Goal: Task Accomplishment & Management: Manage account settings

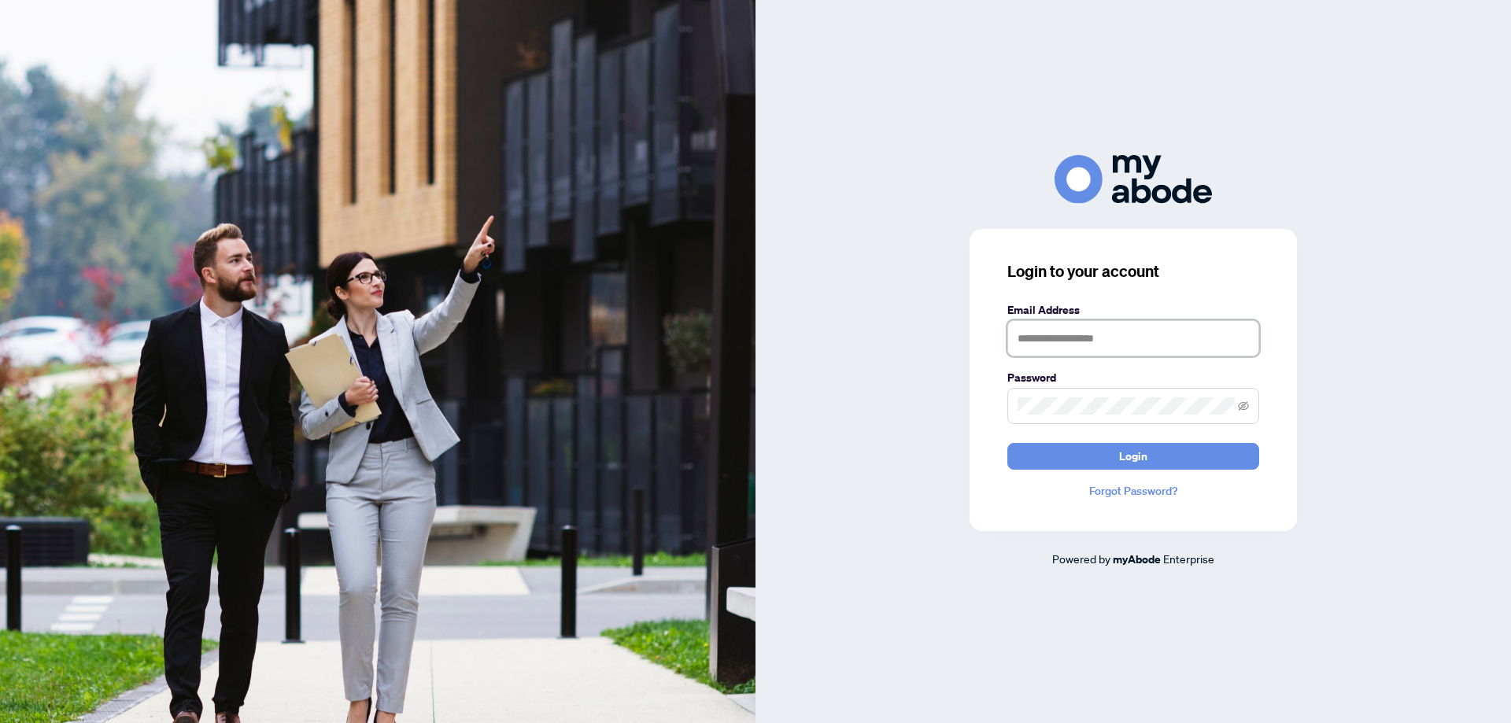
click at [1143, 324] on input "text" at bounding box center [1133, 338] width 252 height 36
type input "**********"
click at [1066, 449] on button "Login" at bounding box center [1133, 456] width 252 height 27
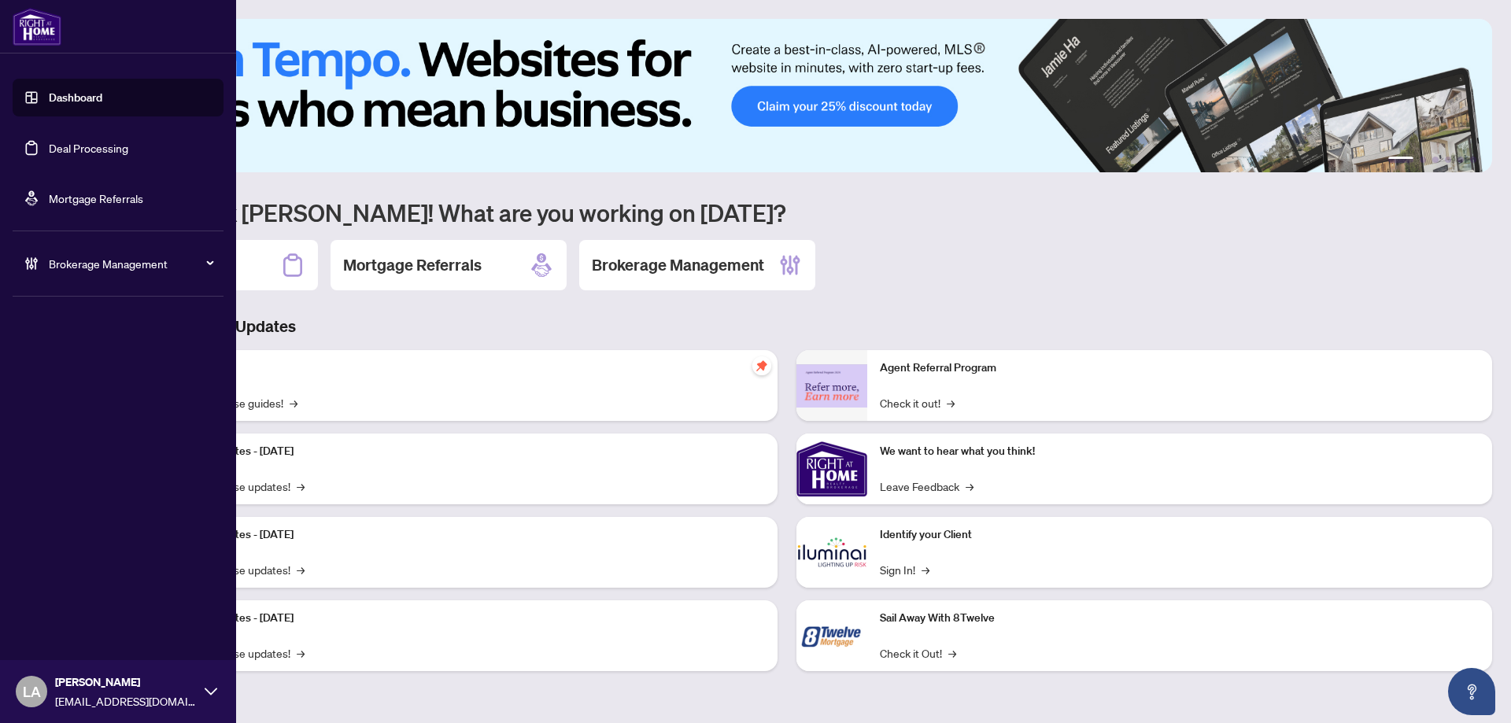
drag, startPoint x: 69, startPoint y: 143, endPoint x: 87, endPoint y: 143, distance: 17.3
click at [69, 143] on link "Deal Processing" at bounding box center [88, 148] width 79 height 14
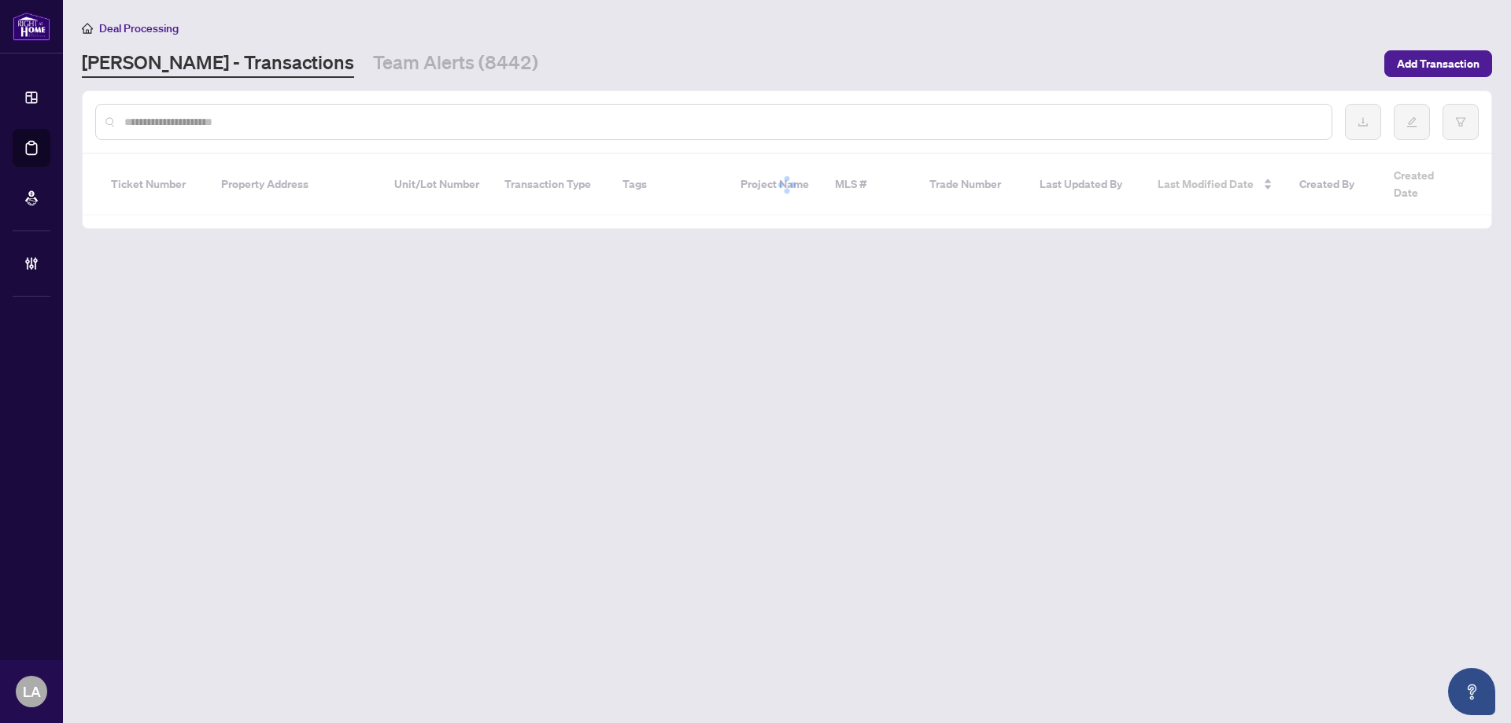
click at [257, 107] on div at bounding box center [713, 122] width 1237 height 36
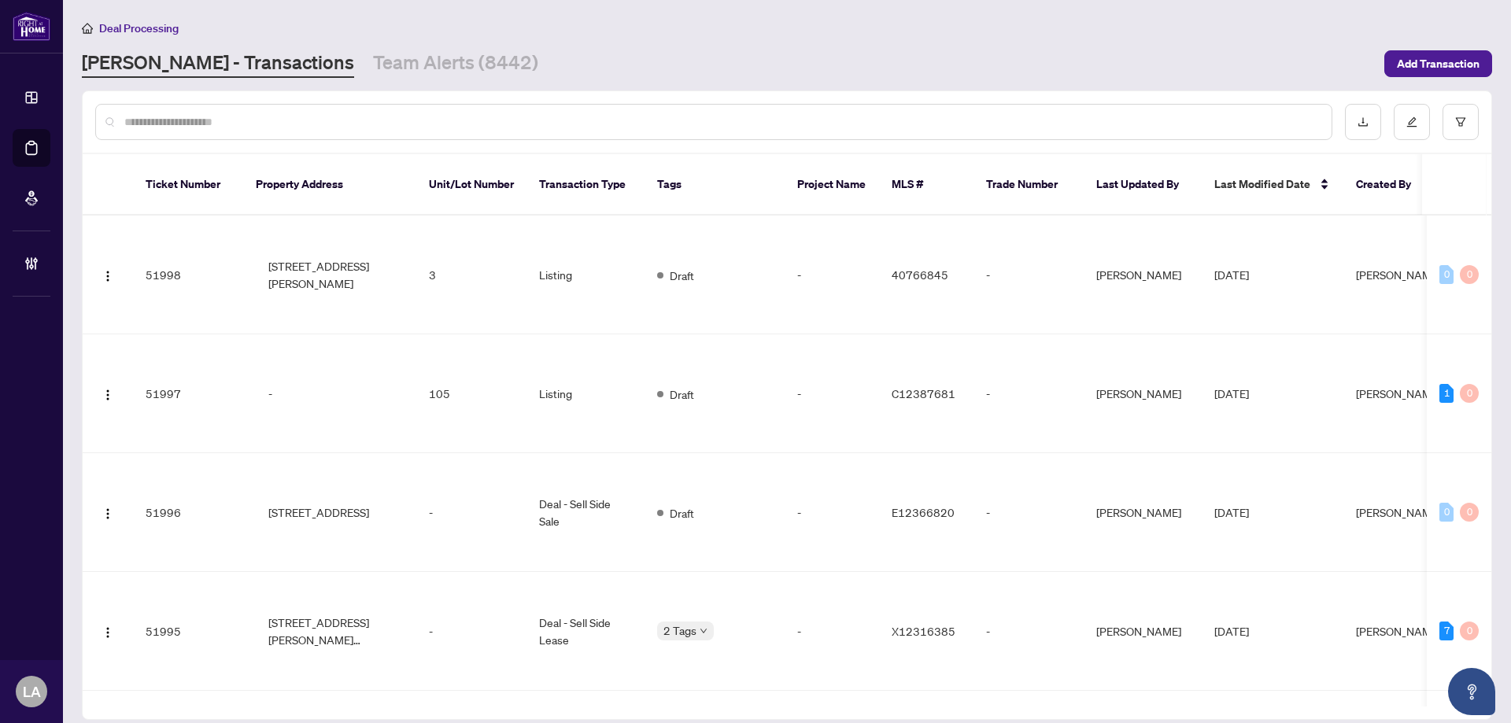
click at [257, 118] on input "text" at bounding box center [721, 121] width 1195 height 17
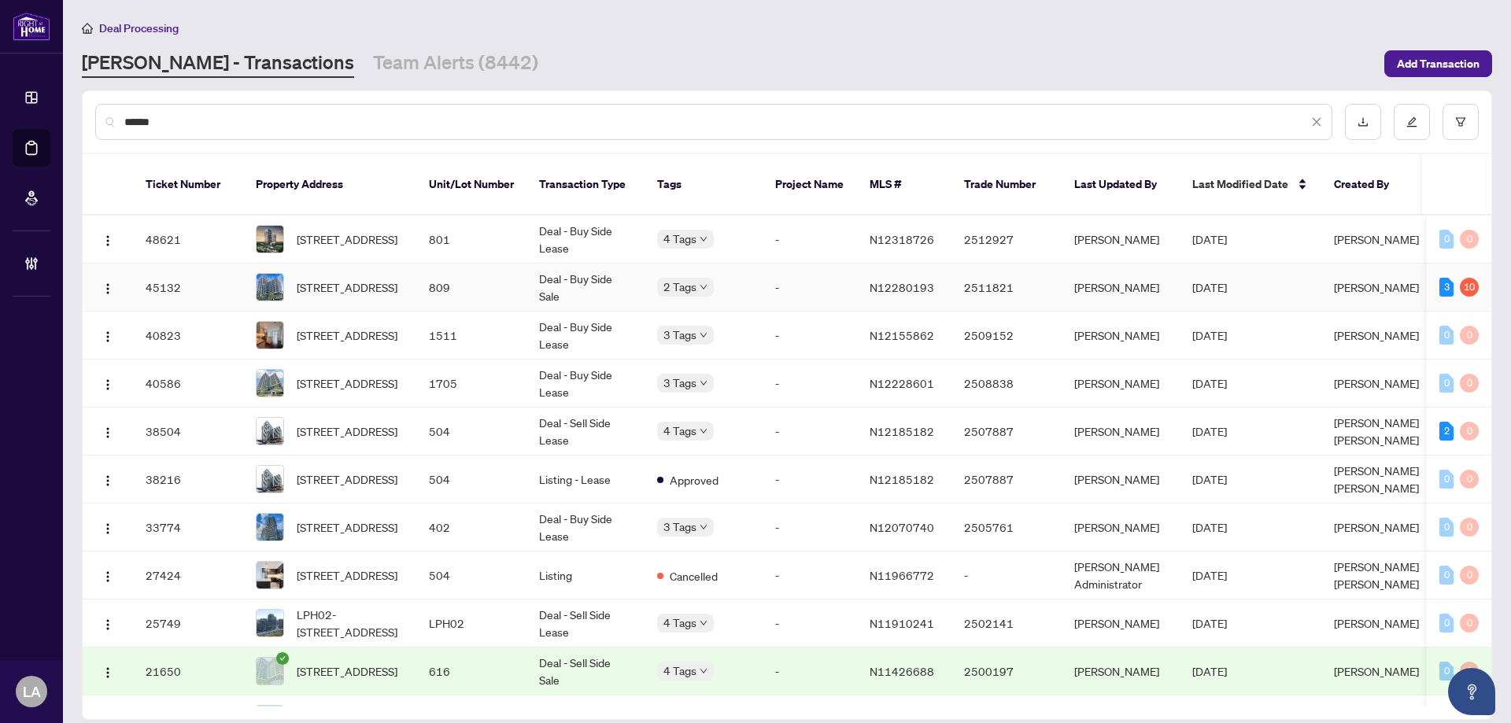
type input "******"
click at [428, 271] on td "809" at bounding box center [471, 288] width 110 height 48
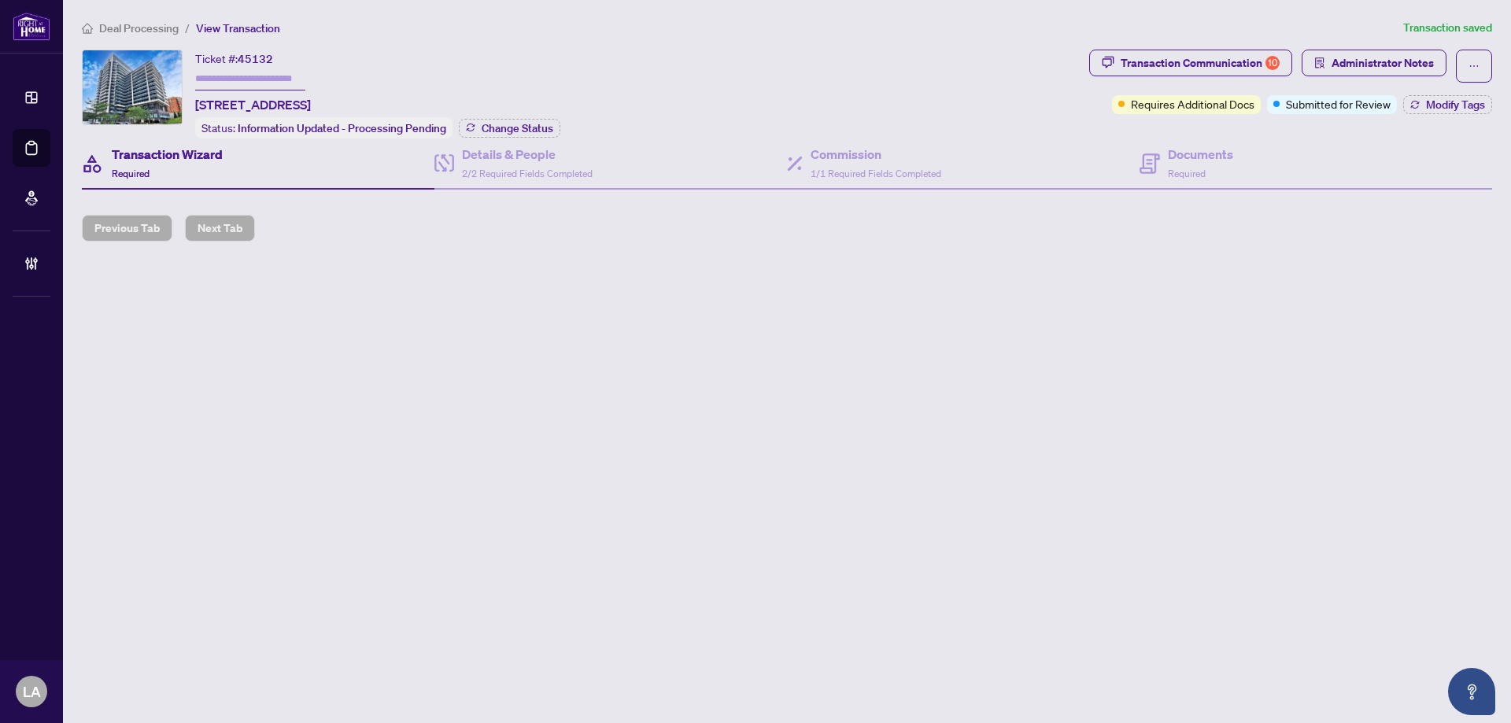
type input "*******"
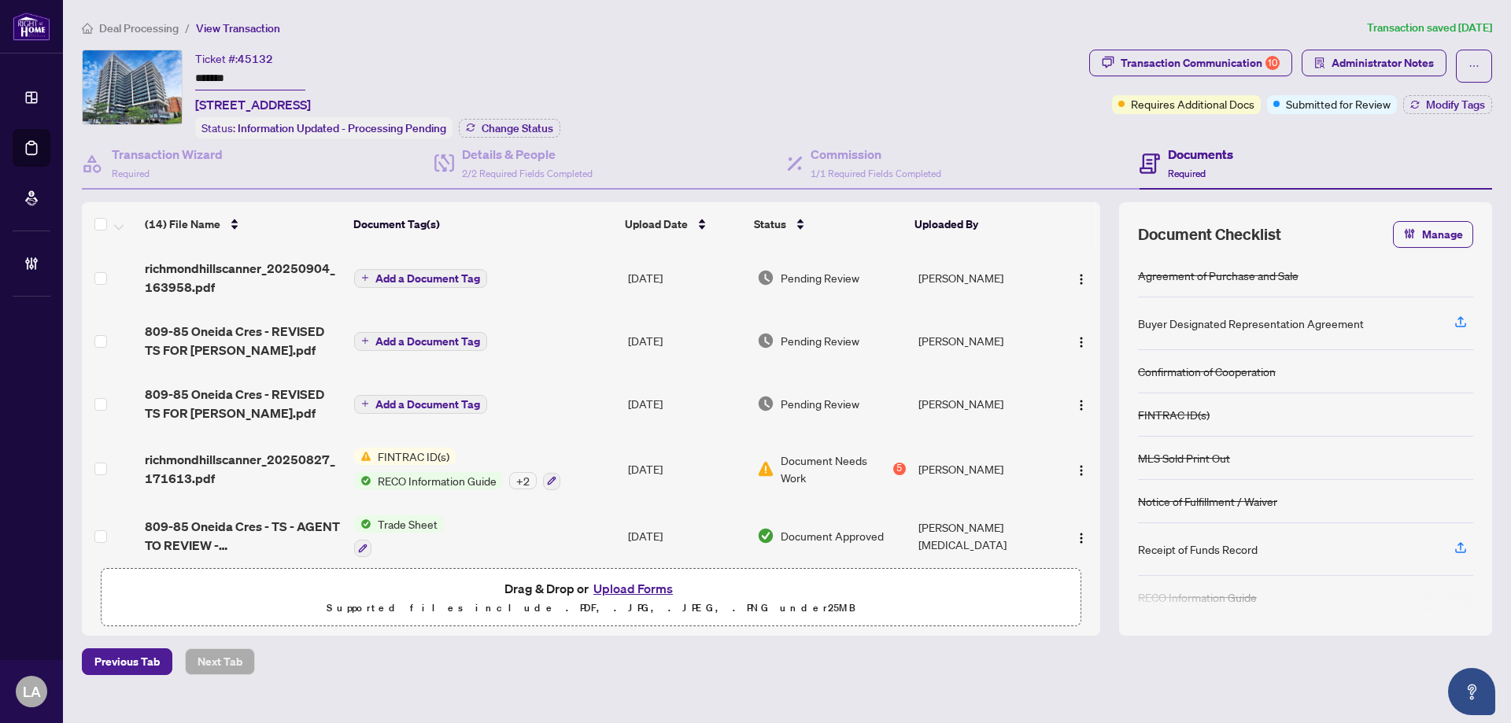
click at [245, 82] on input "*******" at bounding box center [250, 79] width 110 height 23
click at [1344, 54] on span "Administrator Notes" at bounding box center [1382, 62] width 102 height 25
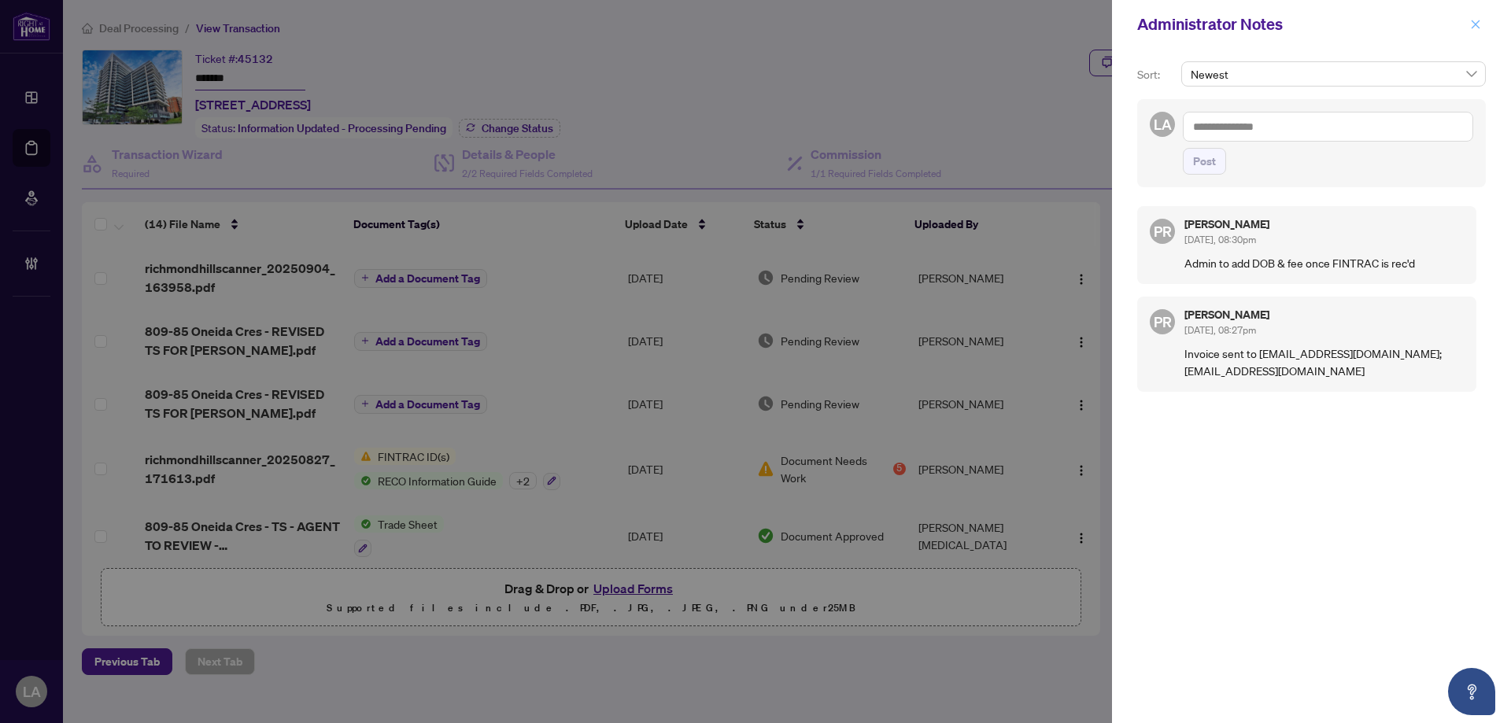
click at [1468, 23] on button "button" at bounding box center [1475, 24] width 20 height 19
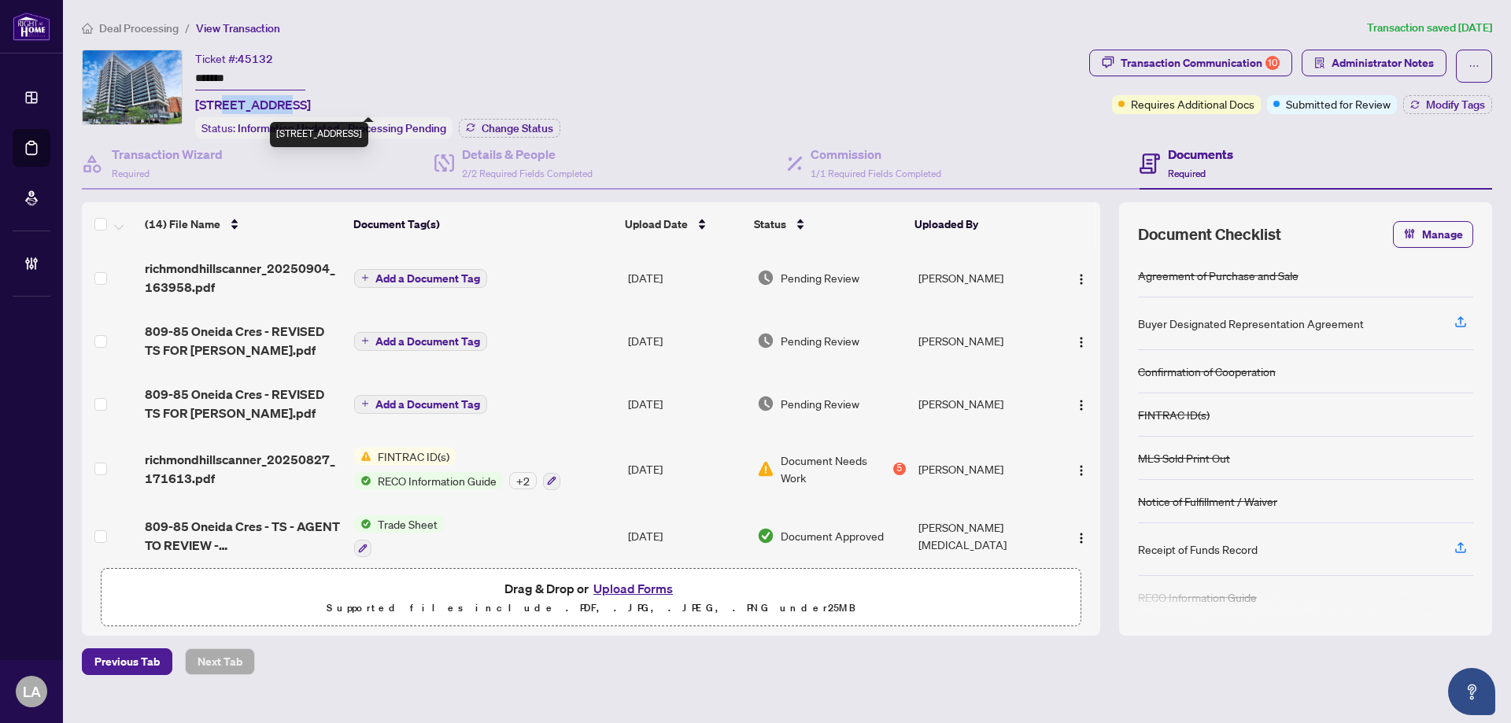
drag, startPoint x: 223, startPoint y: 98, endPoint x: 279, endPoint y: 100, distance: 55.9
click at [279, 100] on span "[STREET_ADDRESS]" at bounding box center [253, 104] width 116 height 19
copy span "85 Oneida"
click at [311, 95] on span "[STREET_ADDRESS]" at bounding box center [253, 104] width 116 height 19
click at [272, 71] on input "*******" at bounding box center [250, 79] width 110 height 23
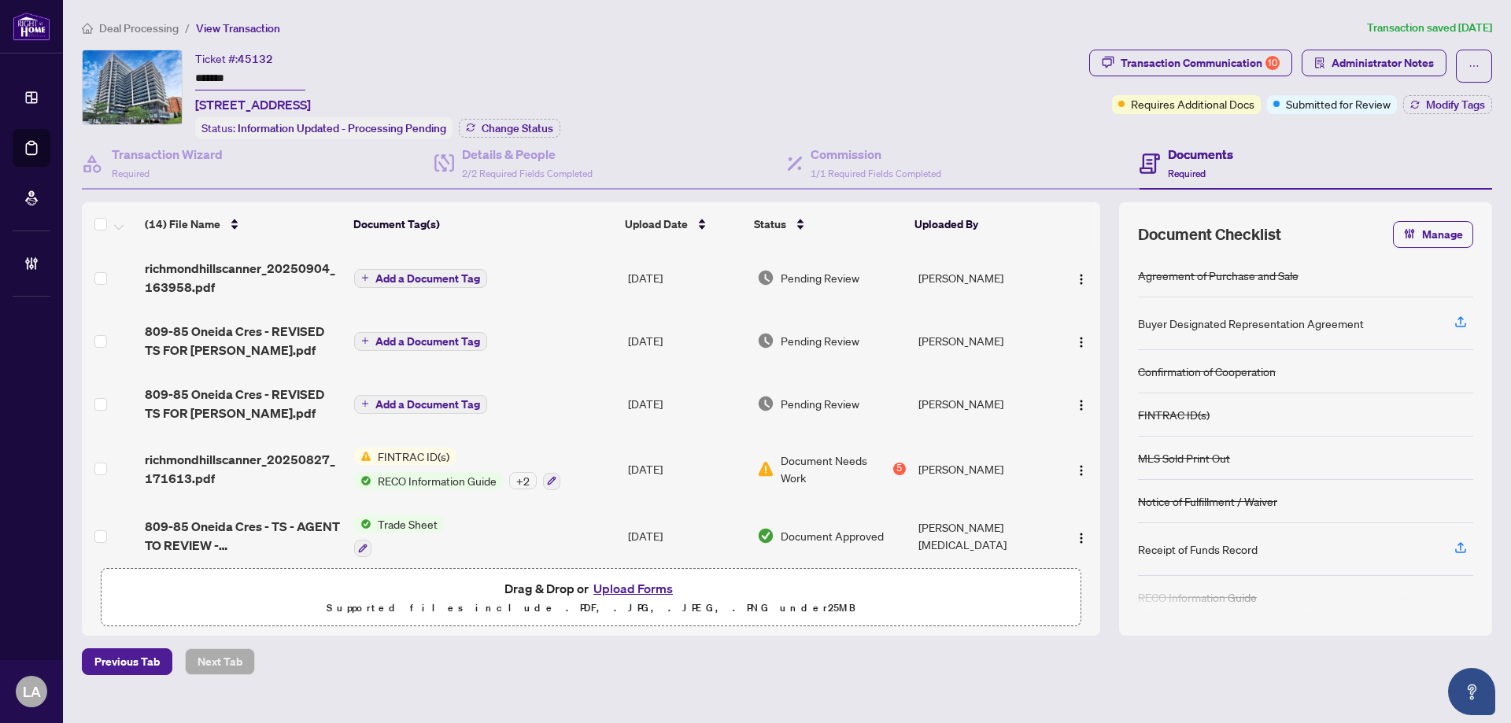
click at [272, 71] on input "*******" at bounding box center [250, 79] width 110 height 23
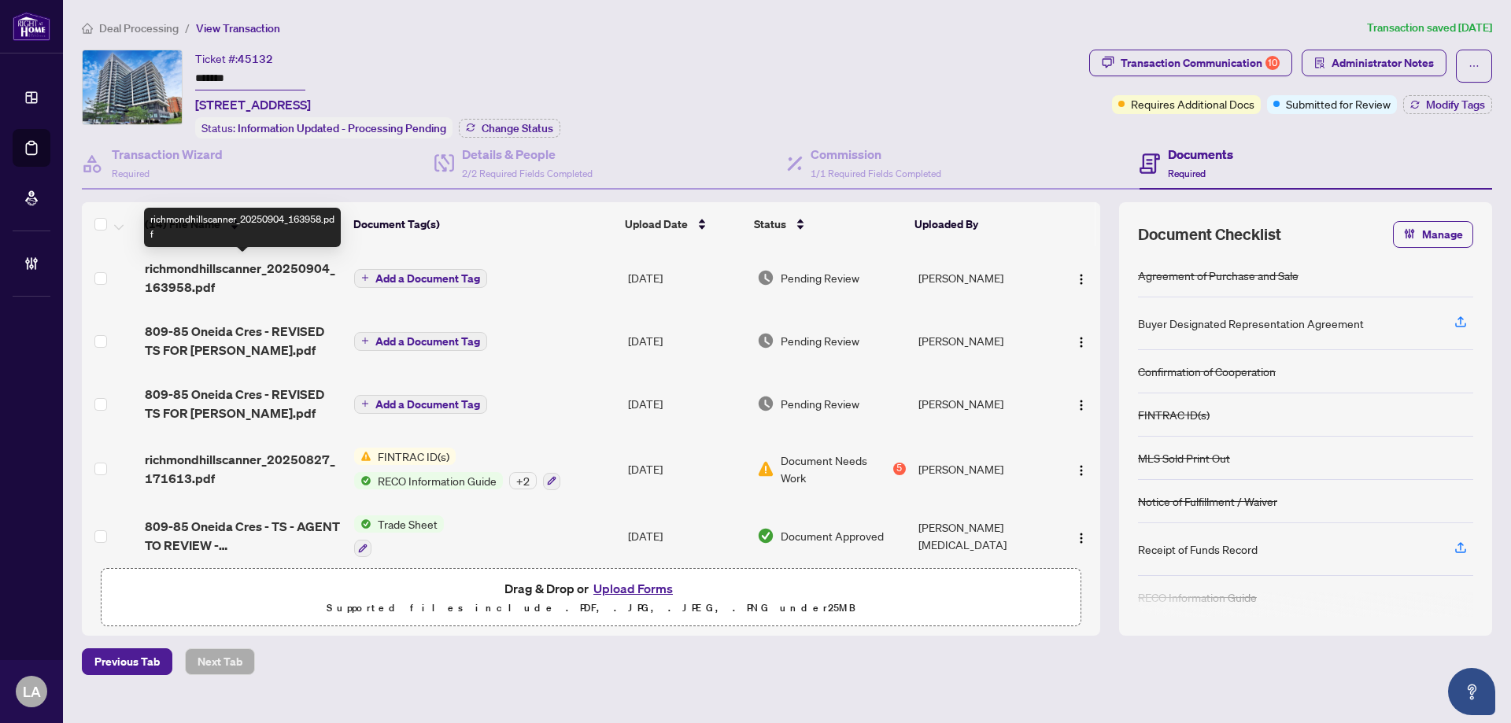
click at [204, 269] on span "richmondhillscanner_20250904_163958.pdf" at bounding box center [243, 278] width 197 height 38
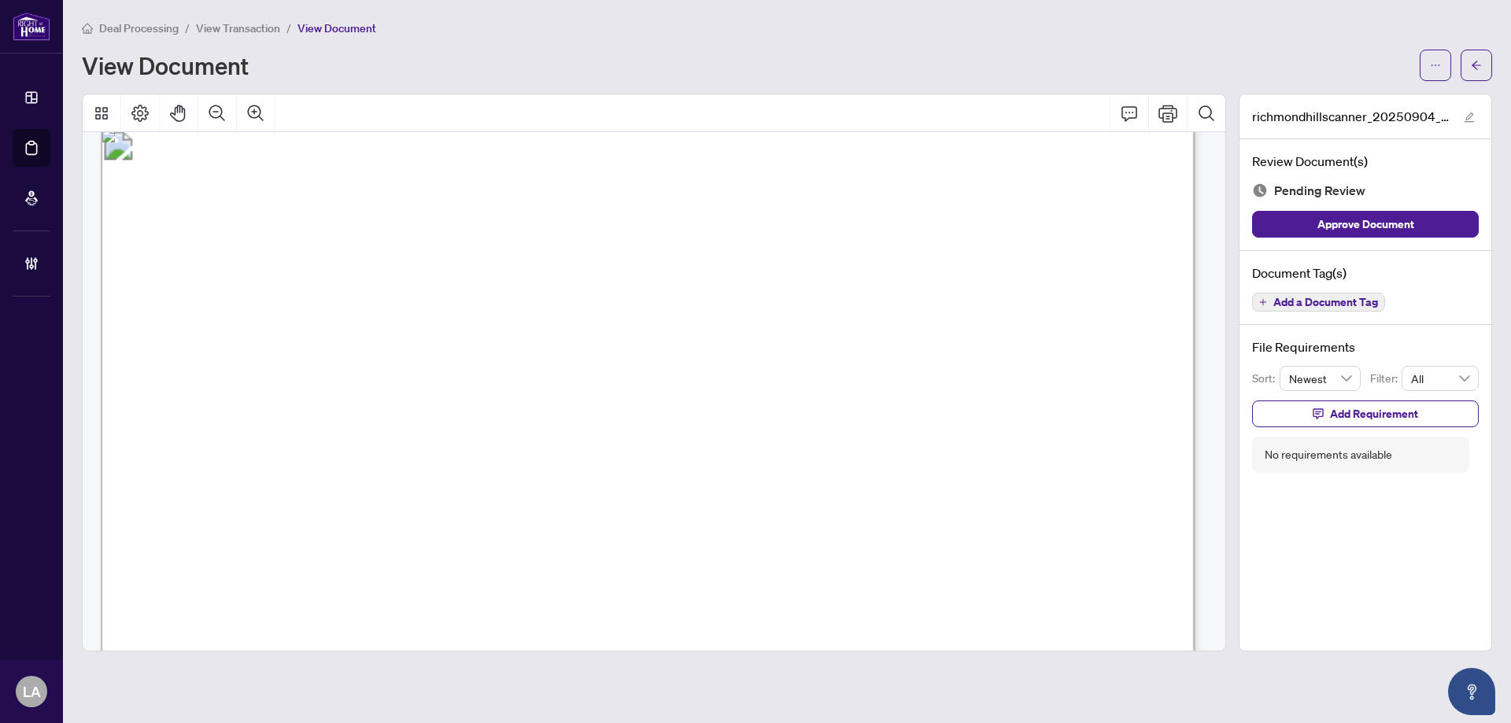
scroll to position [3148, 0]
click at [218, 27] on span "View Transaction" at bounding box center [238, 28] width 84 height 14
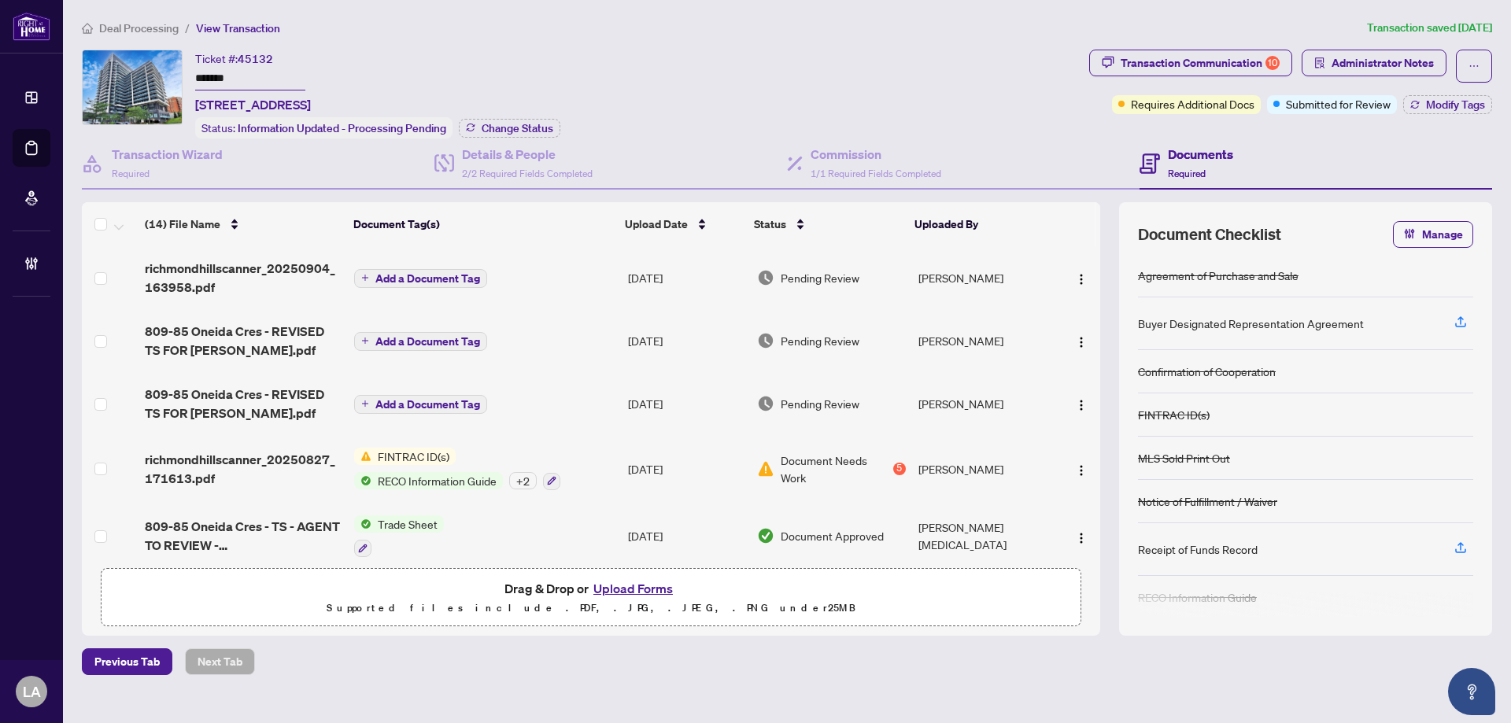
click at [246, 76] on input "*******" at bounding box center [250, 79] width 110 height 23
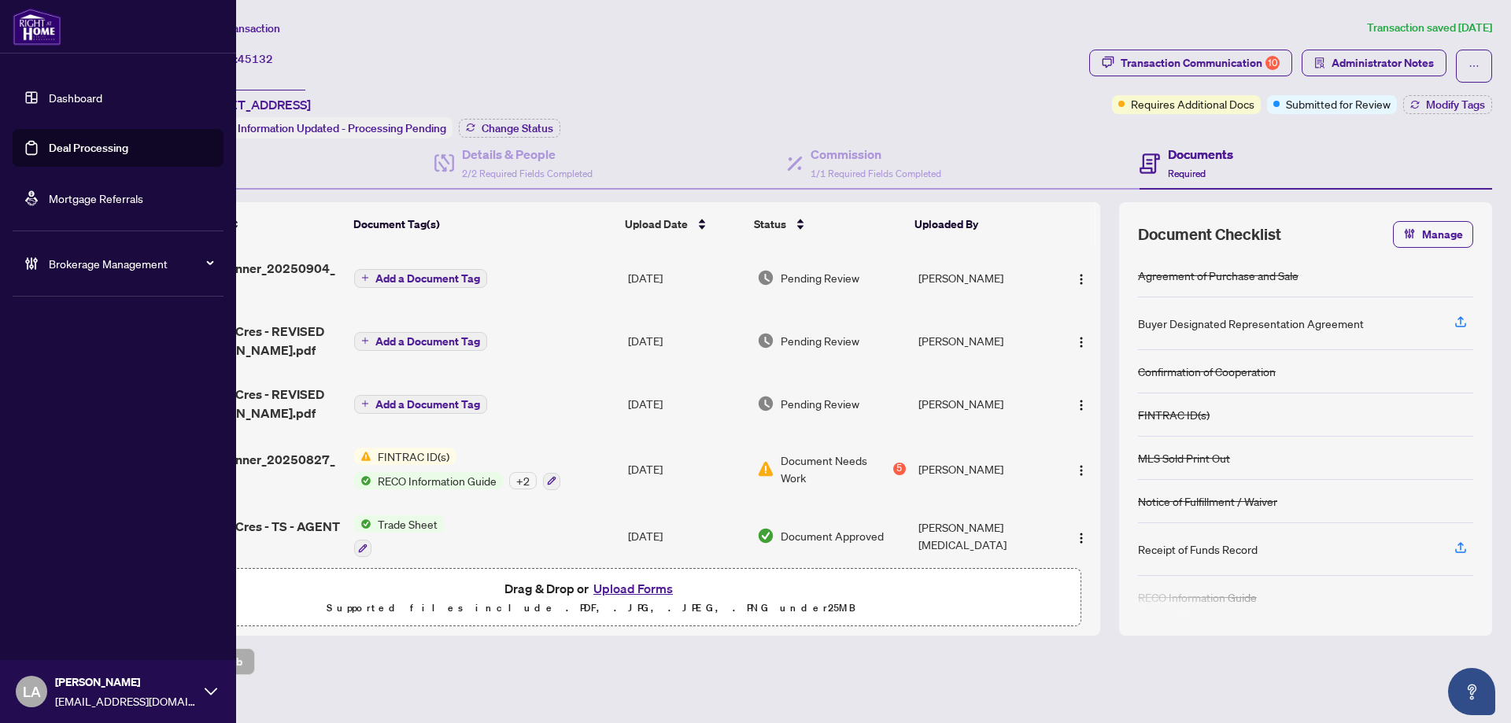
click at [114, 141] on link "Deal Processing" at bounding box center [88, 148] width 79 height 14
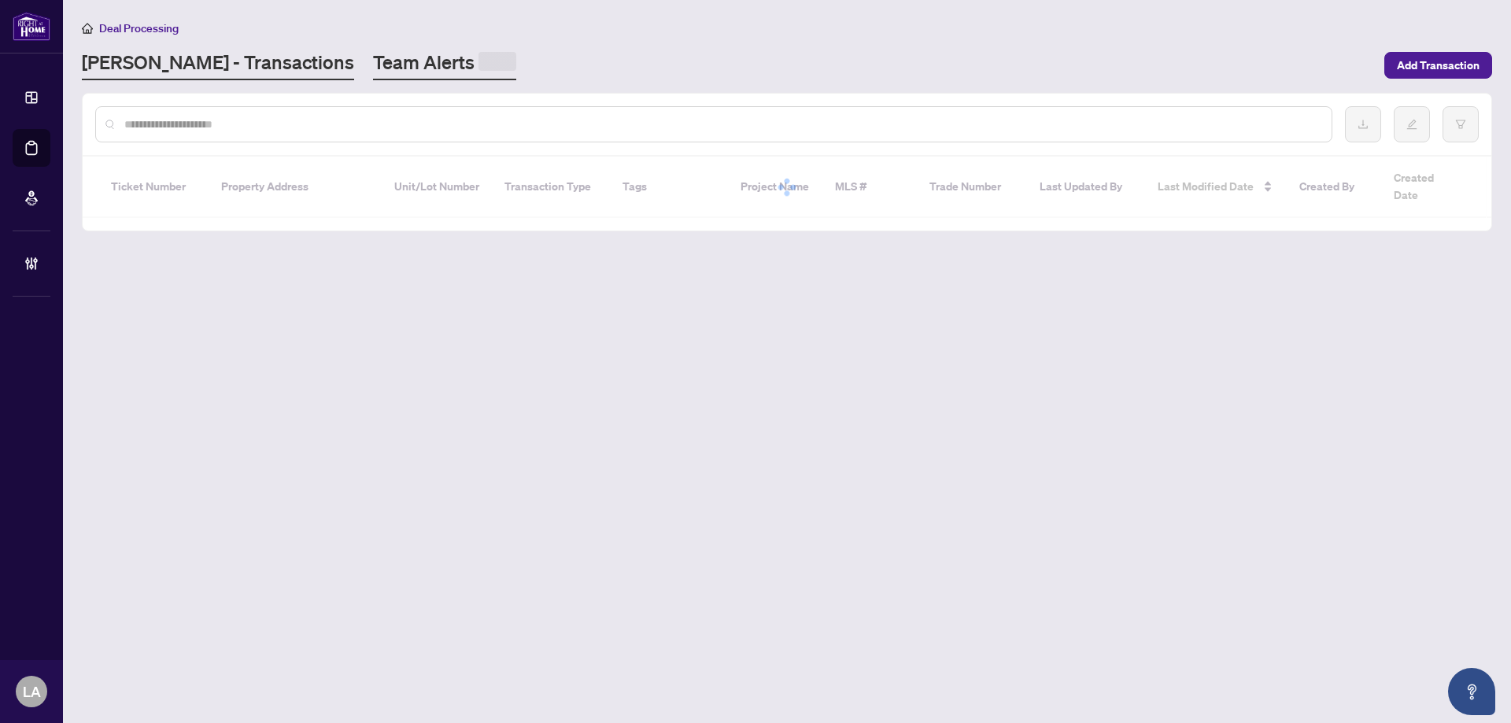
click at [373, 67] on link "Team Alerts" at bounding box center [444, 65] width 143 height 31
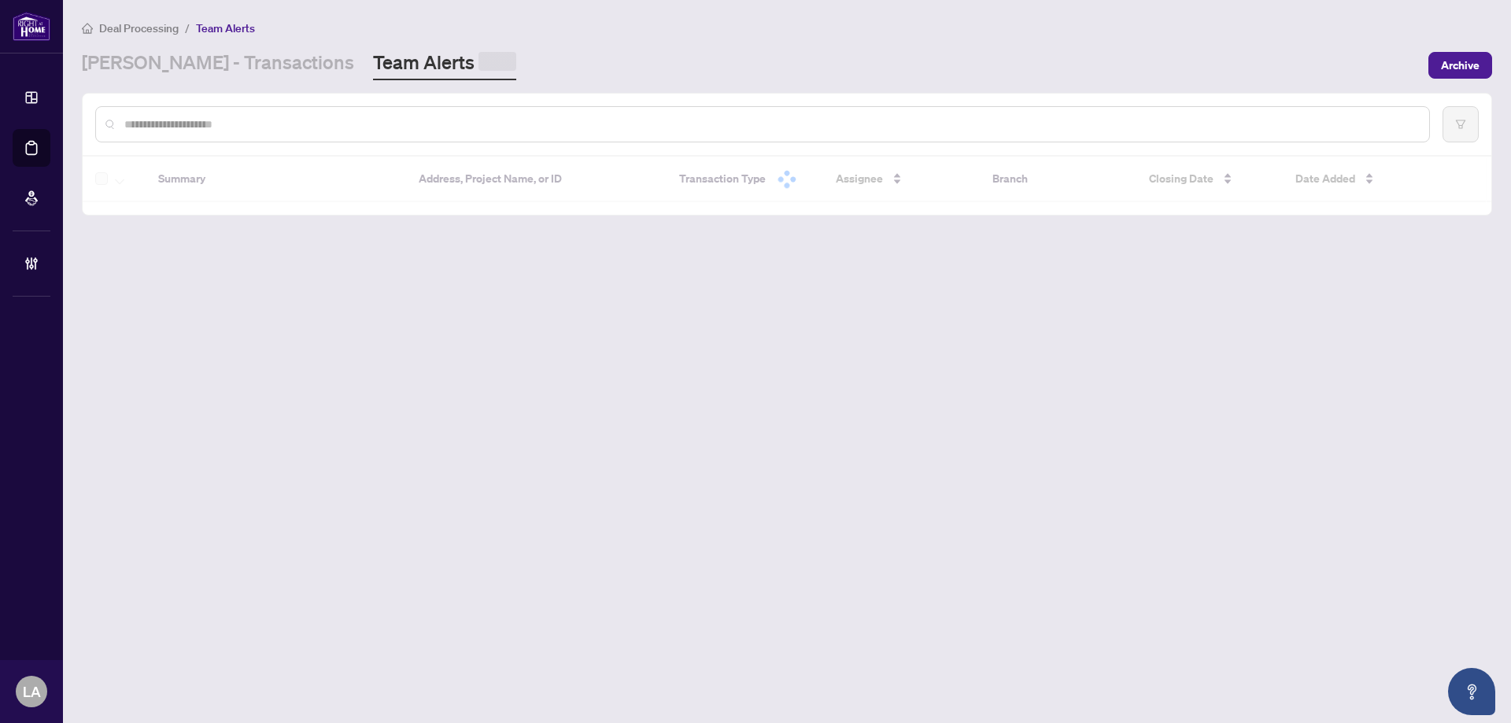
click at [182, 121] on input "text" at bounding box center [770, 124] width 1292 height 17
paste input "*******"
type input "*******"
click at [1462, 60] on span "Archive" at bounding box center [1460, 63] width 39 height 25
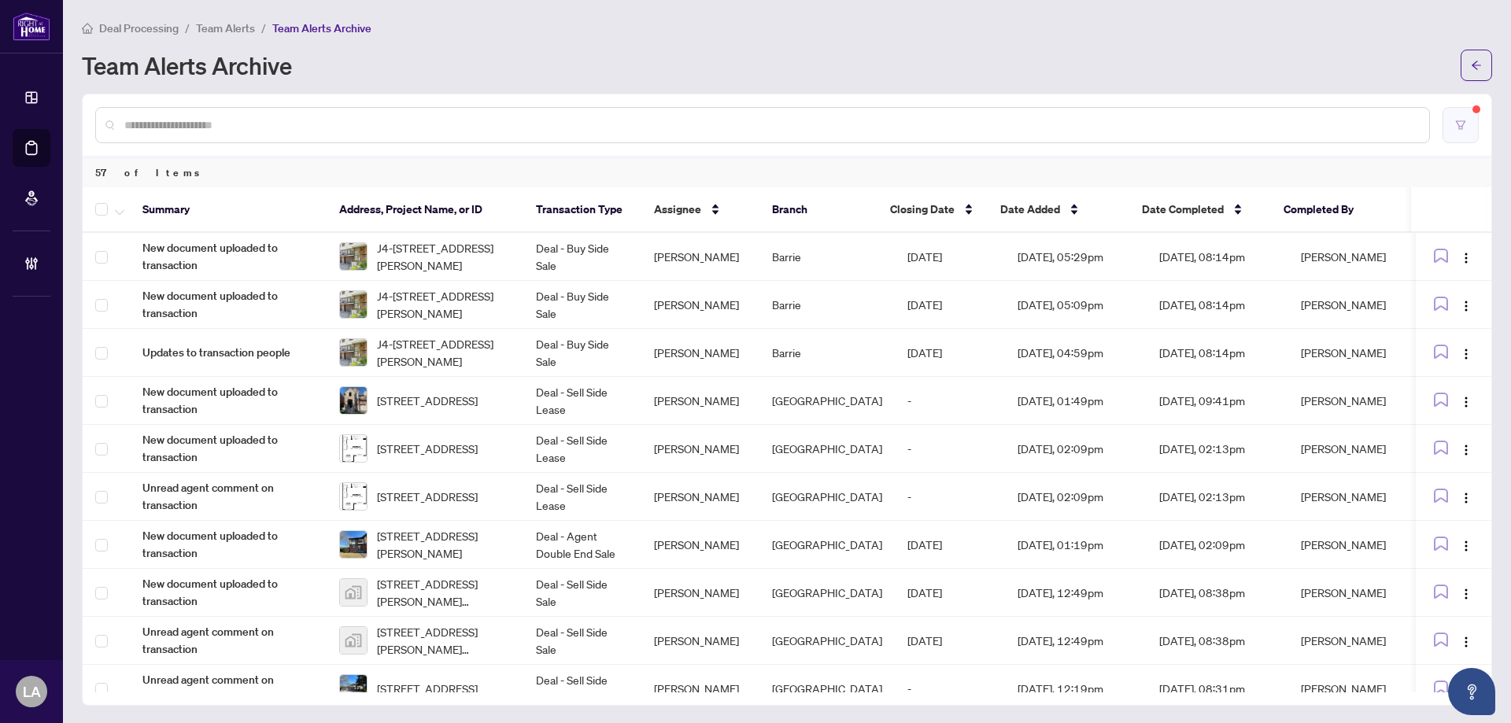
click at [1455, 123] on icon "filter" at bounding box center [1460, 125] width 11 height 11
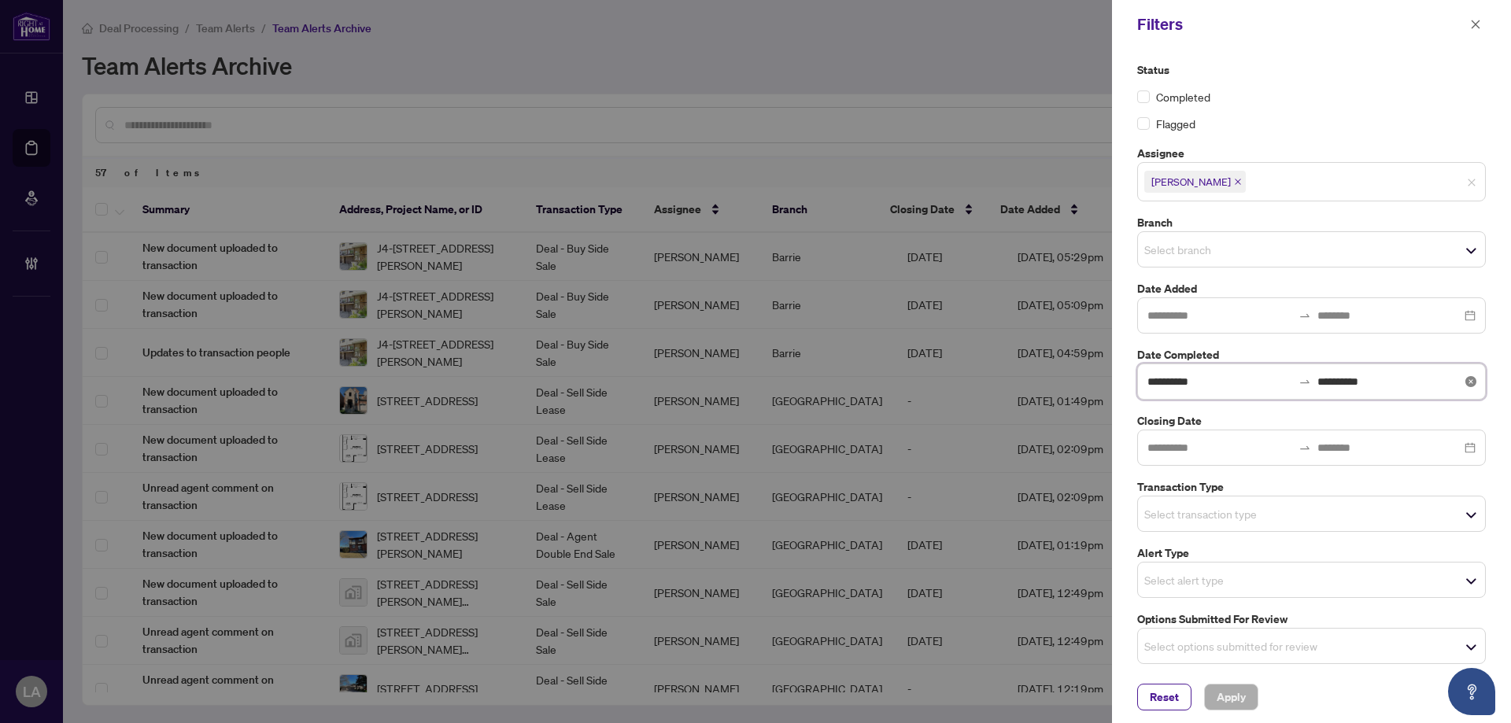
click at [1208, 374] on input "**********" at bounding box center [1219, 381] width 145 height 17
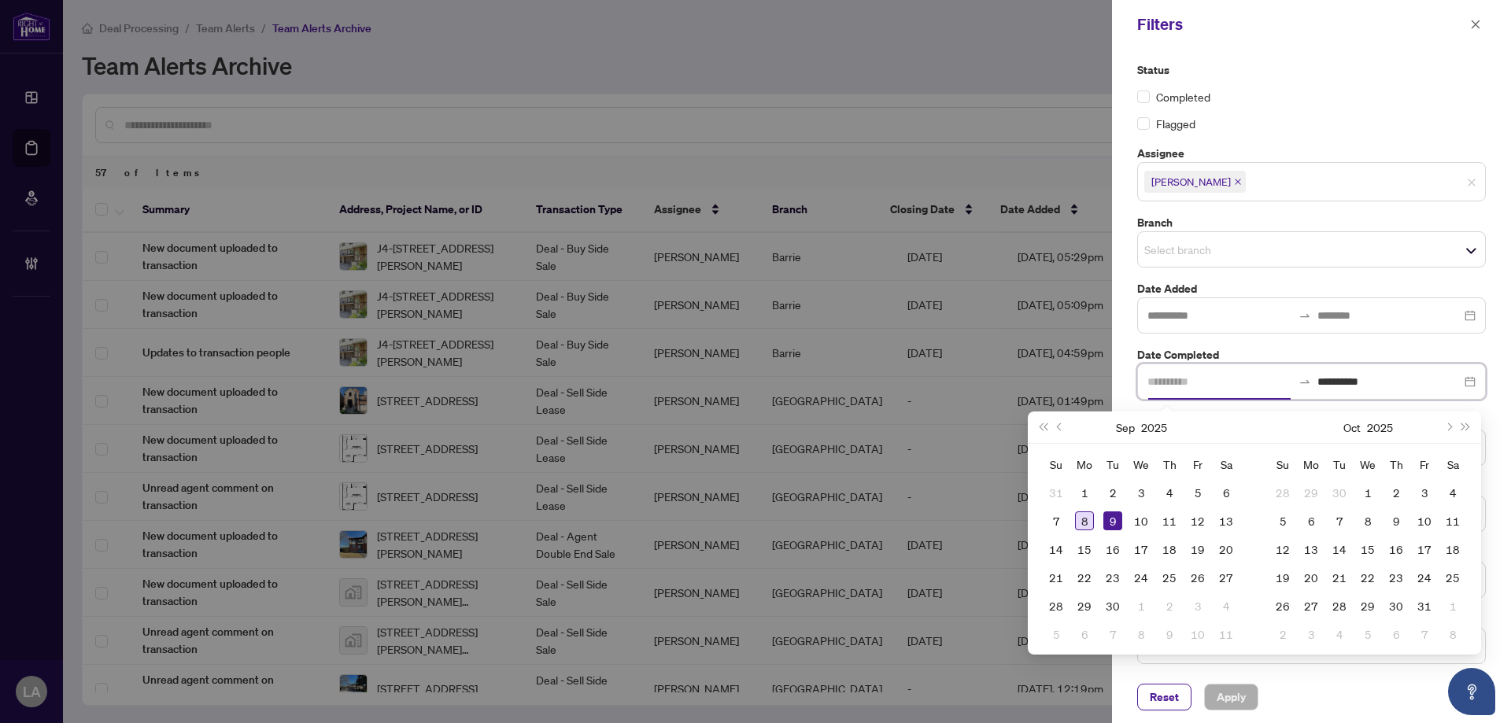
type input "**********"
click at [1083, 523] on div "8" at bounding box center [1084, 521] width 19 height 19
click at [1113, 520] on div "9" at bounding box center [1112, 521] width 19 height 19
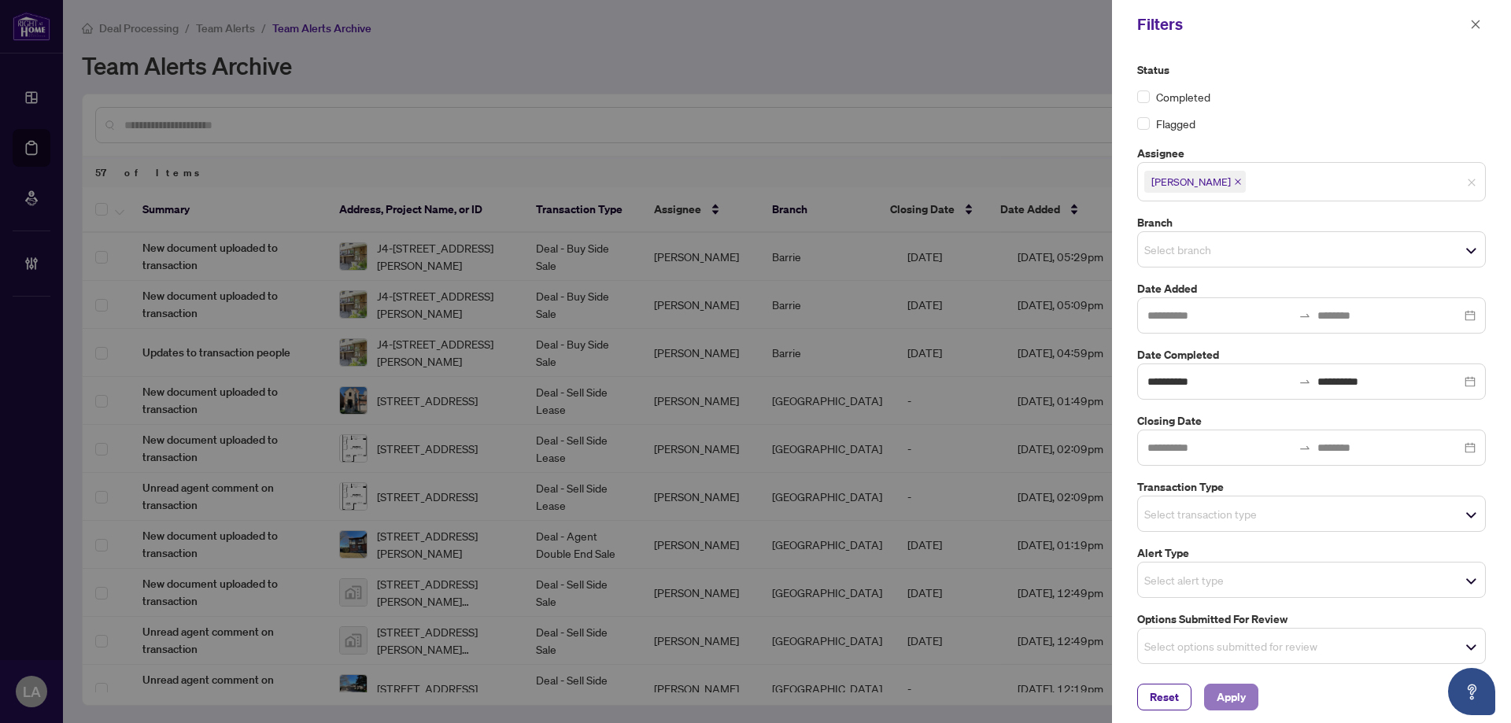
click at [1240, 695] on span "Apply" at bounding box center [1231, 697] width 29 height 25
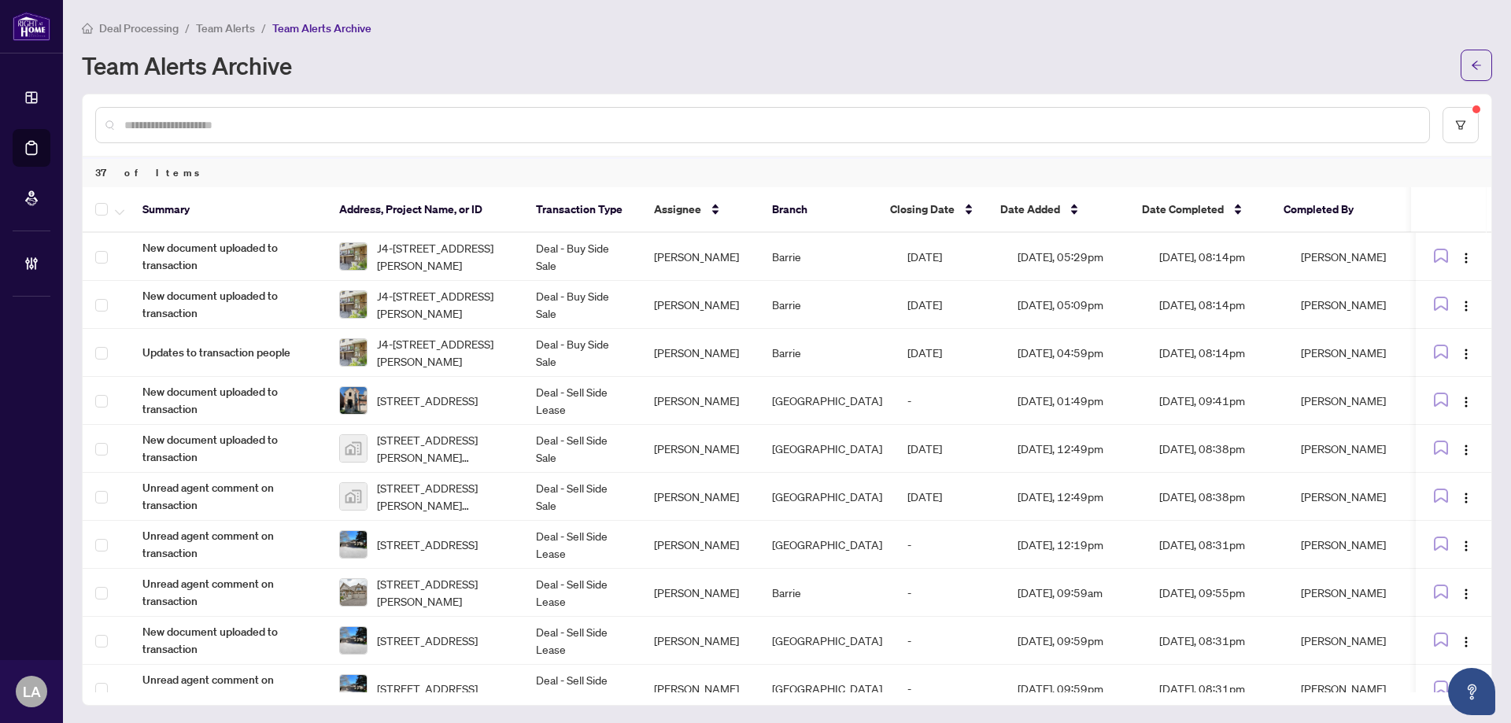
click at [224, 33] on span "Team Alerts" at bounding box center [225, 28] width 59 height 14
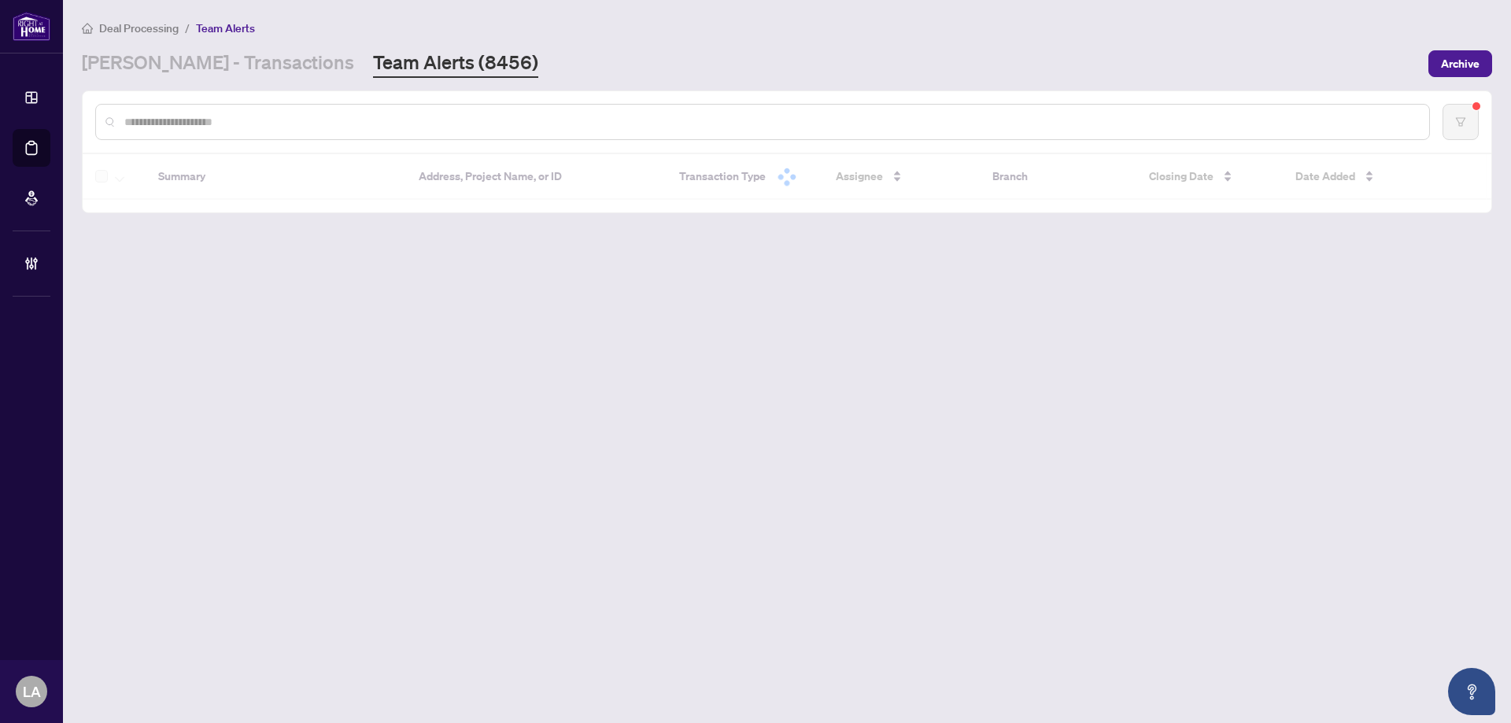
click at [190, 124] on input "text" at bounding box center [770, 121] width 1292 height 17
paste input "*******"
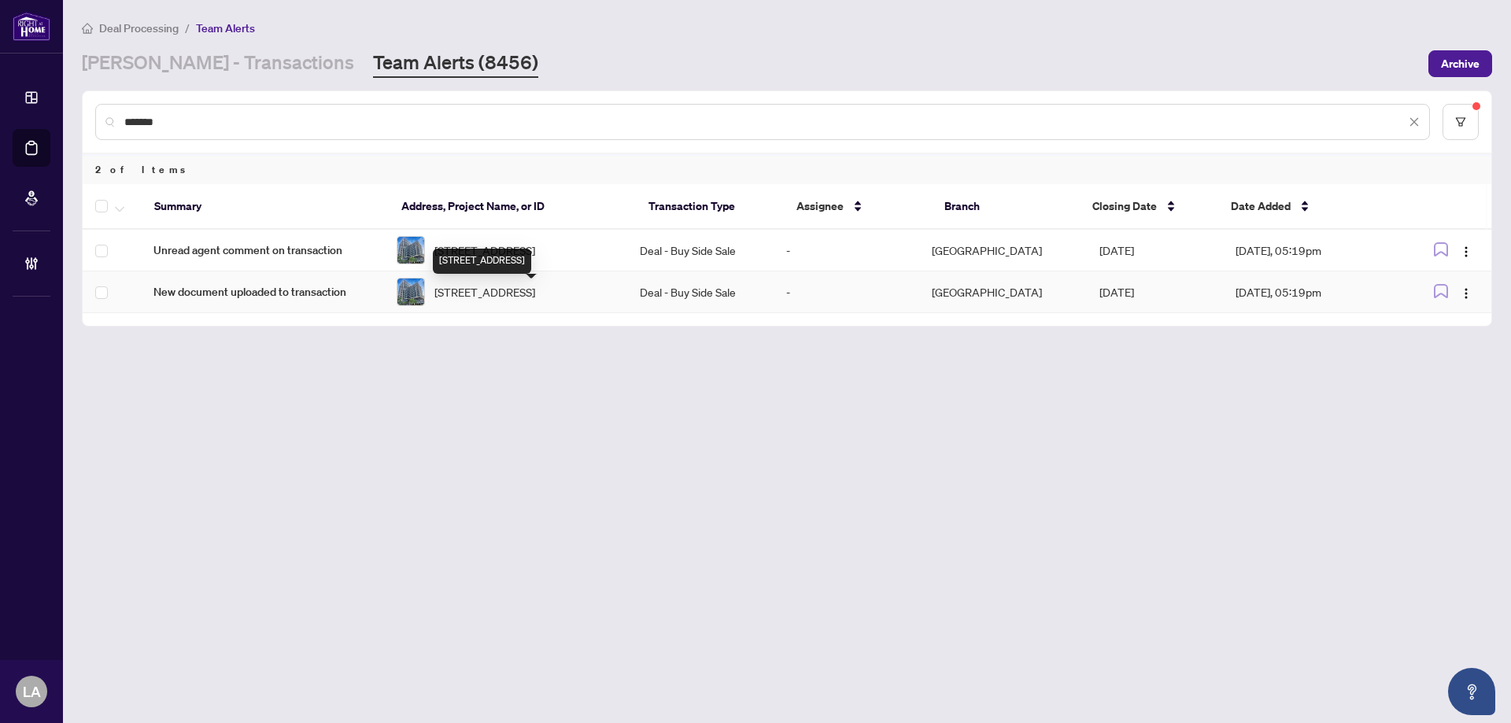
type input "*******"
click at [361, 244] on span "Unread agent comment on transaction" at bounding box center [262, 250] width 218 height 17
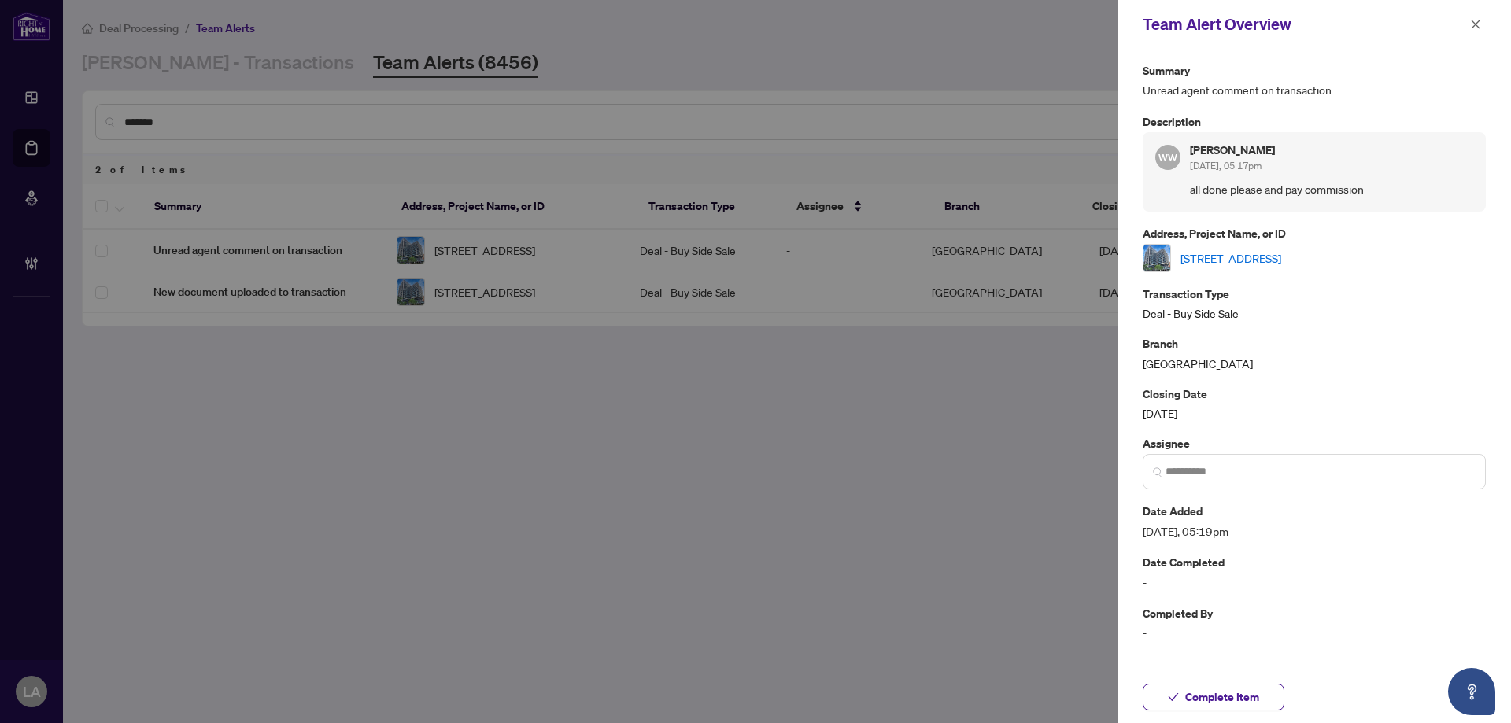
click at [1281, 255] on link "[STREET_ADDRESS]" at bounding box center [1230, 257] width 101 height 17
click at [1471, 24] on icon "close" at bounding box center [1475, 24] width 11 height 11
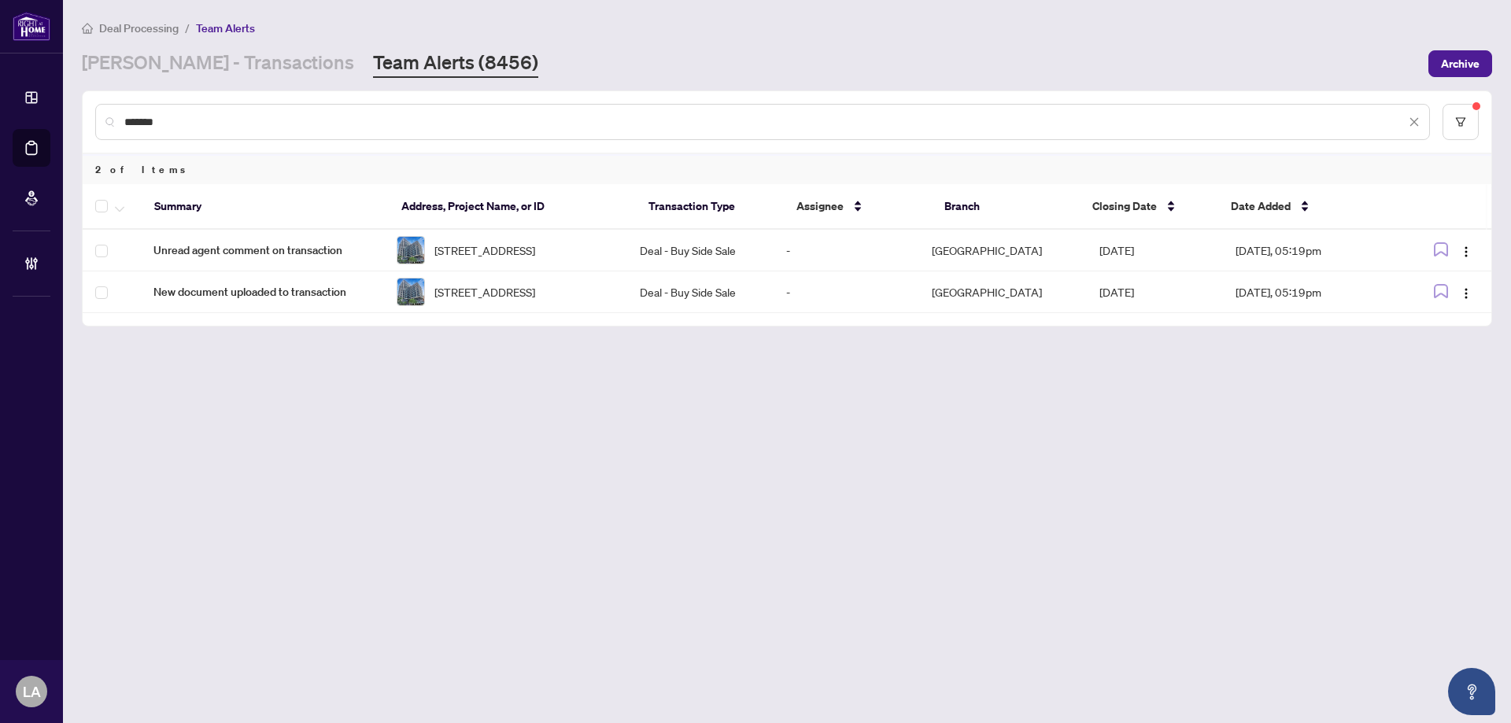
click at [87, 204] on th at bounding box center [112, 207] width 59 height 46
click at [119, 208] on icon "button" at bounding box center [119, 209] width 9 height 6
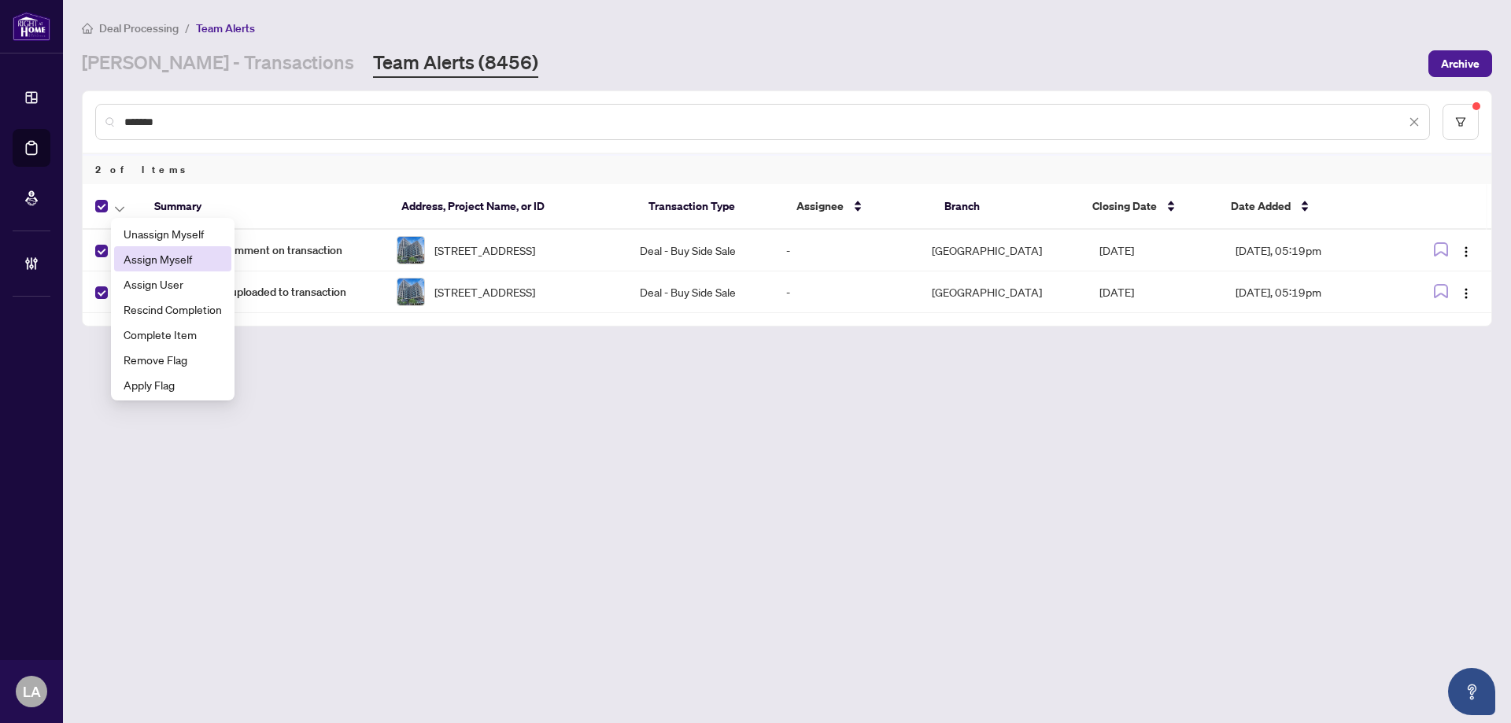
click at [154, 250] on span "Assign Myself" at bounding box center [173, 258] width 98 height 17
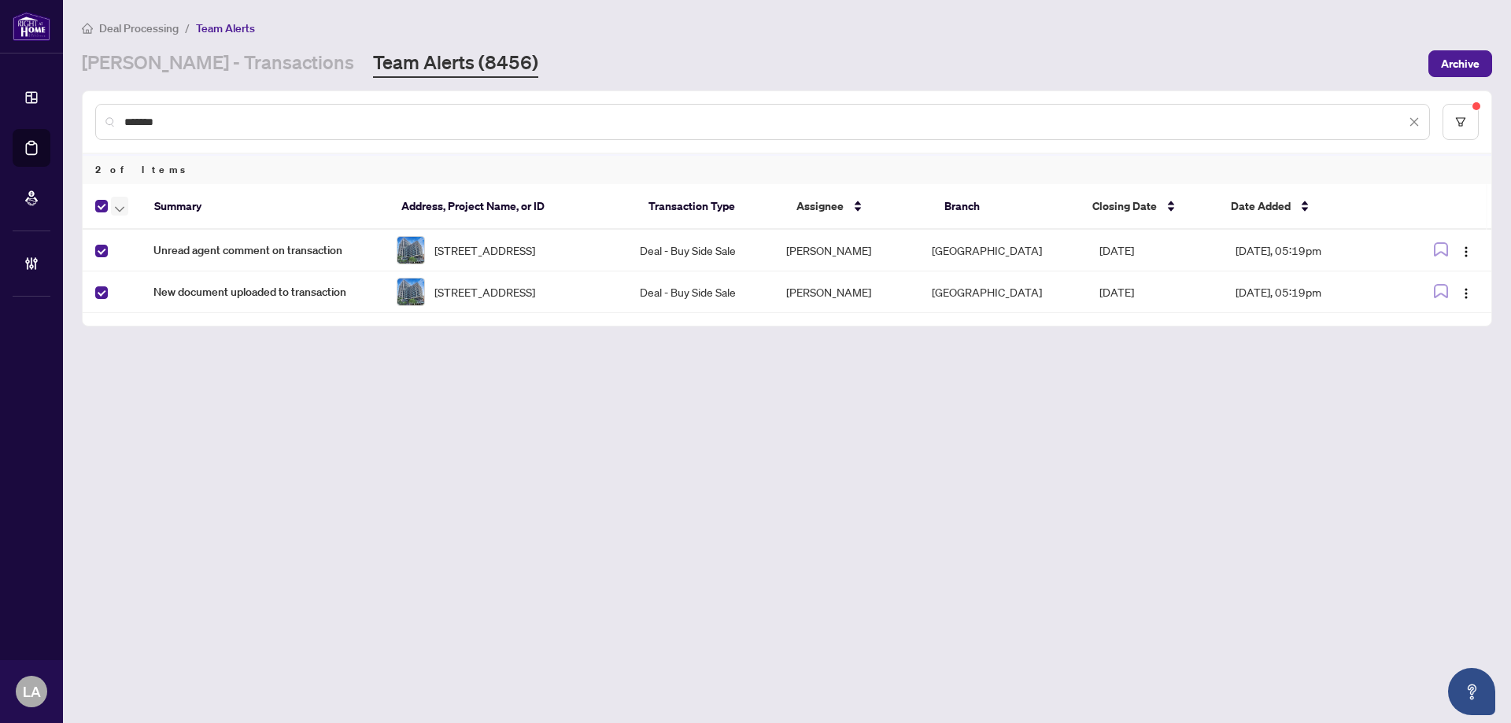
click at [115, 201] on span "button" at bounding box center [119, 206] width 9 height 17
click at [176, 334] on span "Complete Item" at bounding box center [173, 334] width 98 height 17
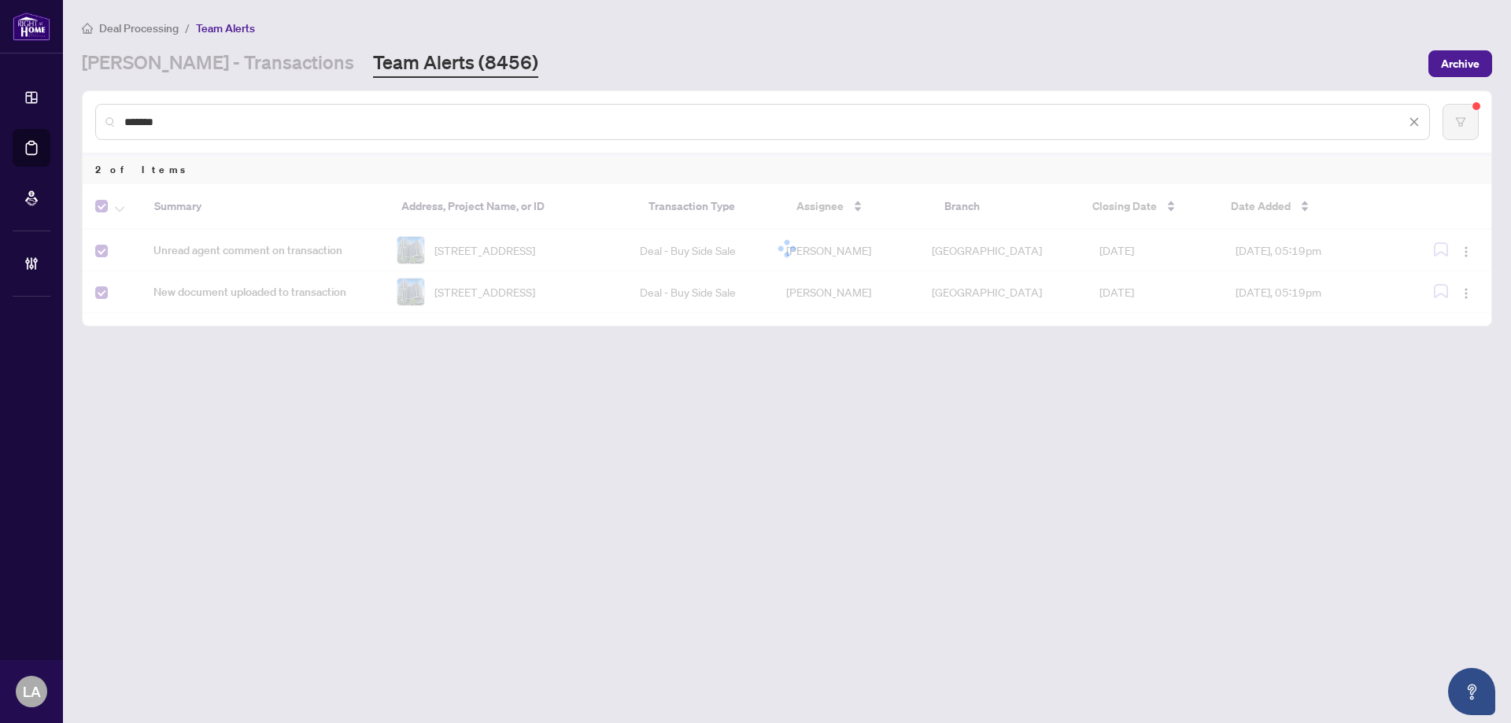
drag, startPoint x: 207, startPoint y: 119, endPoint x: -7, endPoint y: 105, distance: 214.5
click at [0, 105] on html "Dashboard Deal Processing Mortgage Referrals Brokerage Management LA Luna Almuh…" at bounding box center [755, 361] width 1511 height 723
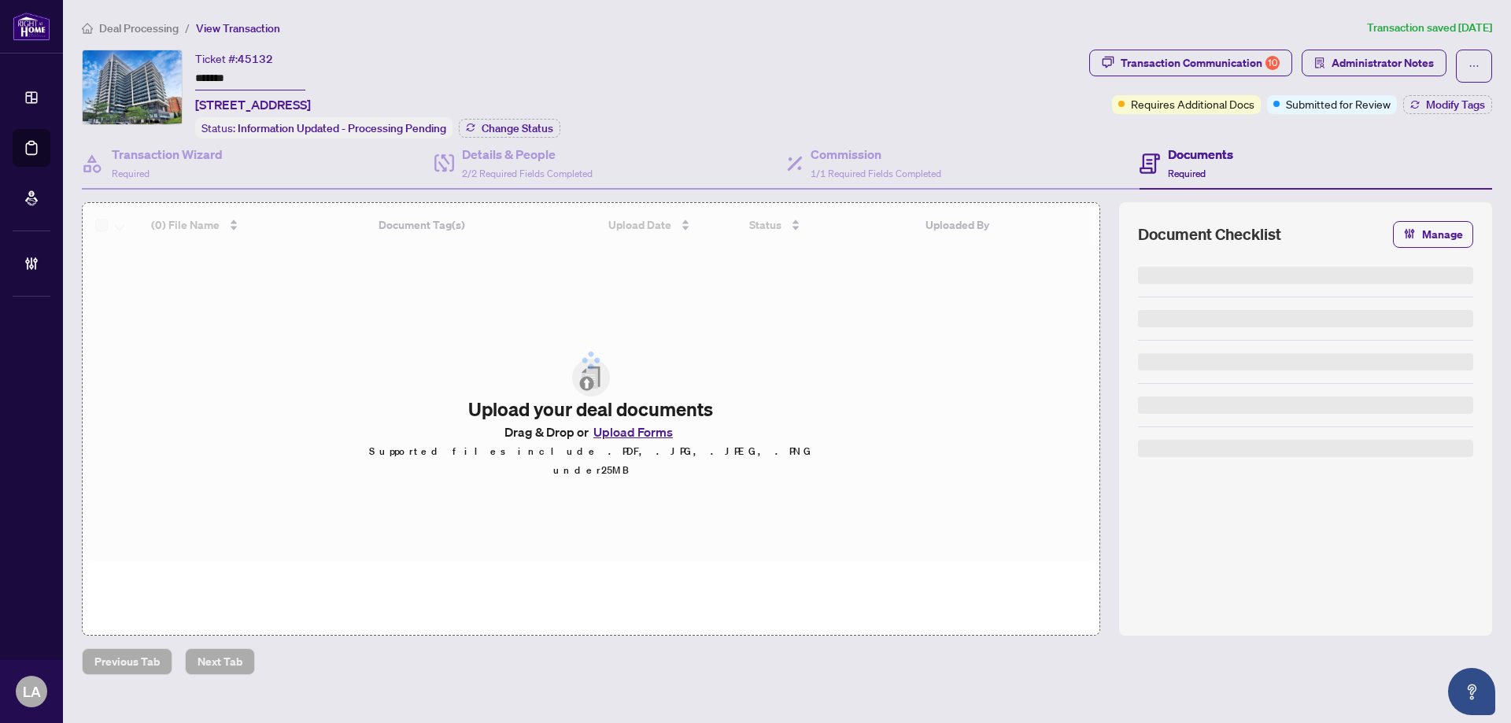
click at [1192, 59] on div "Transaction Communication 10" at bounding box center [1200, 62] width 159 height 25
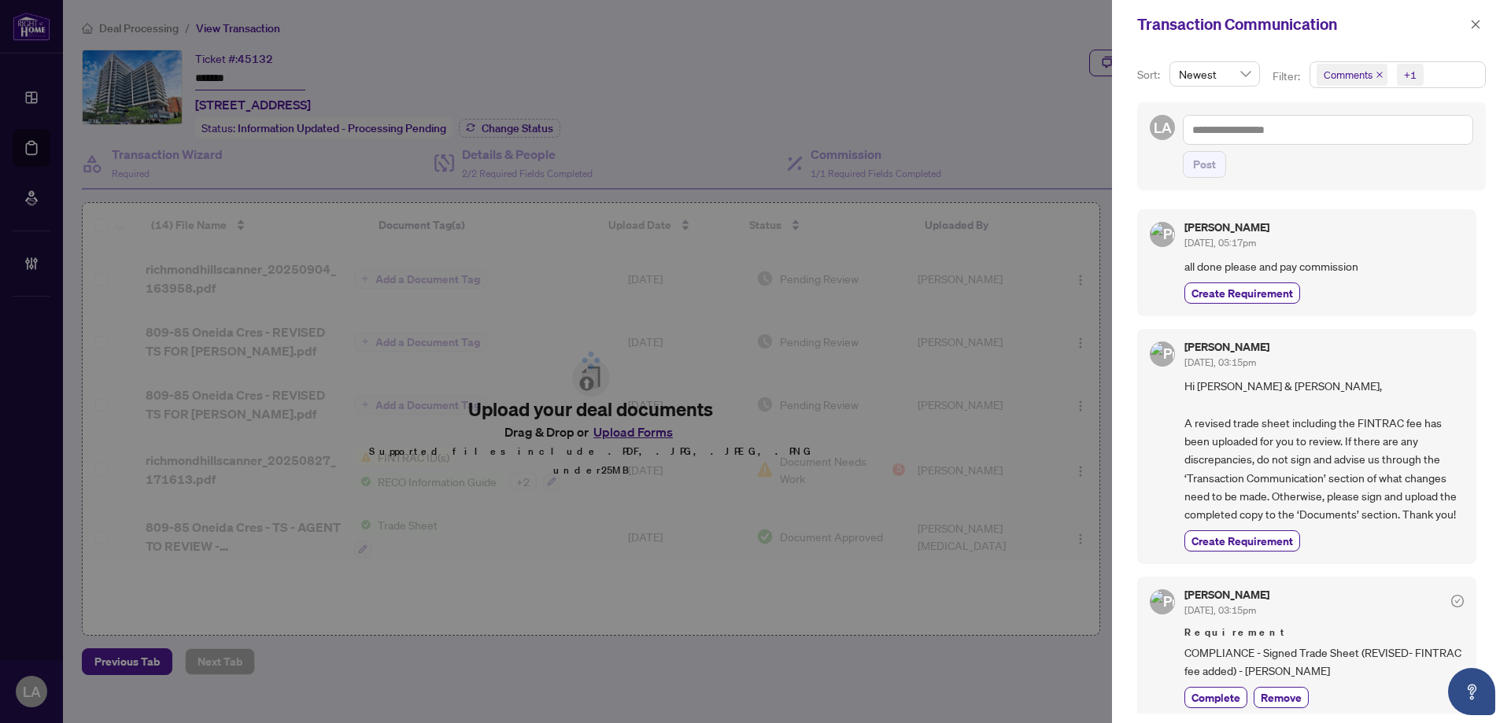
click at [1376, 75] on icon "close" at bounding box center [1380, 75] width 8 height 8
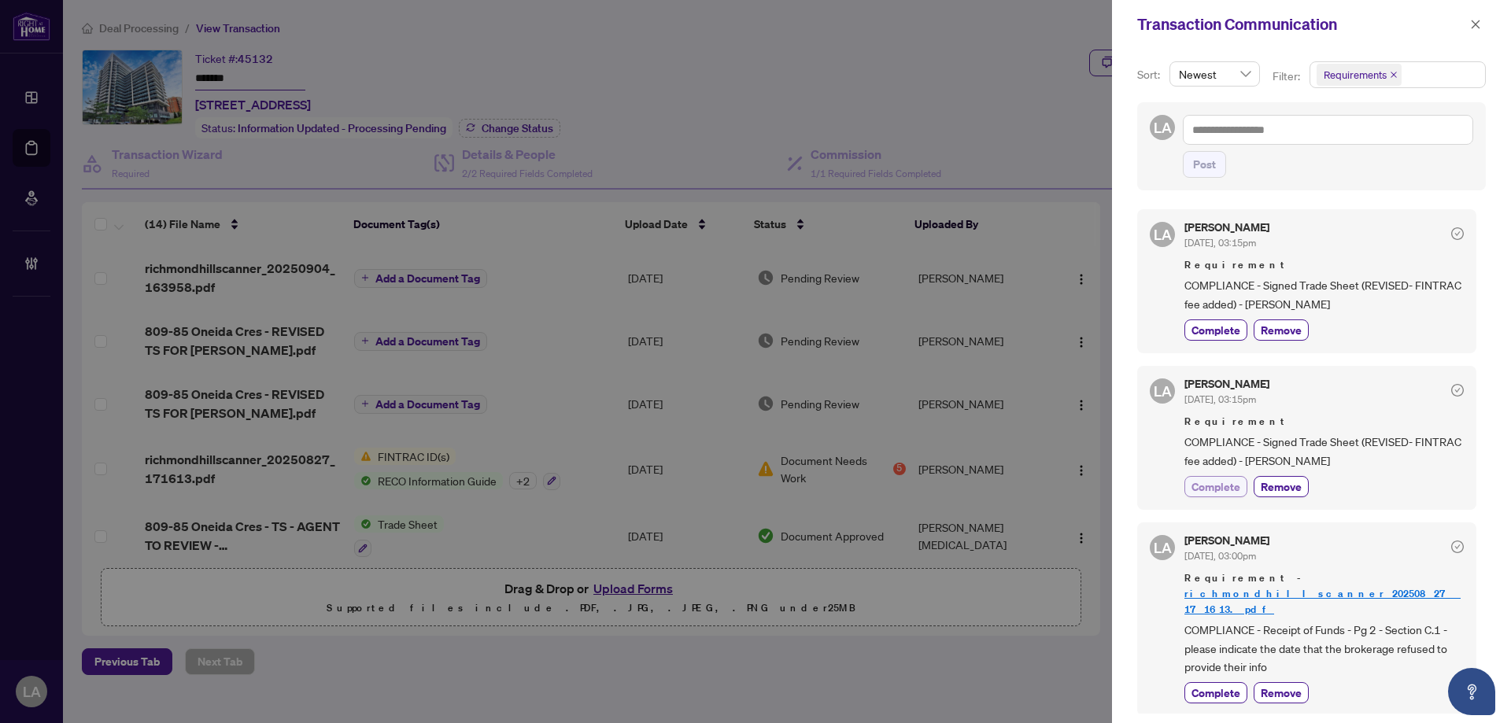
click at [1212, 483] on span "Complete" at bounding box center [1215, 486] width 49 height 17
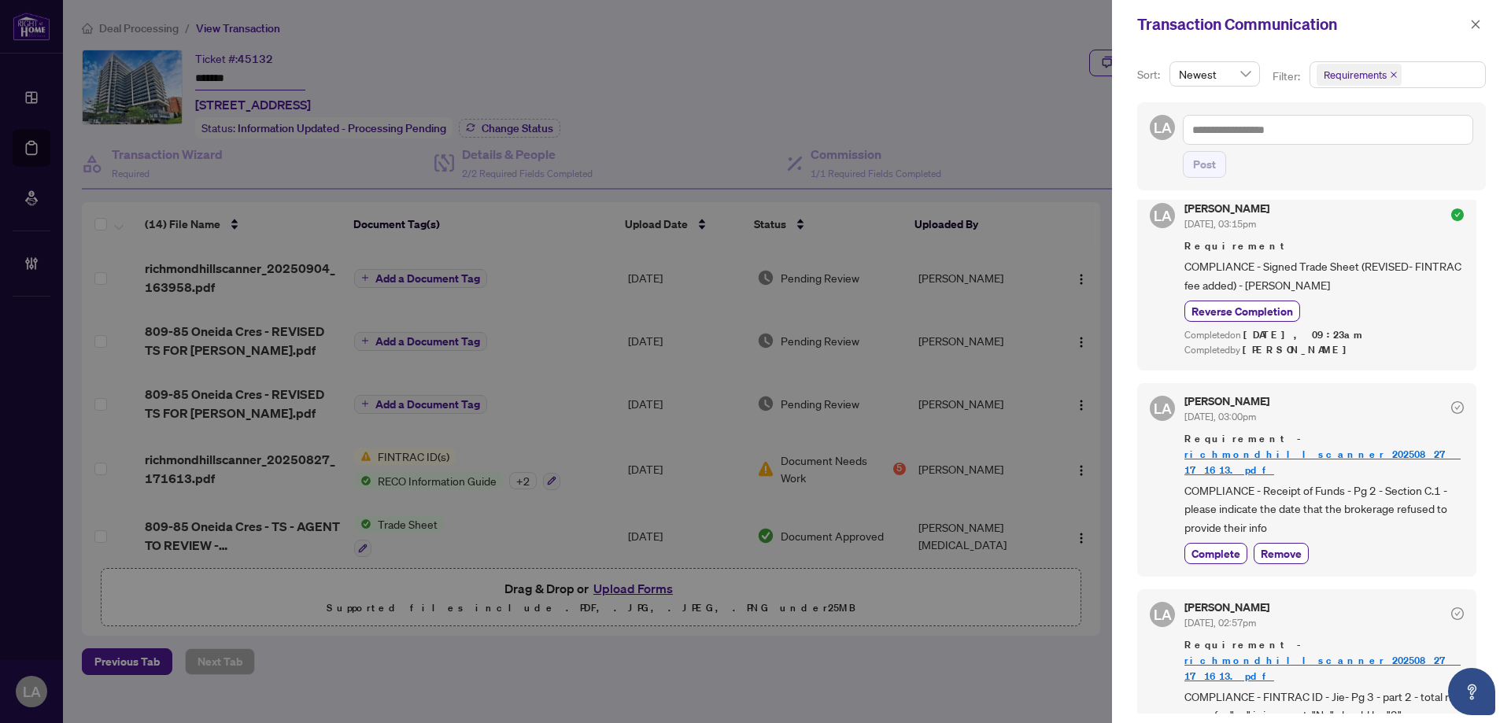
scroll to position [157, 0]
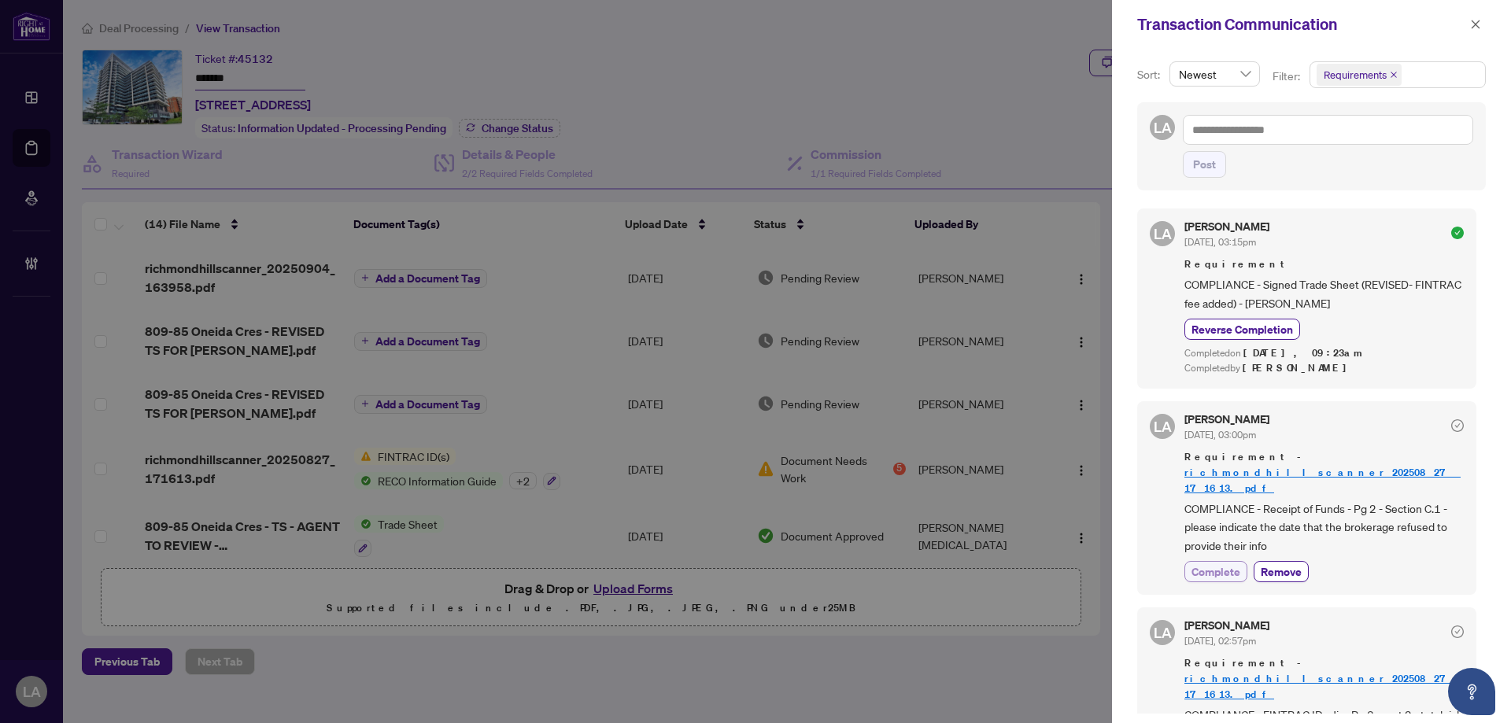
click at [1218, 563] on span "Complete" at bounding box center [1215, 571] width 49 height 17
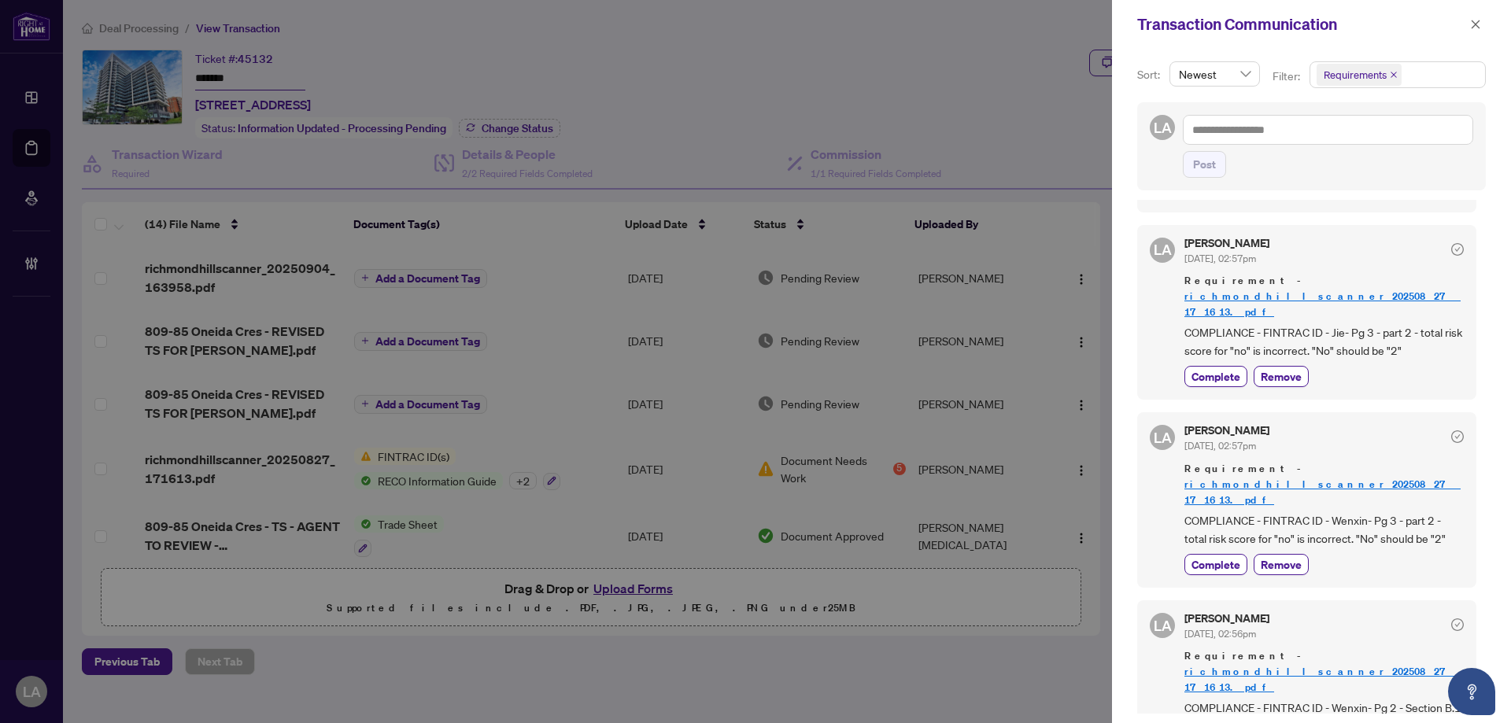
scroll to position [551, 0]
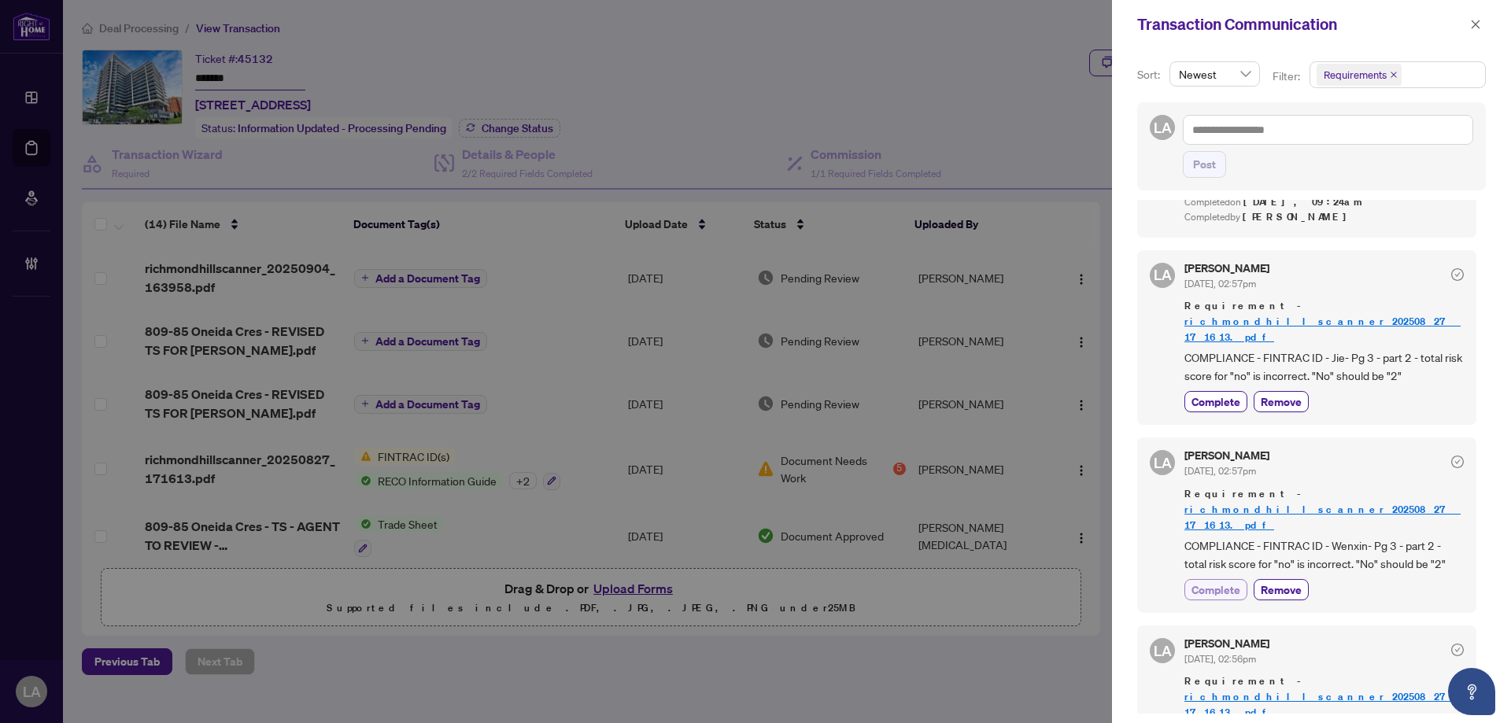
click at [1206, 582] on span "Complete" at bounding box center [1215, 590] width 49 height 17
click at [1237, 393] on span "Complete" at bounding box center [1215, 401] width 49 height 17
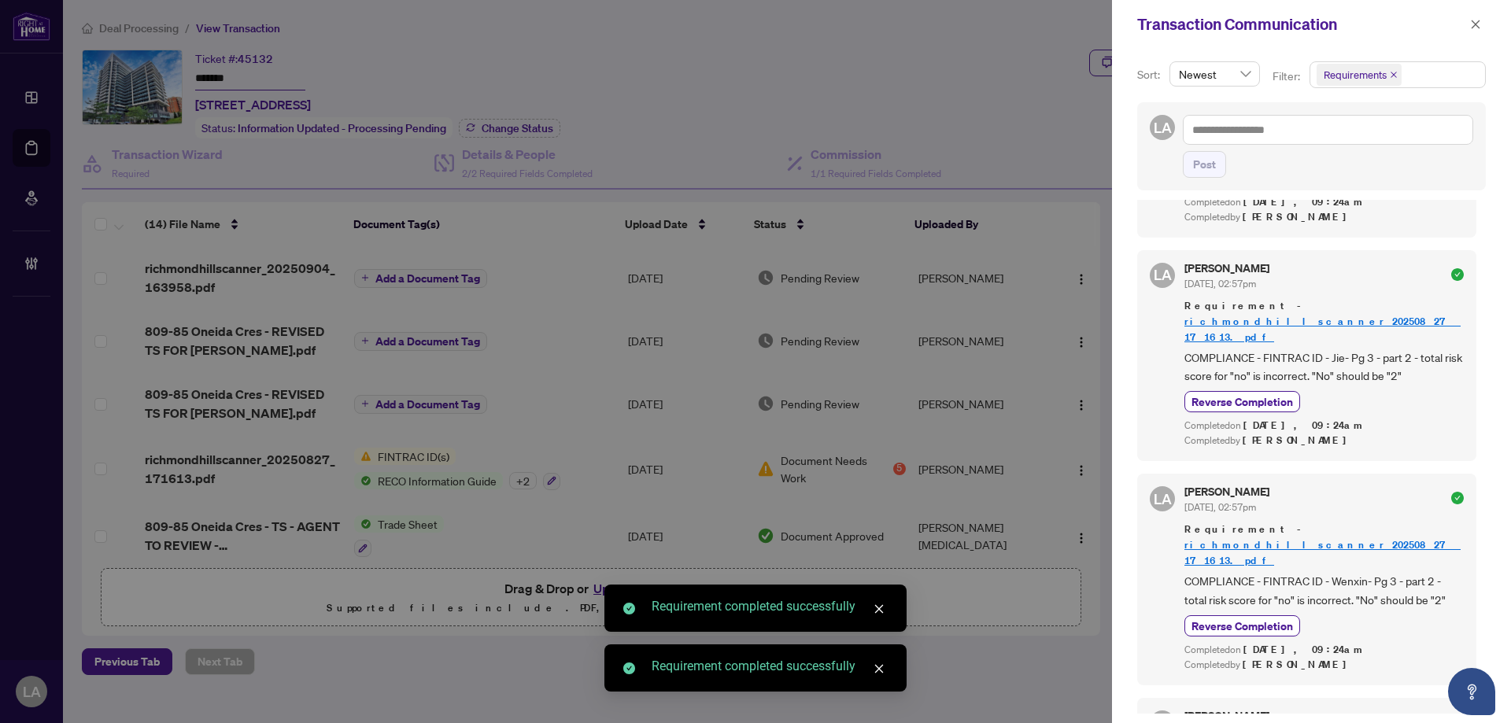
scroll to position [787, 0]
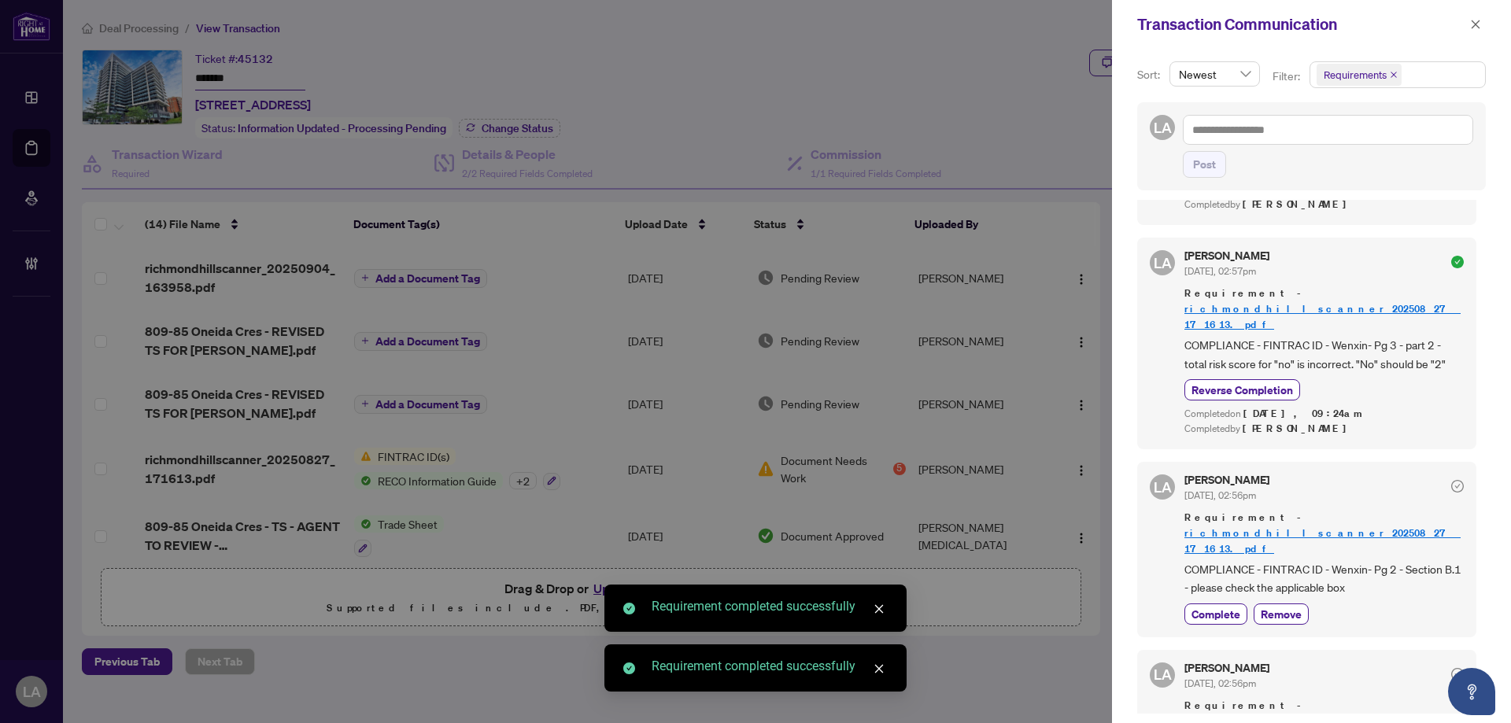
click at [1233, 502] on div "LA Luna Almuhanna Sep/03/2025, 02:56pm Requirement - richmondhillscanner_202508…" at bounding box center [1306, 549] width 339 height 175
click at [1224, 606] on span "Complete" at bounding box center [1215, 614] width 49 height 17
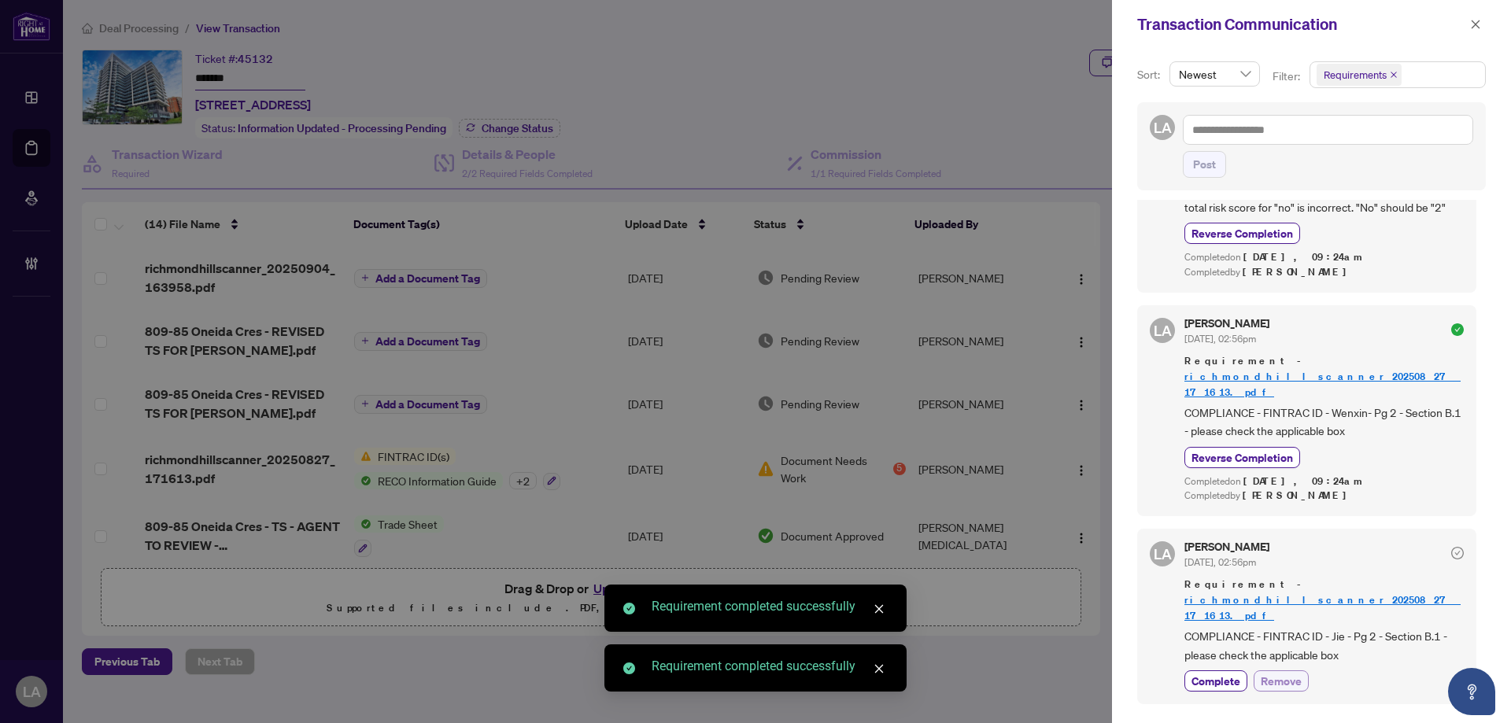
scroll to position [944, 0]
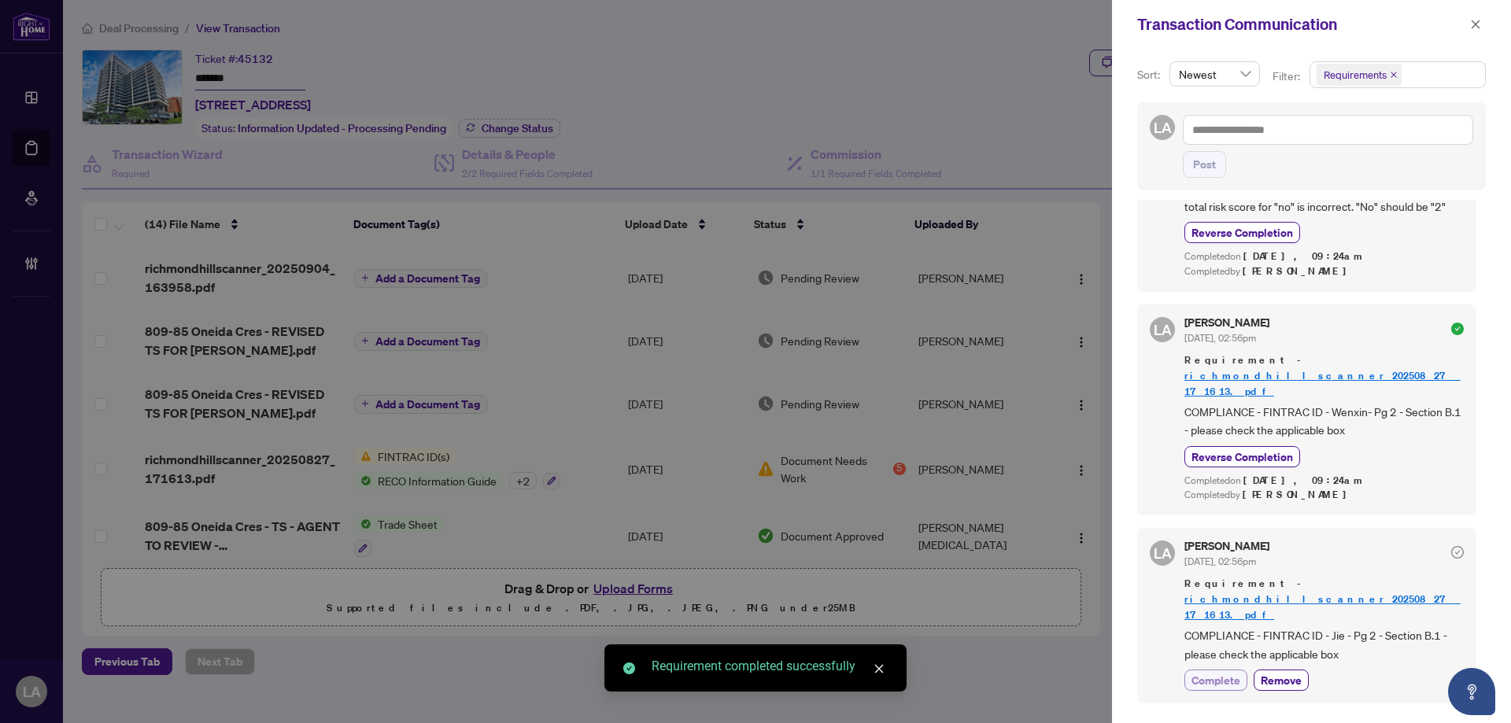
click at [1213, 672] on span "Complete" at bounding box center [1215, 680] width 49 height 17
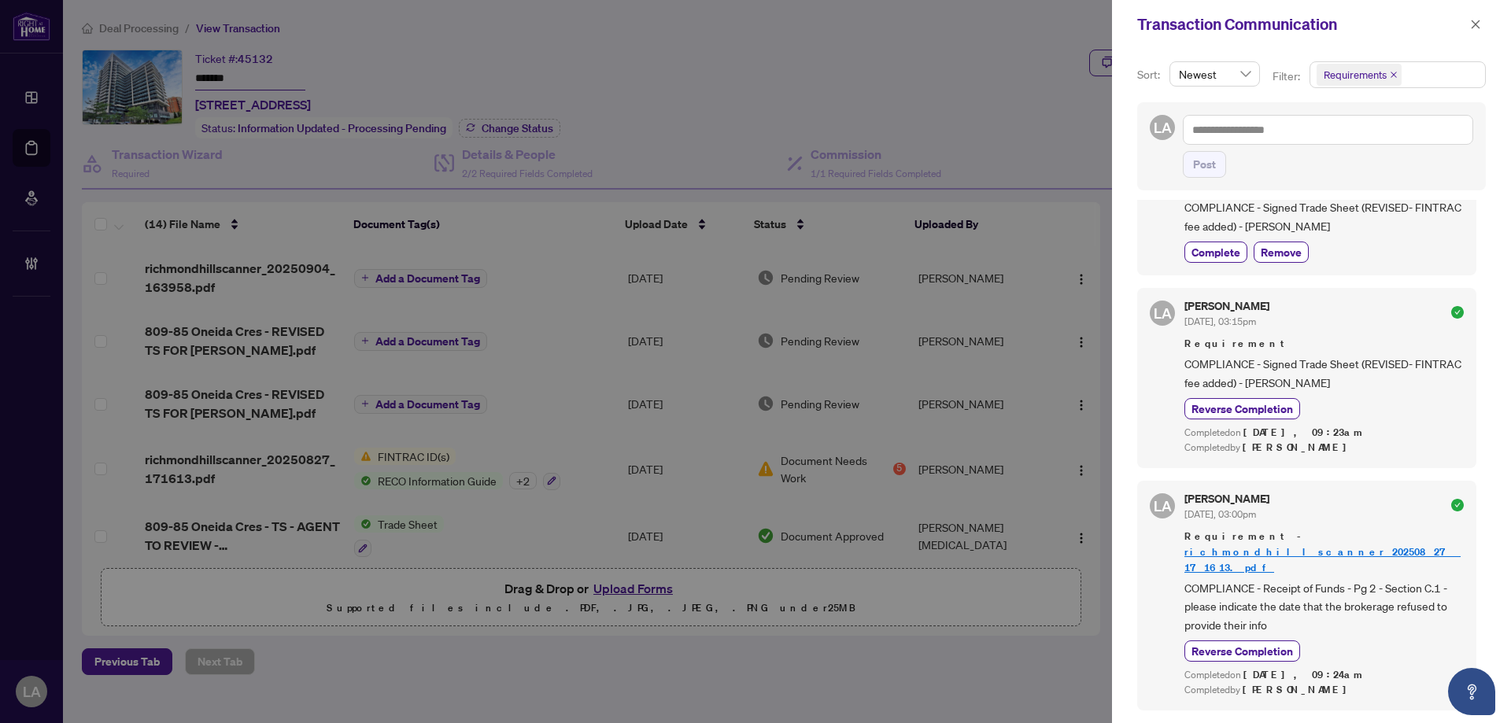
scroll to position [0, 0]
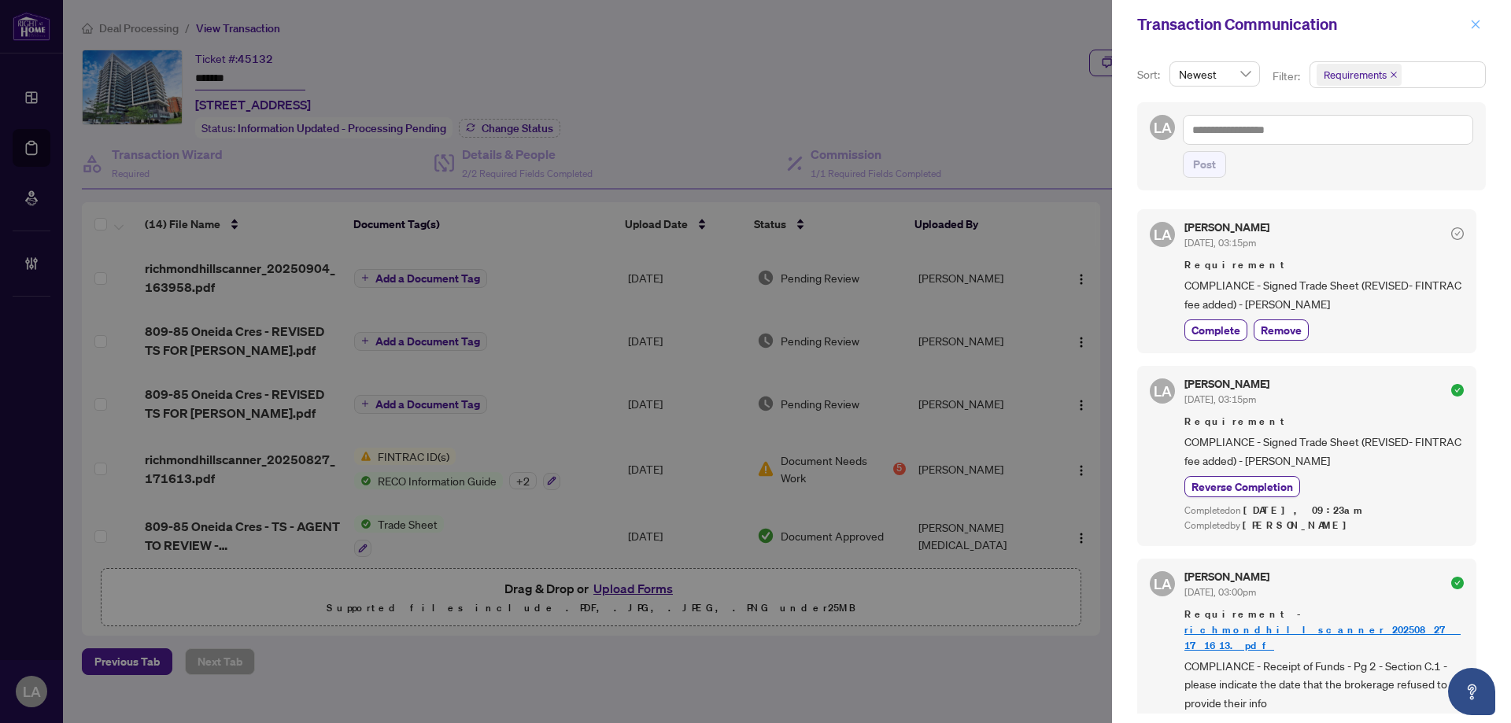
click at [1468, 29] on button "button" at bounding box center [1475, 24] width 20 height 19
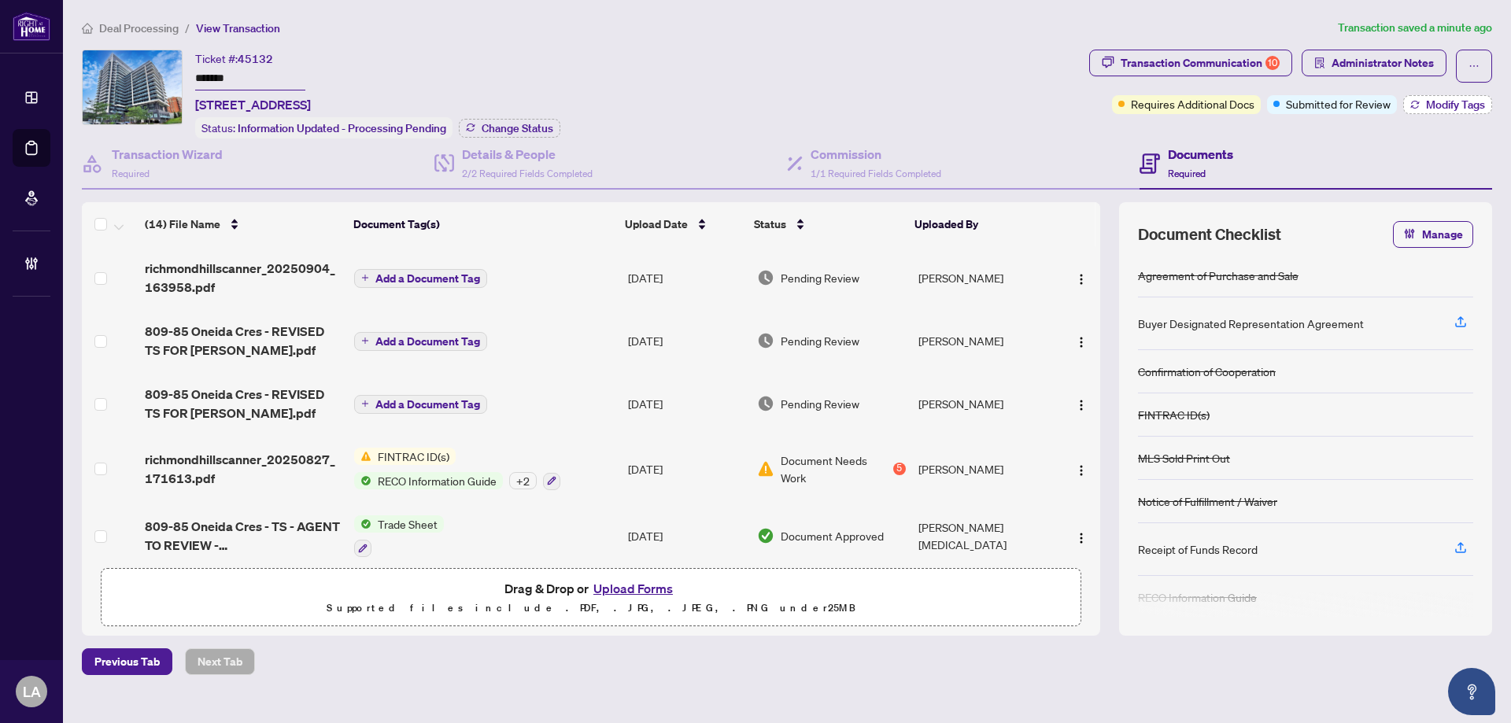
click at [1420, 105] on button "Modify Tags" at bounding box center [1447, 104] width 89 height 19
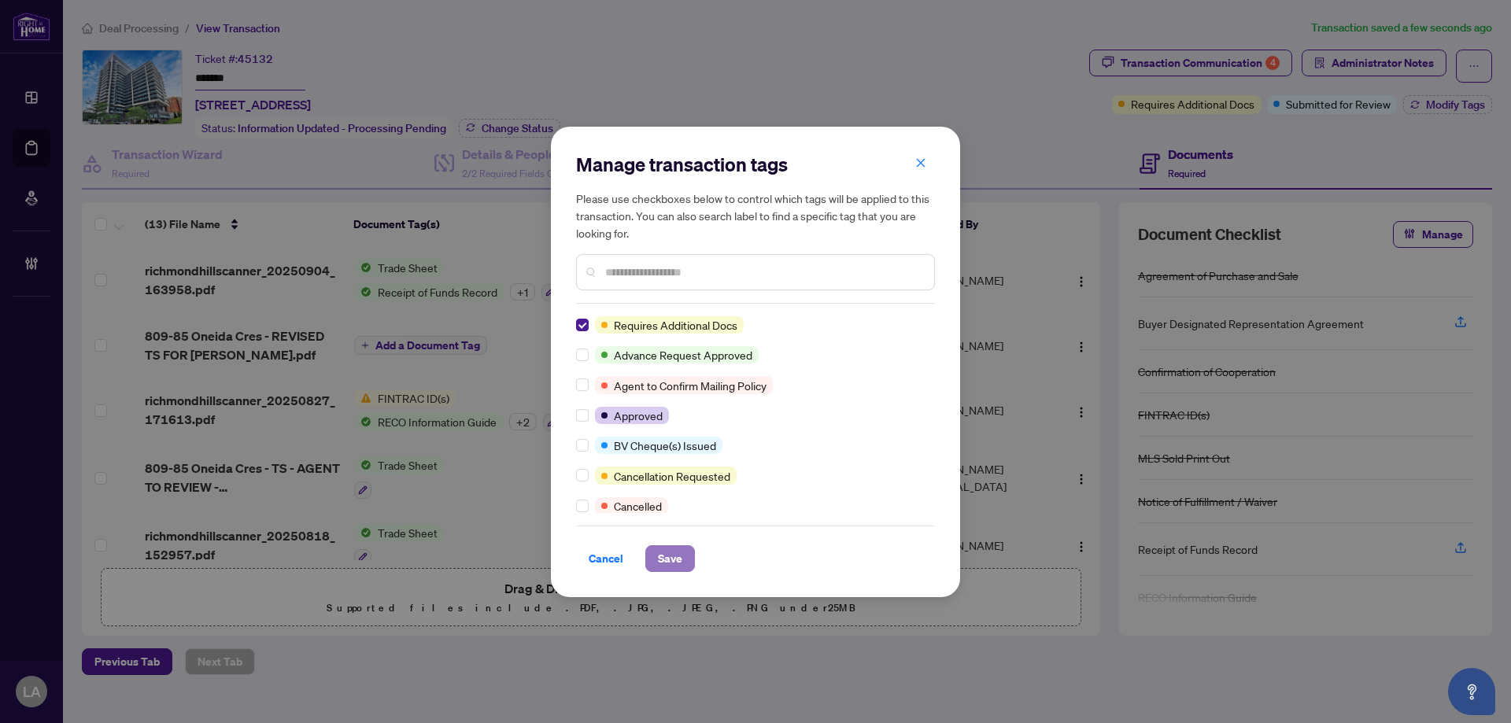
click at [678, 562] on span "Save" at bounding box center [670, 558] width 24 height 25
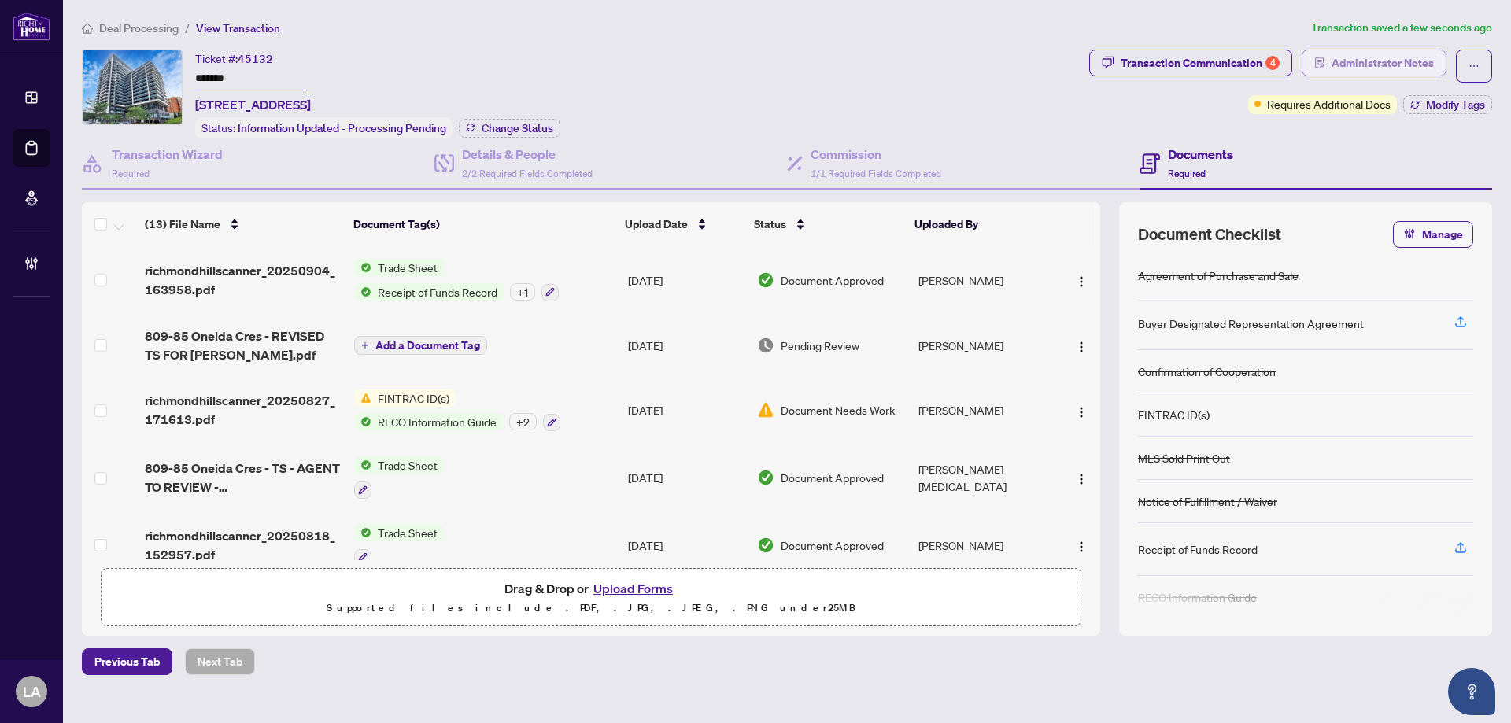
click at [1372, 57] on span "Administrator Notes" at bounding box center [1382, 62] width 102 height 25
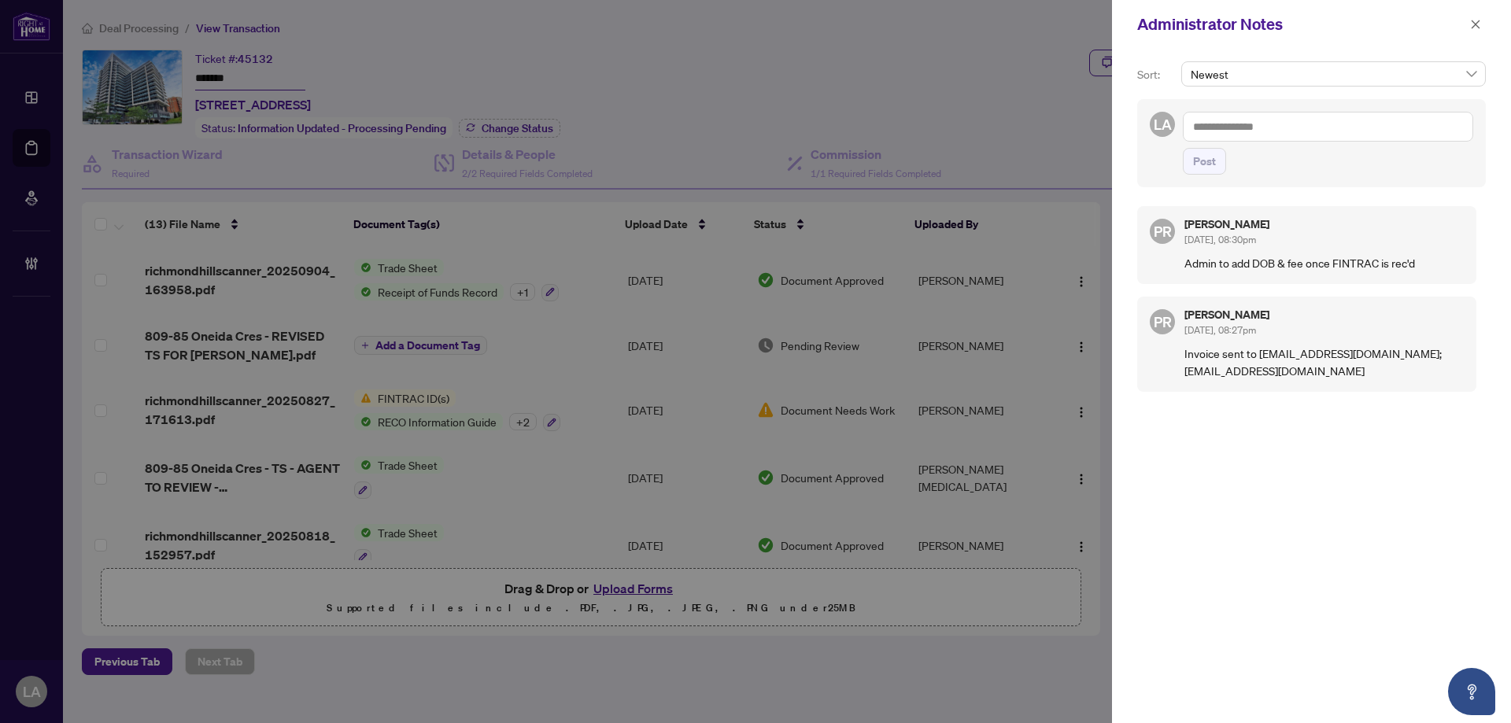
click at [1298, 137] on textarea at bounding box center [1328, 127] width 290 height 30
click at [1281, 132] on span "RAHR Accounting" at bounding box center [1329, 138] width 142 height 14
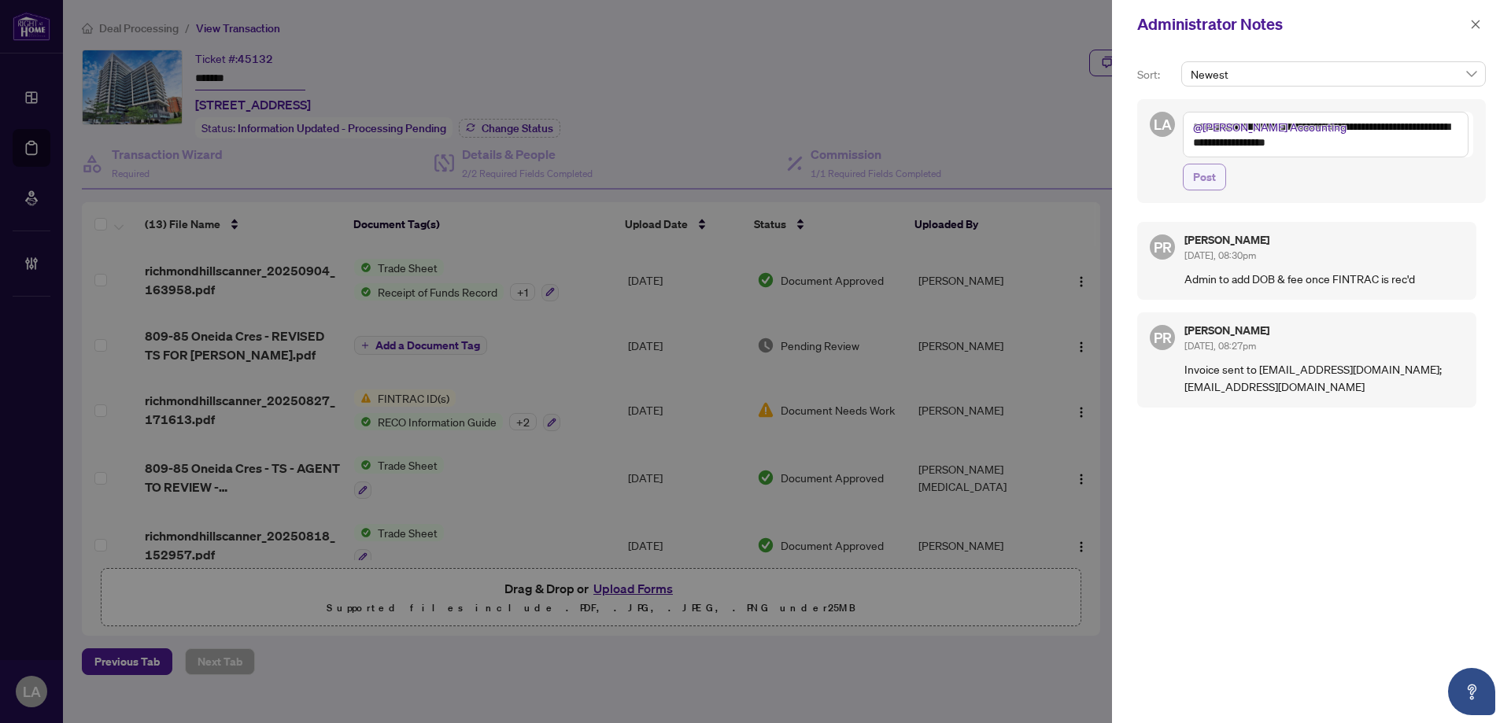
type textarea "**********"
click at [1217, 179] on button "Post" at bounding box center [1204, 177] width 43 height 27
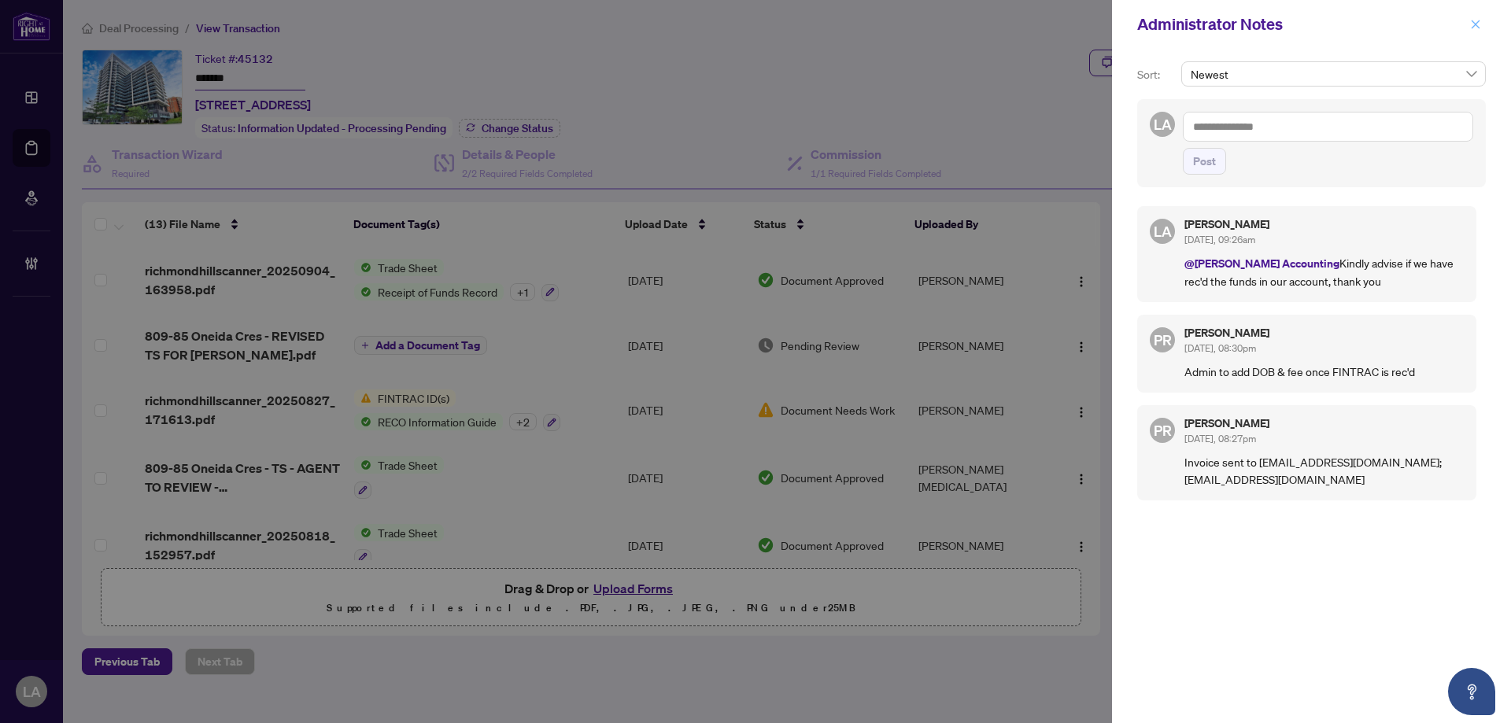
click at [1476, 30] on icon "close" at bounding box center [1475, 24] width 11 height 11
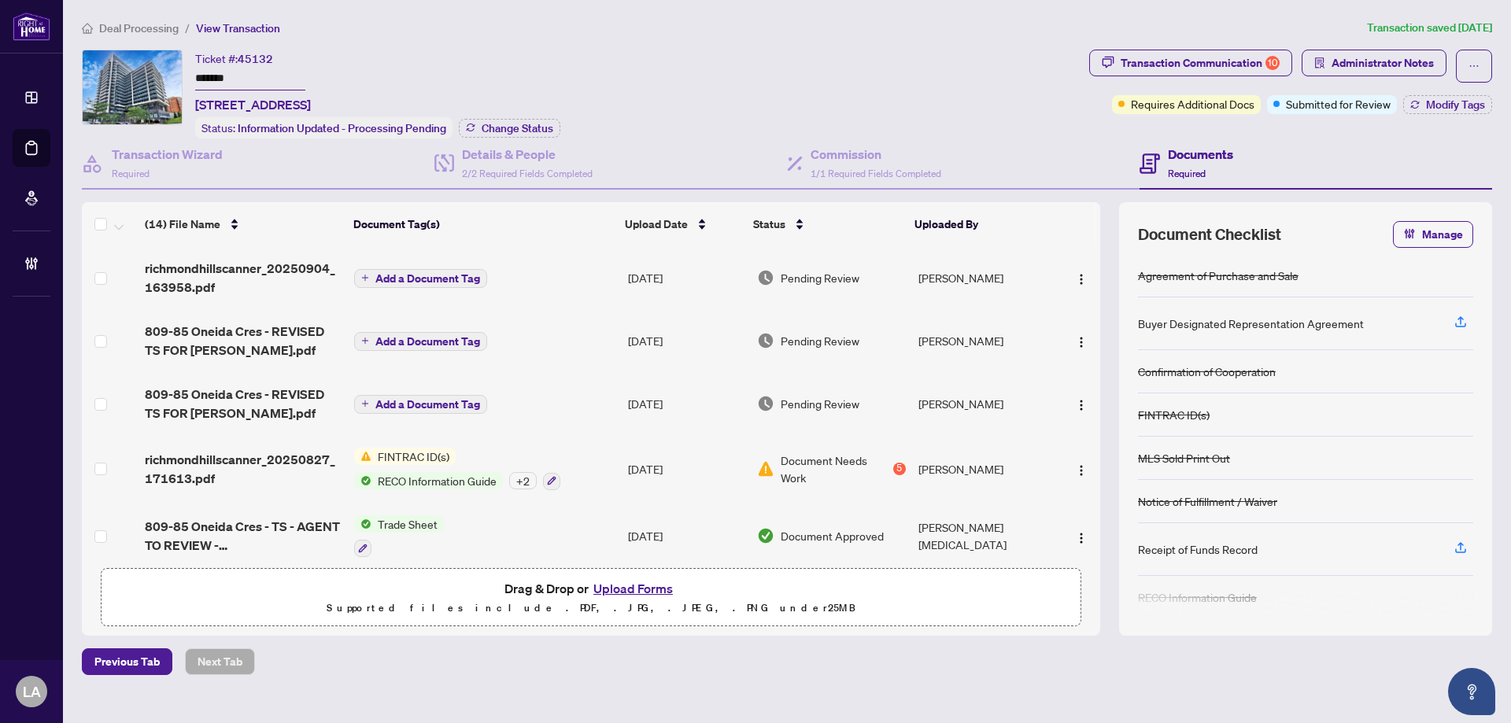
click at [228, 75] on input "*******" at bounding box center [250, 79] width 110 height 23
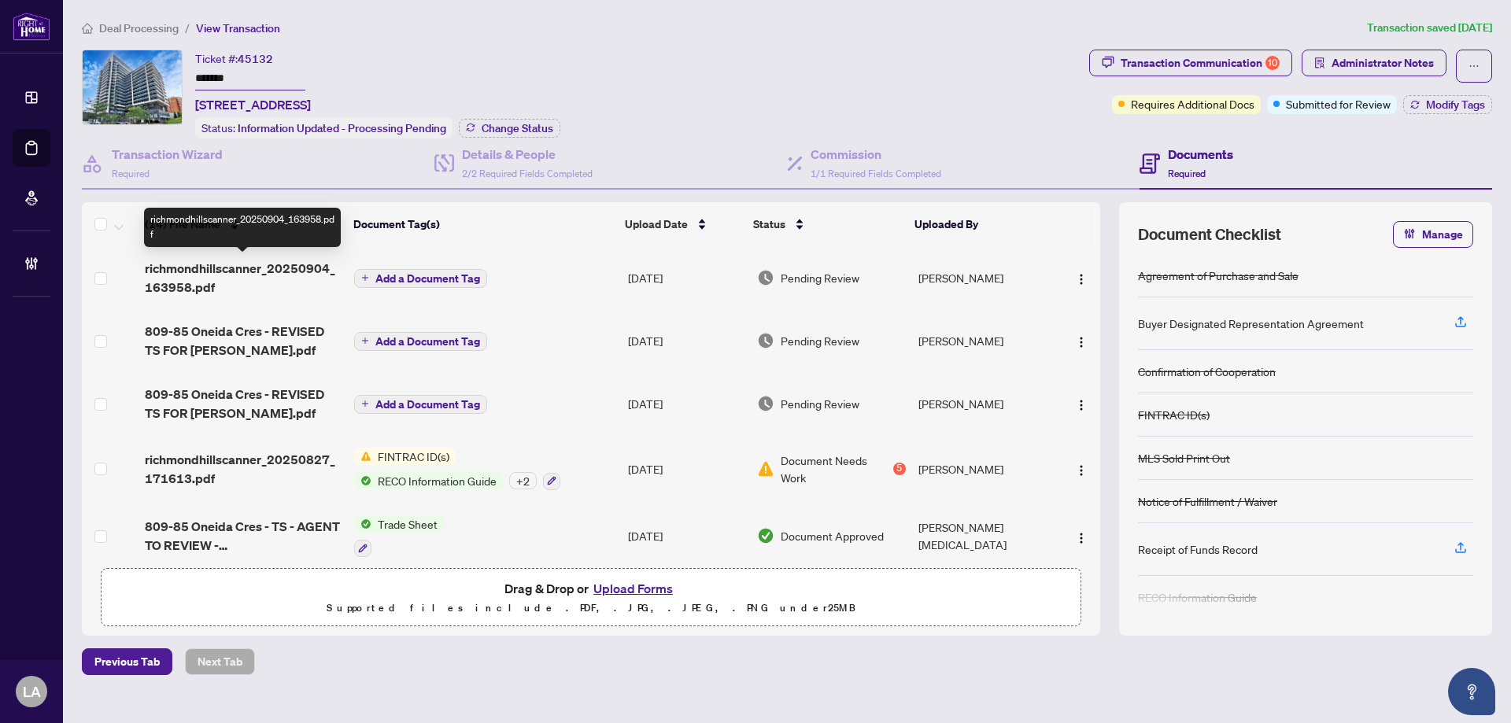
click at [211, 265] on span "richmondhillscanner_20250904_163958.pdf" at bounding box center [243, 278] width 197 height 38
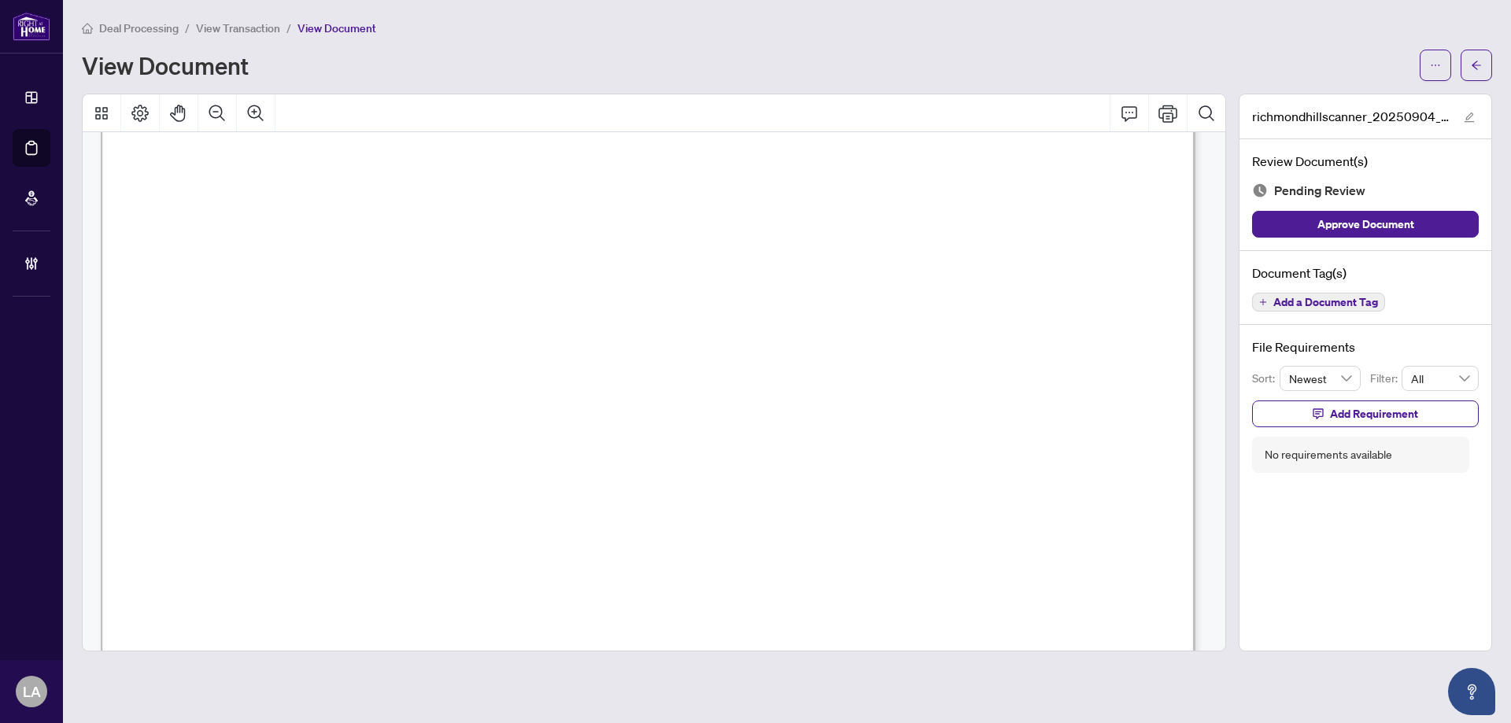
scroll to position [2125, 0]
click at [1287, 307] on span "Add a Document Tag" at bounding box center [1325, 302] width 105 height 11
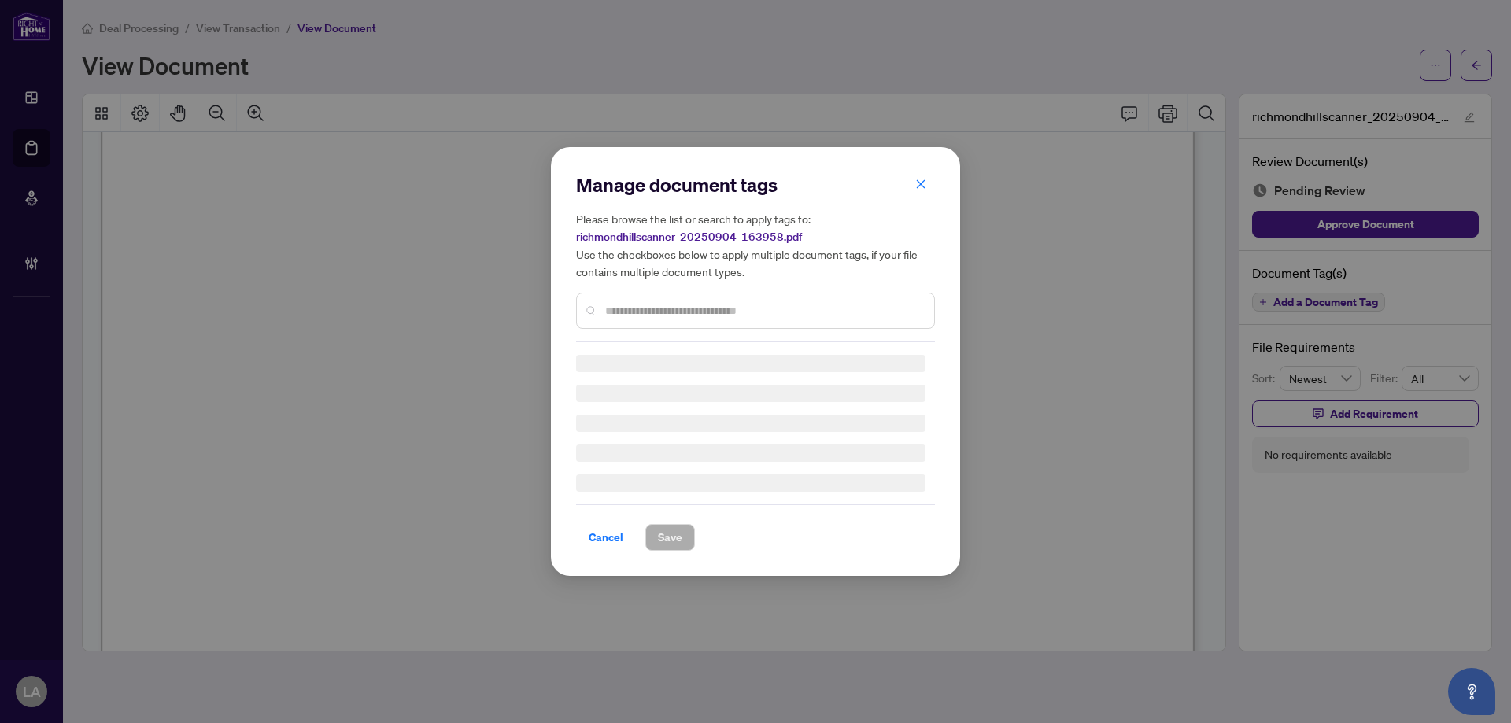
click at [678, 323] on div at bounding box center [755, 311] width 359 height 36
click at [672, 313] on div "Manage document tags Please browse the list or search to apply tags to: richmon…" at bounding box center [755, 361] width 359 height 379
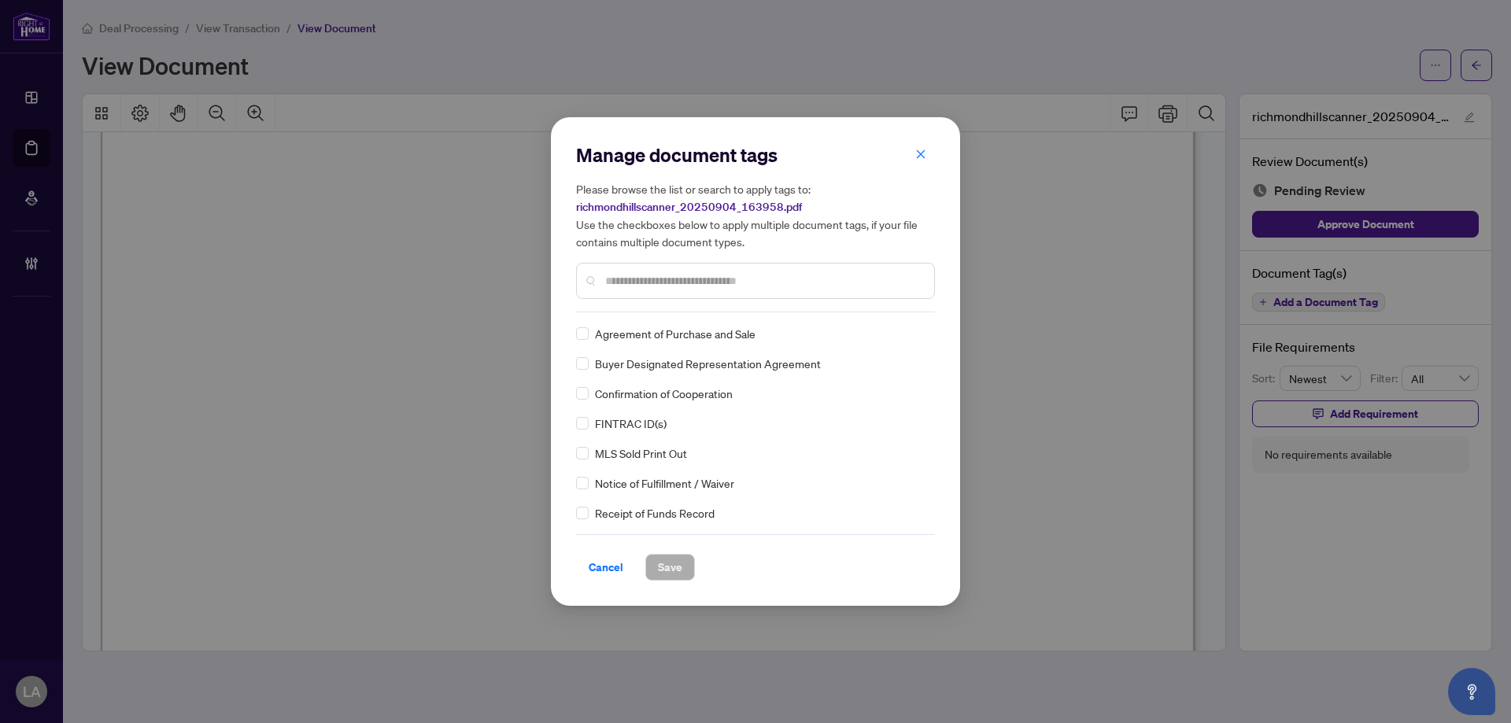
click at [637, 278] on input "text" at bounding box center [763, 280] width 316 height 17
type input "*****"
click at [585, 331] on div "Trade Sheet" at bounding box center [750, 333] width 349 height 17
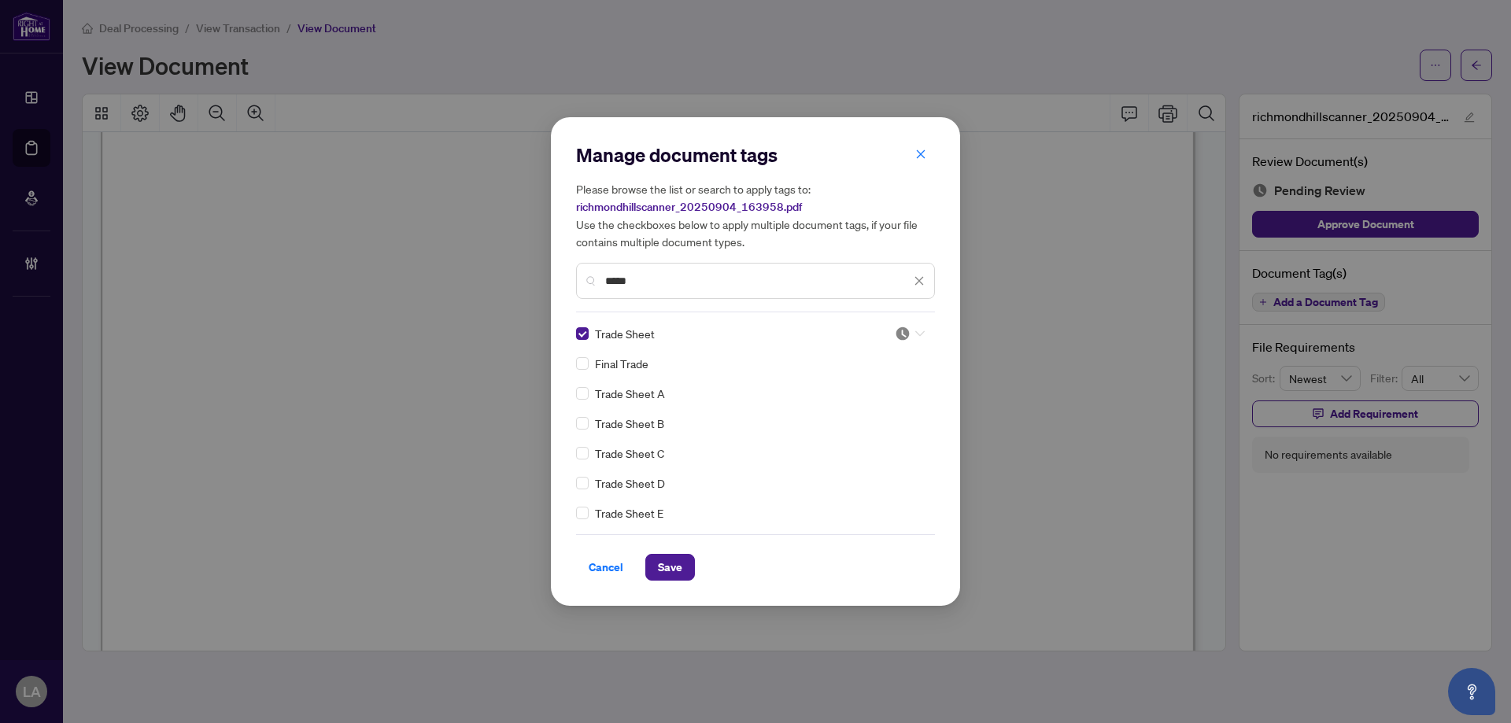
click at [888, 330] on div at bounding box center [905, 334] width 40 height 16
click at [825, 413] on div "Approved" at bounding box center [857, 410] width 101 height 17
click at [671, 573] on span "Save" at bounding box center [670, 567] width 24 height 25
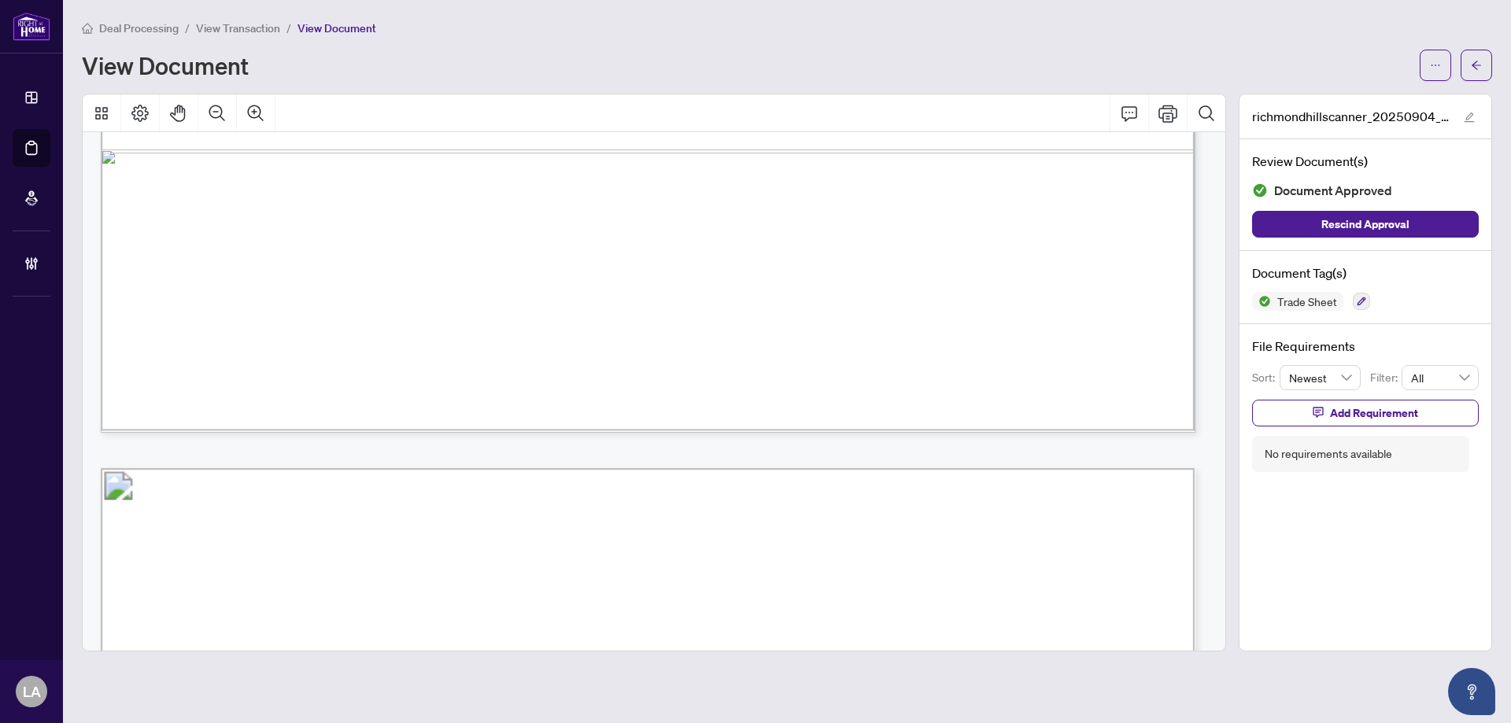
scroll to position [4643, 0]
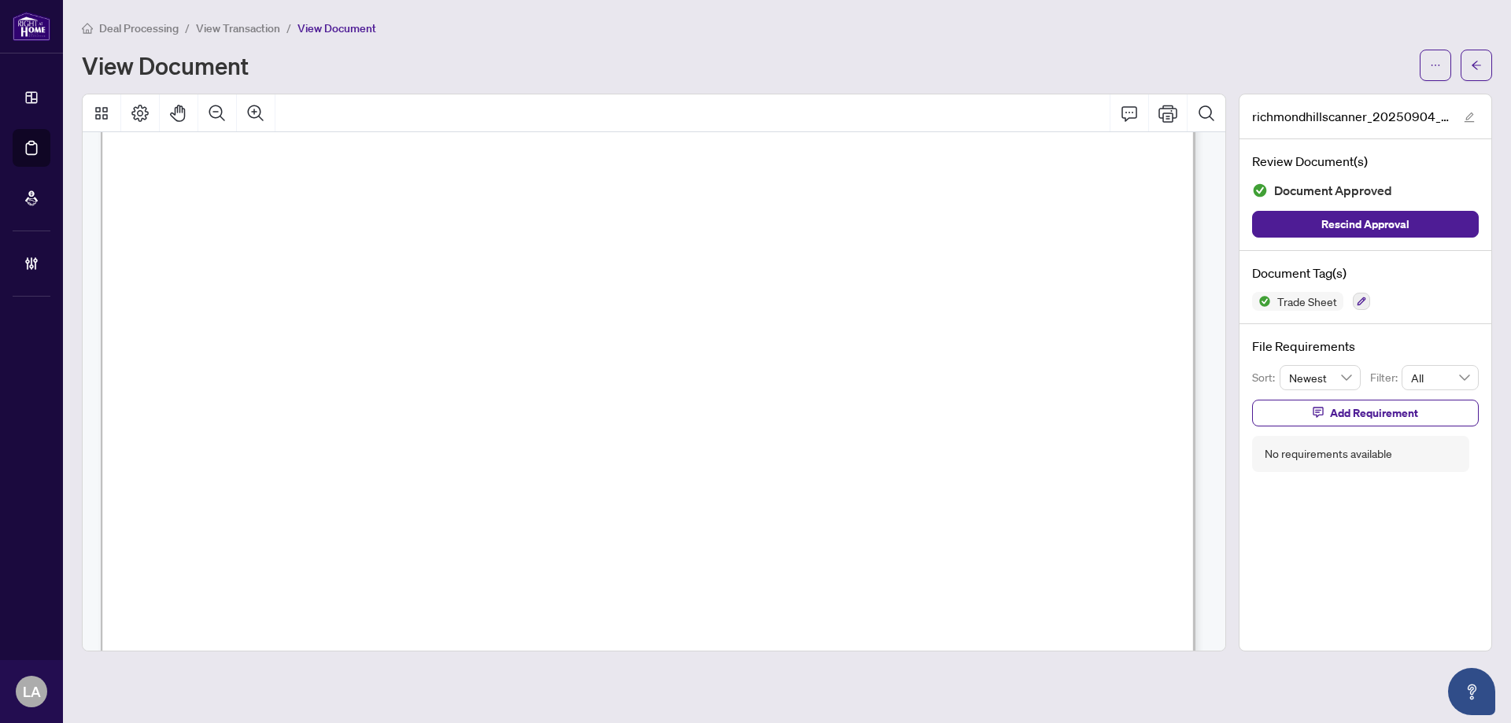
click at [1353, 313] on div "Document Tag(s) Trade Sheet" at bounding box center [1365, 287] width 252 height 73
click at [1349, 304] on div "Trade Sheet" at bounding box center [1365, 301] width 227 height 19
click at [1345, 309] on div "Trade Sheet" at bounding box center [1365, 301] width 227 height 19
click at [1363, 297] on icon "button" at bounding box center [1361, 301] width 9 height 9
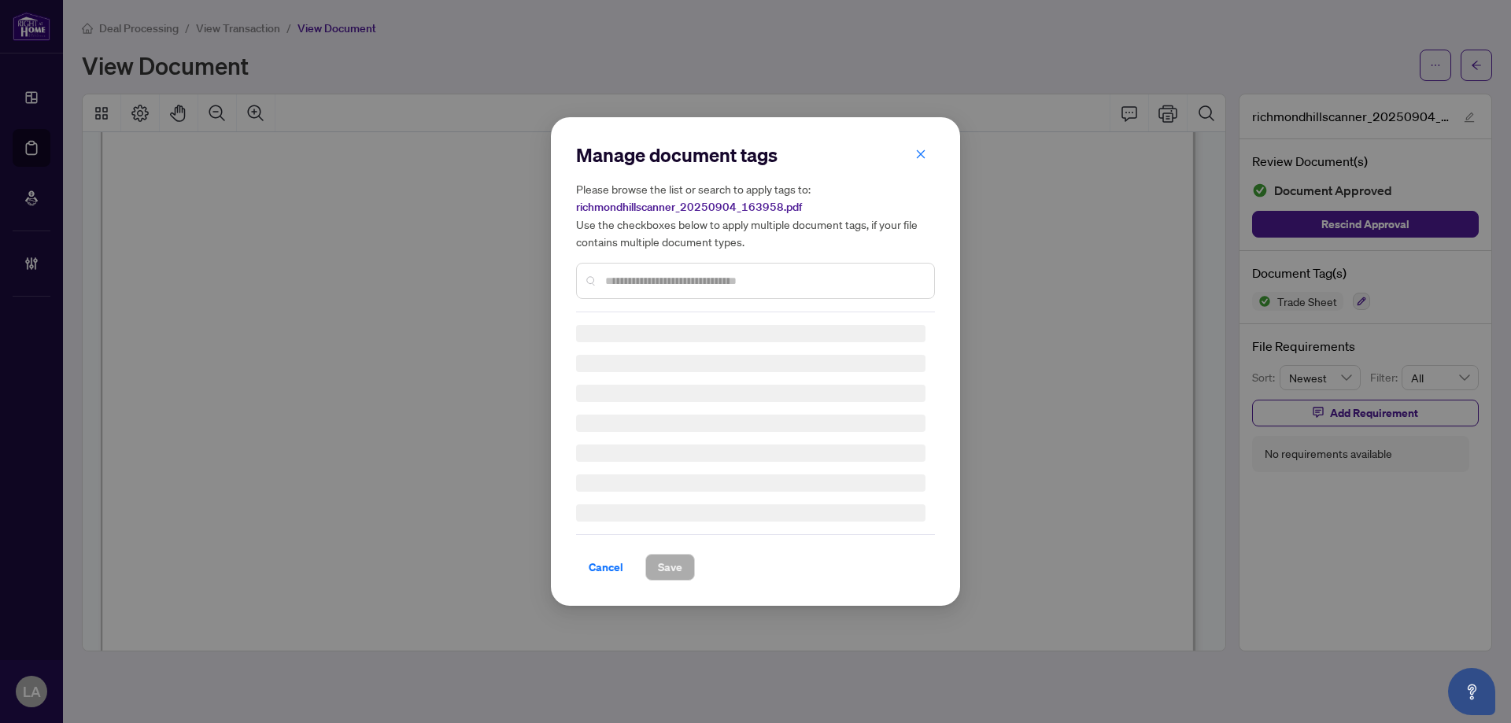
click at [689, 260] on div "Please browse the list or search to apply tags to: richmondhillscanner_20250904…" at bounding box center [755, 239] width 359 height 119
click at [664, 278] on input "text" at bounding box center [763, 280] width 316 height 17
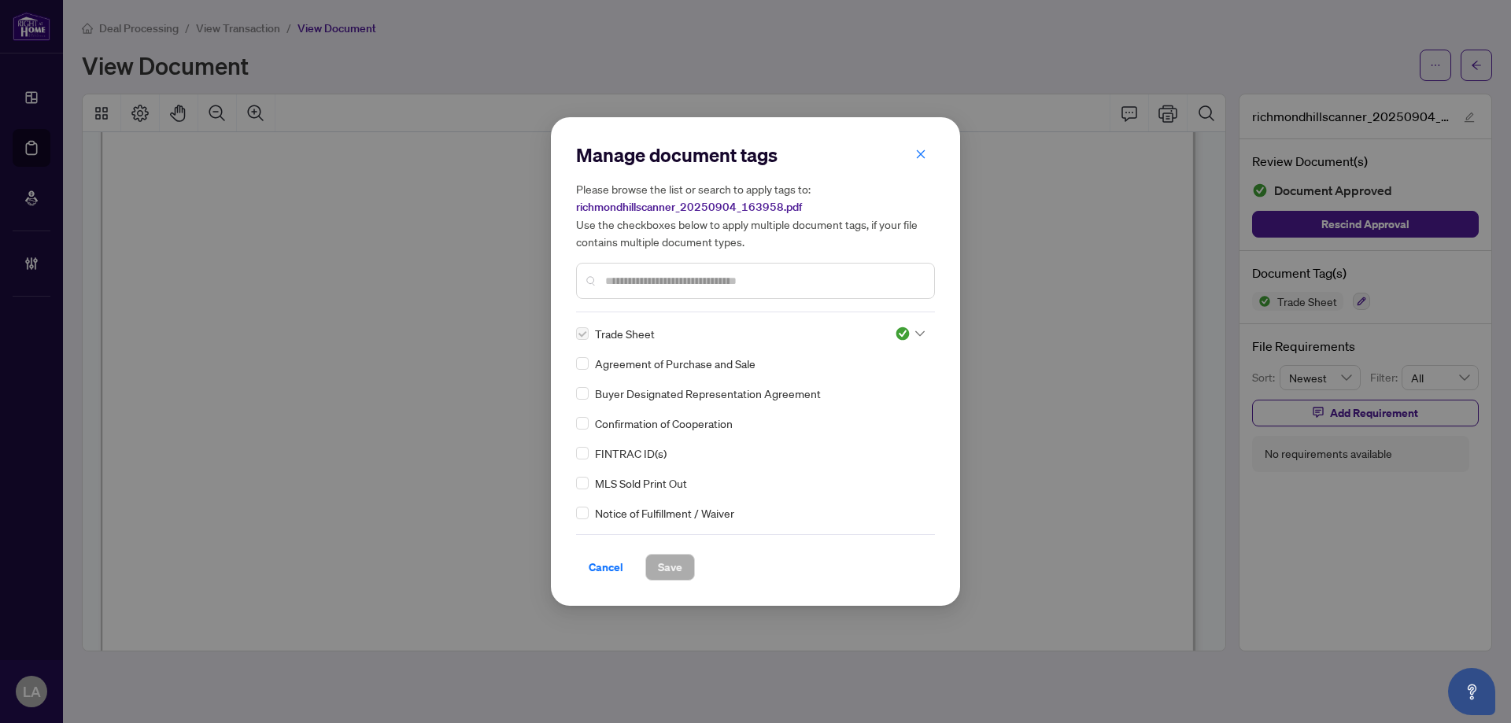
click at [653, 260] on div "Please browse the list or search to apply tags to: richmondhillscanner_20250904…" at bounding box center [755, 239] width 359 height 119
click at [667, 279] on input "text" at bounding box center [763, 280] width 316 height 17
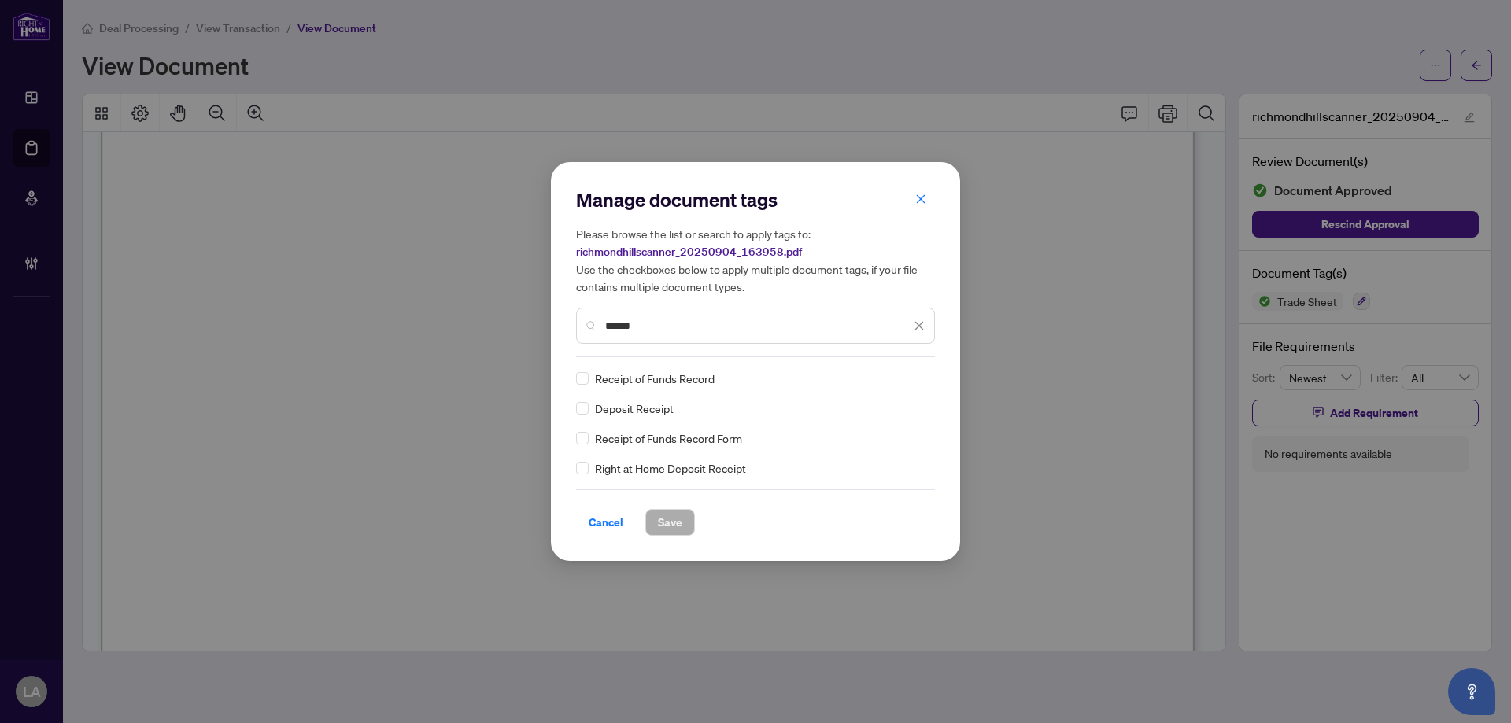
type input "******"
click at [915, 375] on icon at bounding box center [919, 378] width 9 height 6
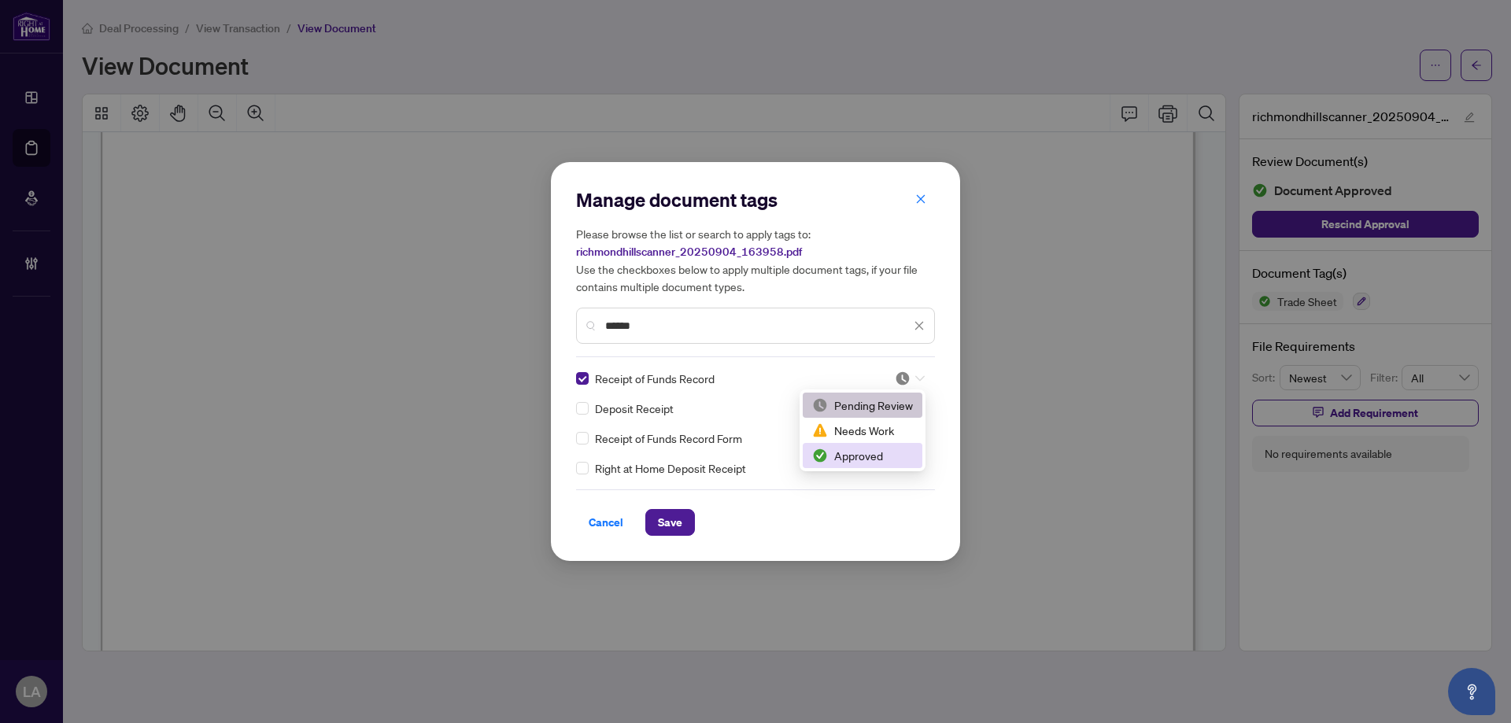
click at [862, 448] on div "Approved" at bounding box center [862, 455] width 101 height 17
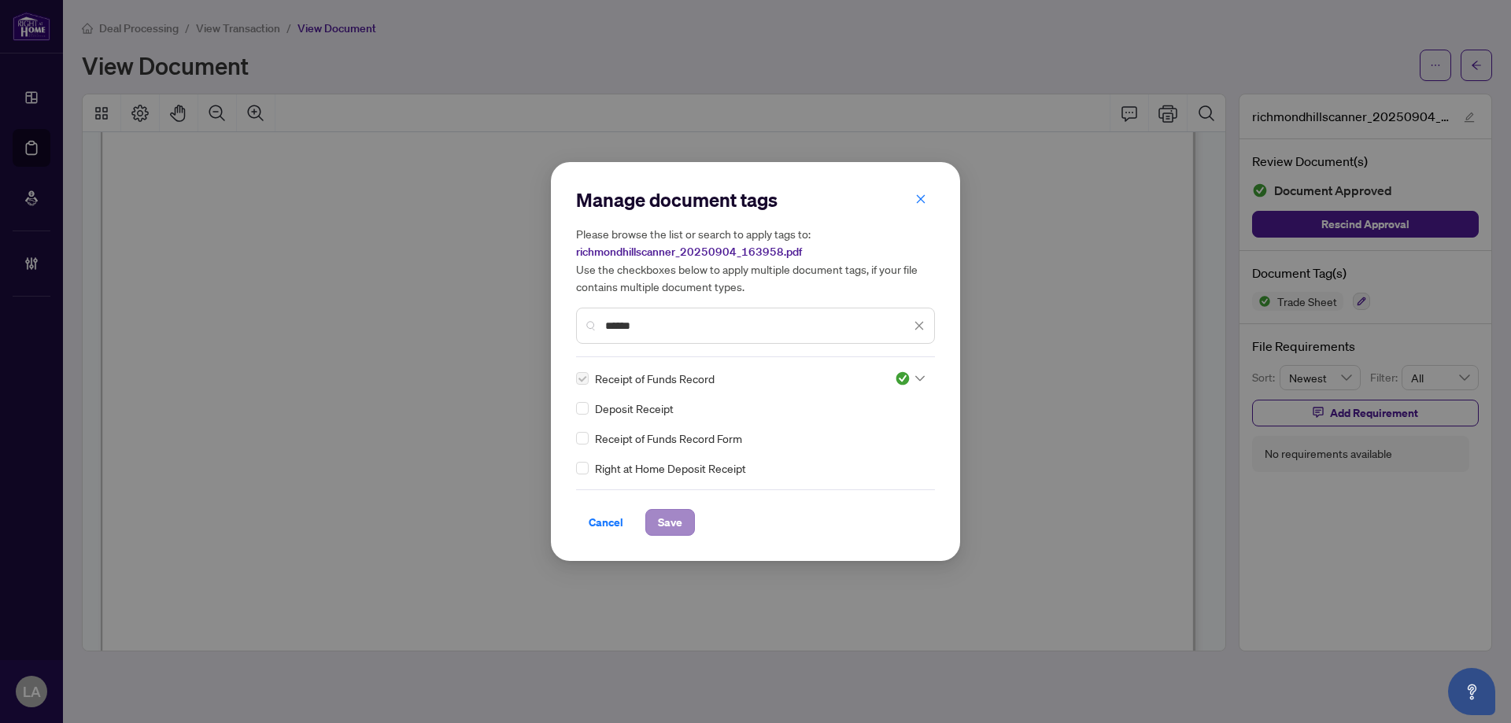
click at [648, 509] on span "Save" at bounding box center [670, 522] width 50 height 27
click at [658, 519] on span "Save" at bounding box center [670, 522] width 24 height 25
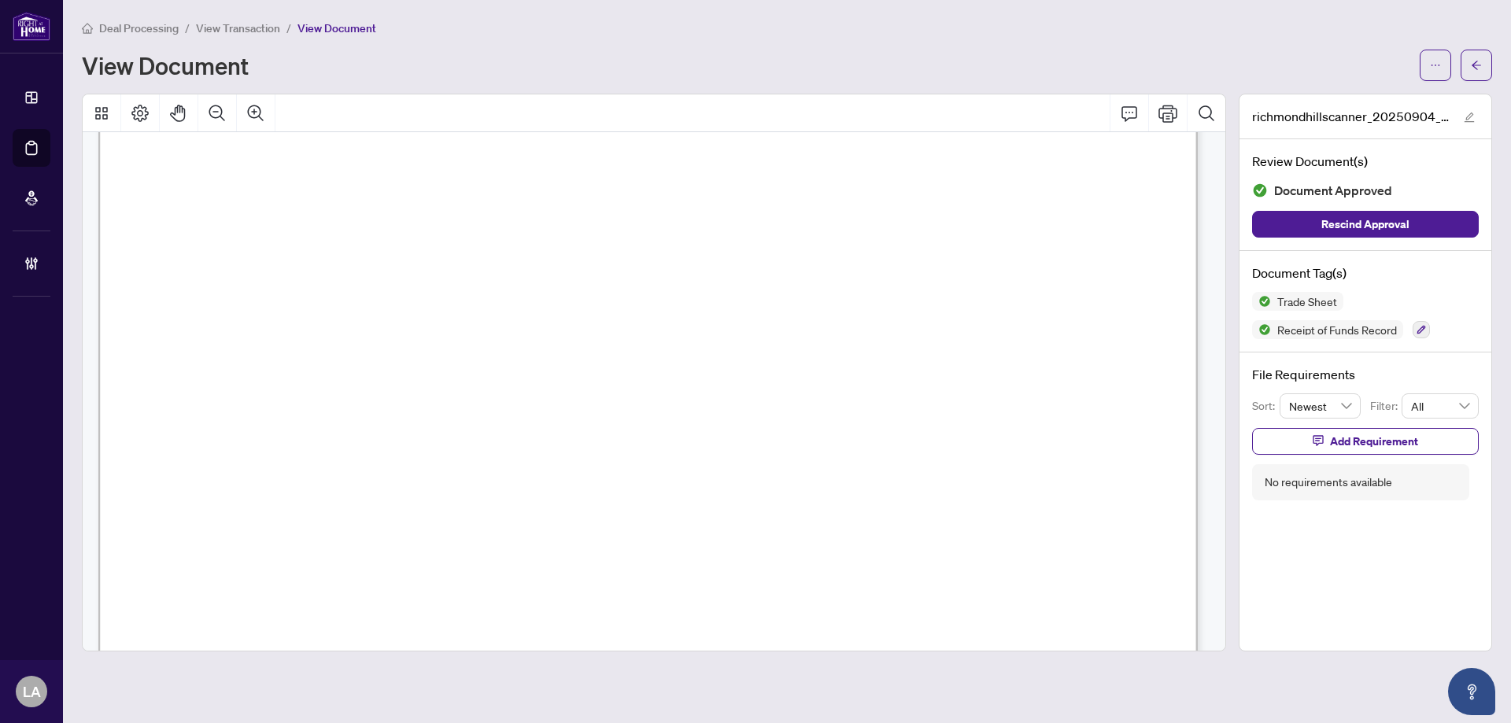
scroll to position [16998, 0]
click at [1439, 331] on div "Trade Sheet Receipt of Funds Record" at bounding box center [1365, 315] width 227 height 47
click at [1428, 330] on button "button" at bounding box center [1421, 329] width 17 height 17
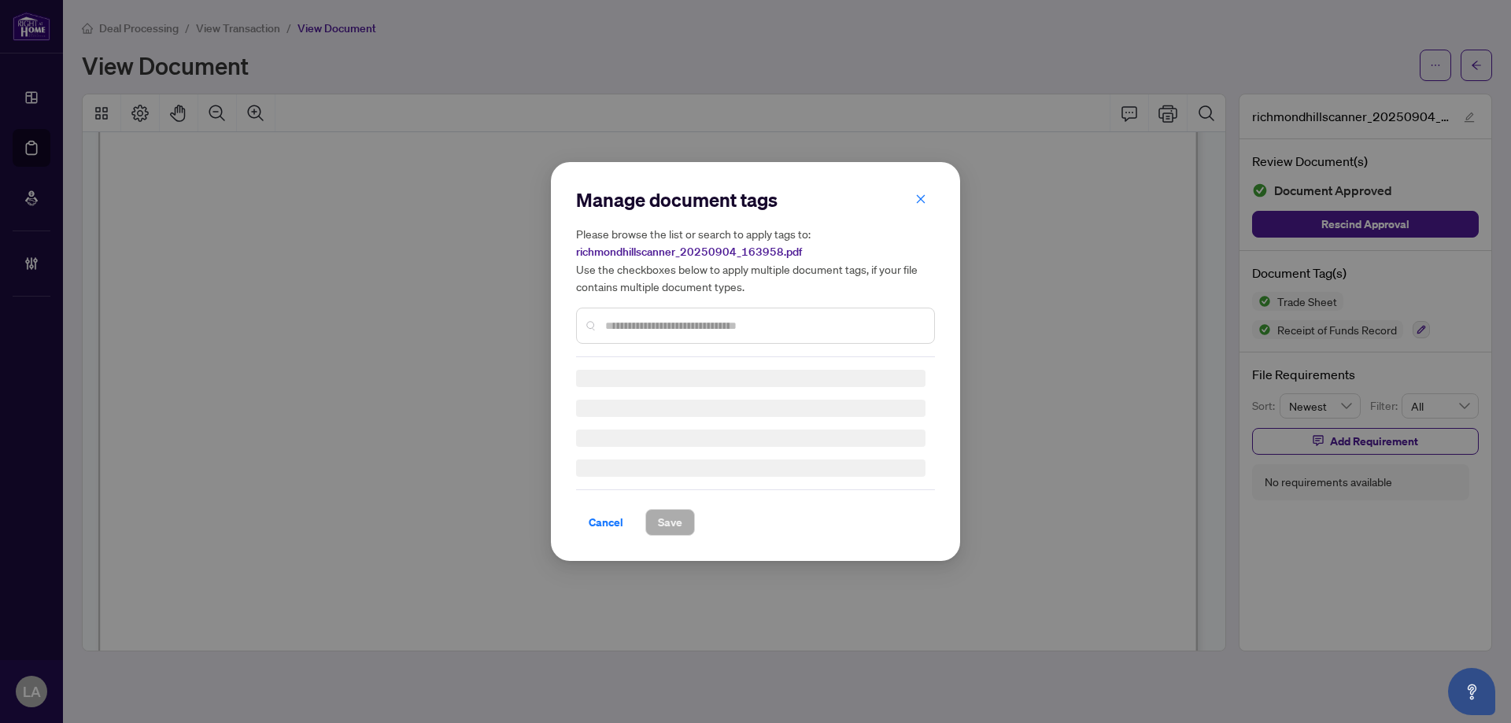
click at [680, 308] on div "Manage document tags Please browse the list or search to apply tags to: richmon…" at bounding box center [755, 272] width 359 height 170
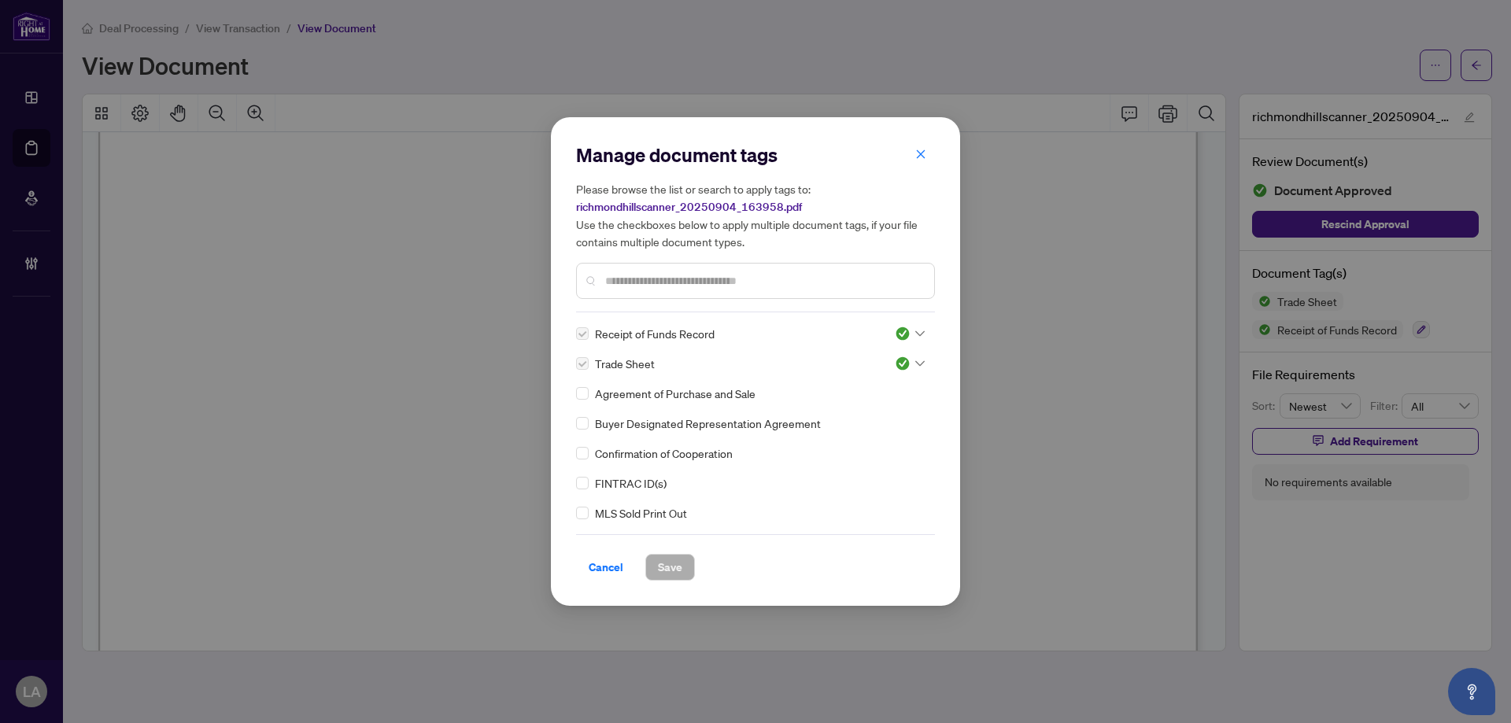
click at [654, 284] on input "text" at bounding box center [763, 280] width 316 height 17
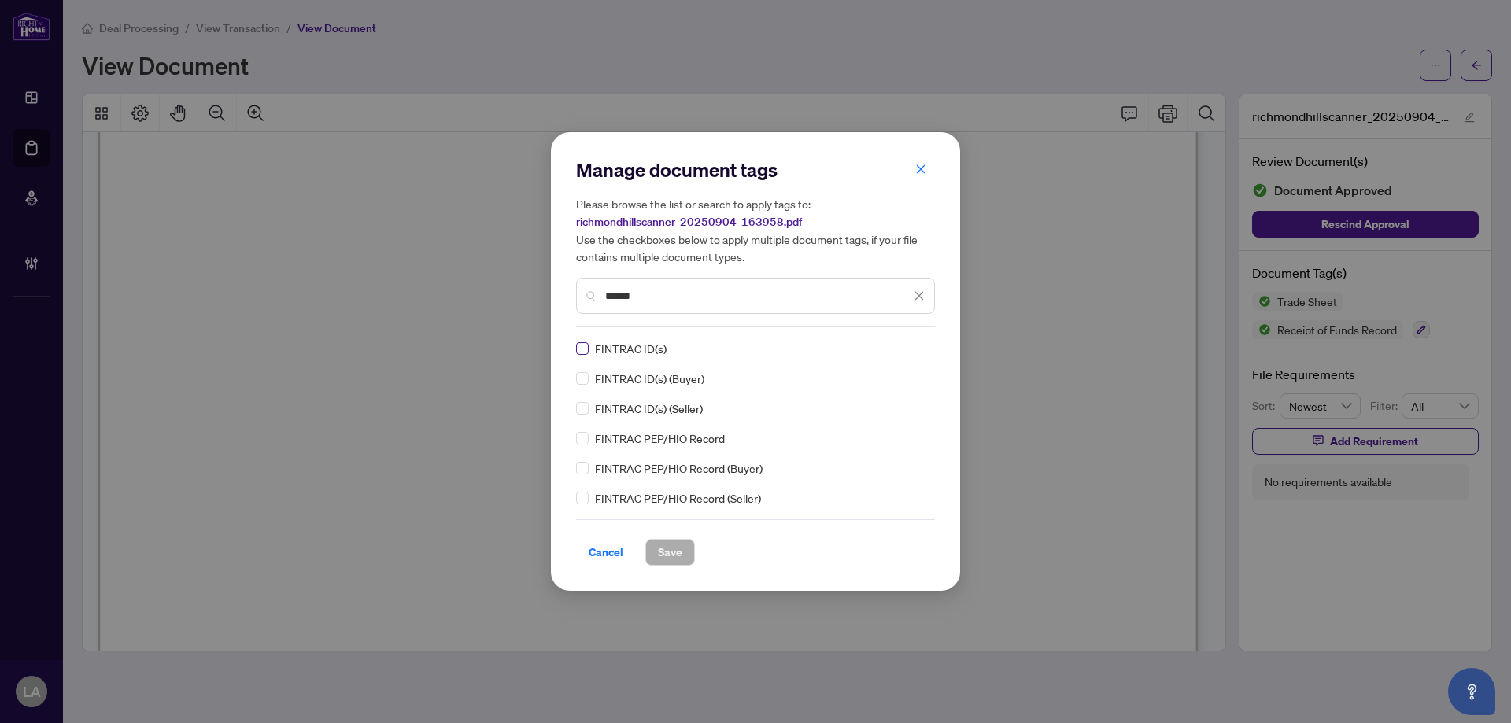
type input "******"
click at [586, 341] on label at bounding box center [582, 348] width 13 height 17
click at [918, 345] on icon at bounding box center [919, 348] width 9 height 6
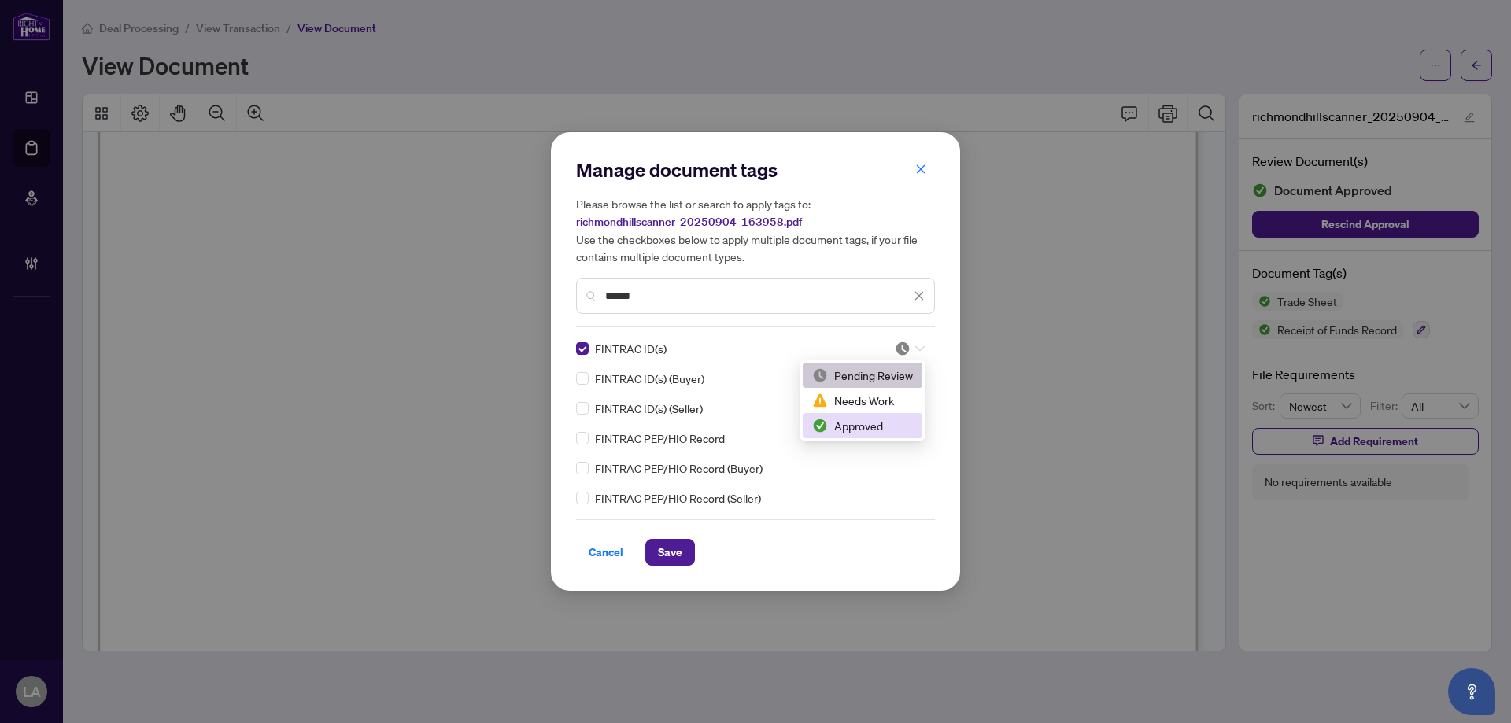
click at [848, 419] on div "Approved" at bounding box center [862, 425] width 101 height 17
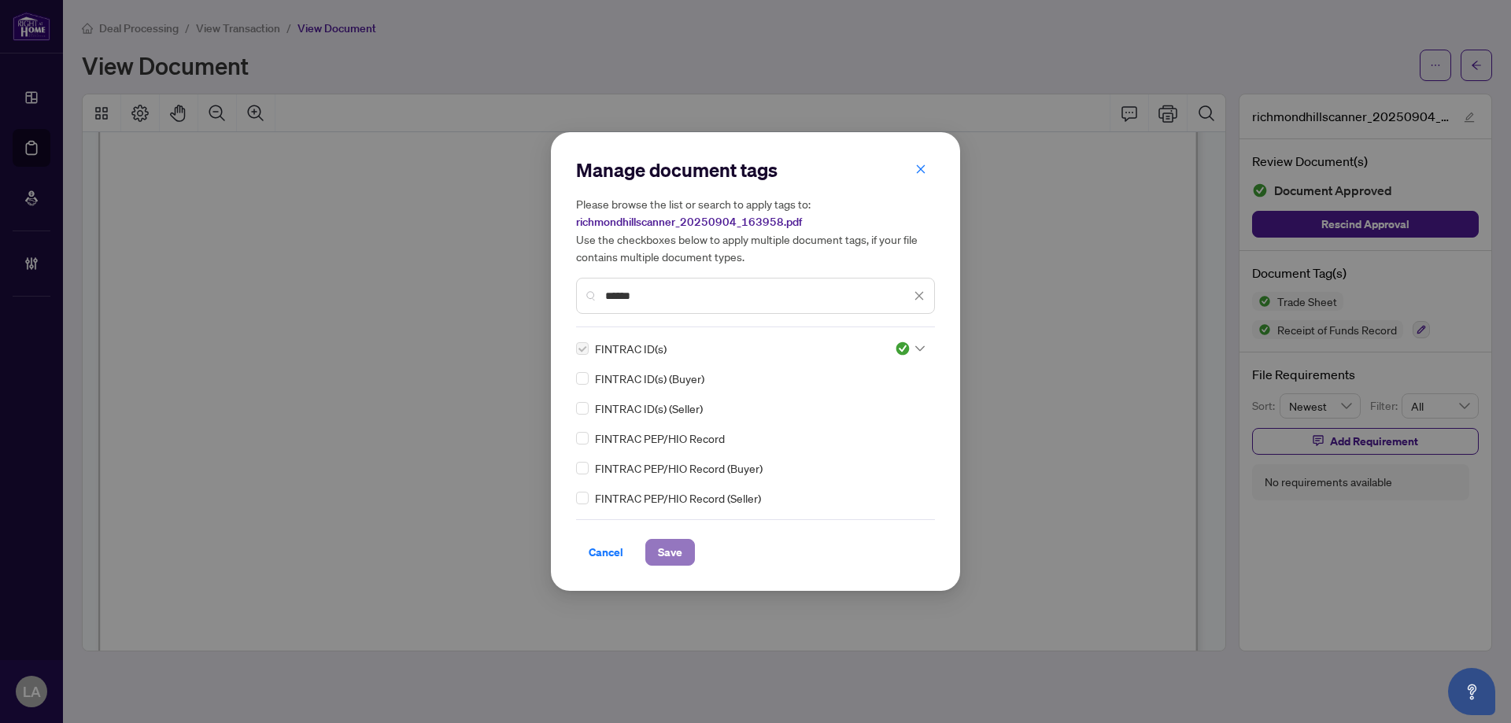
click at [672, 543] on span "Save" at bounding box center [670, 552] width 24 height 25
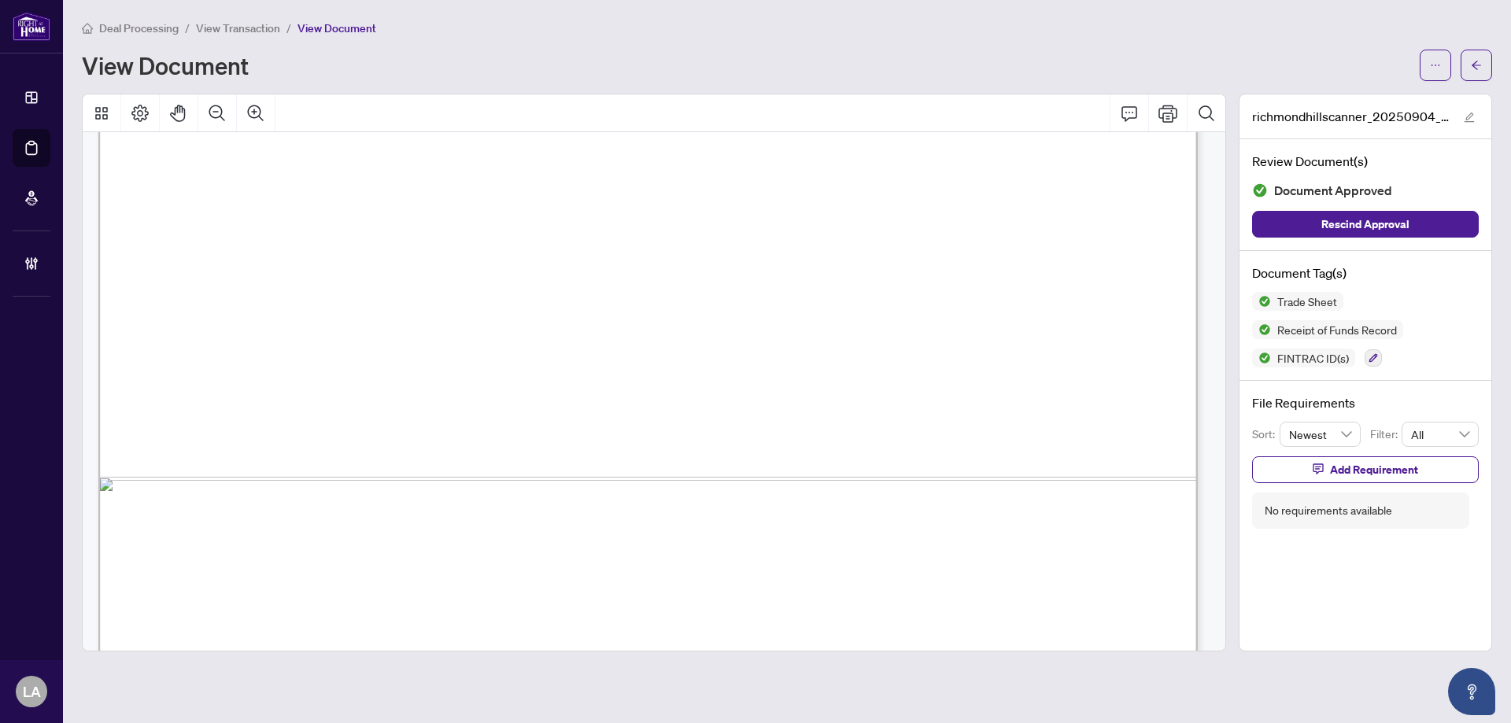
scroll to position [17756, 0]
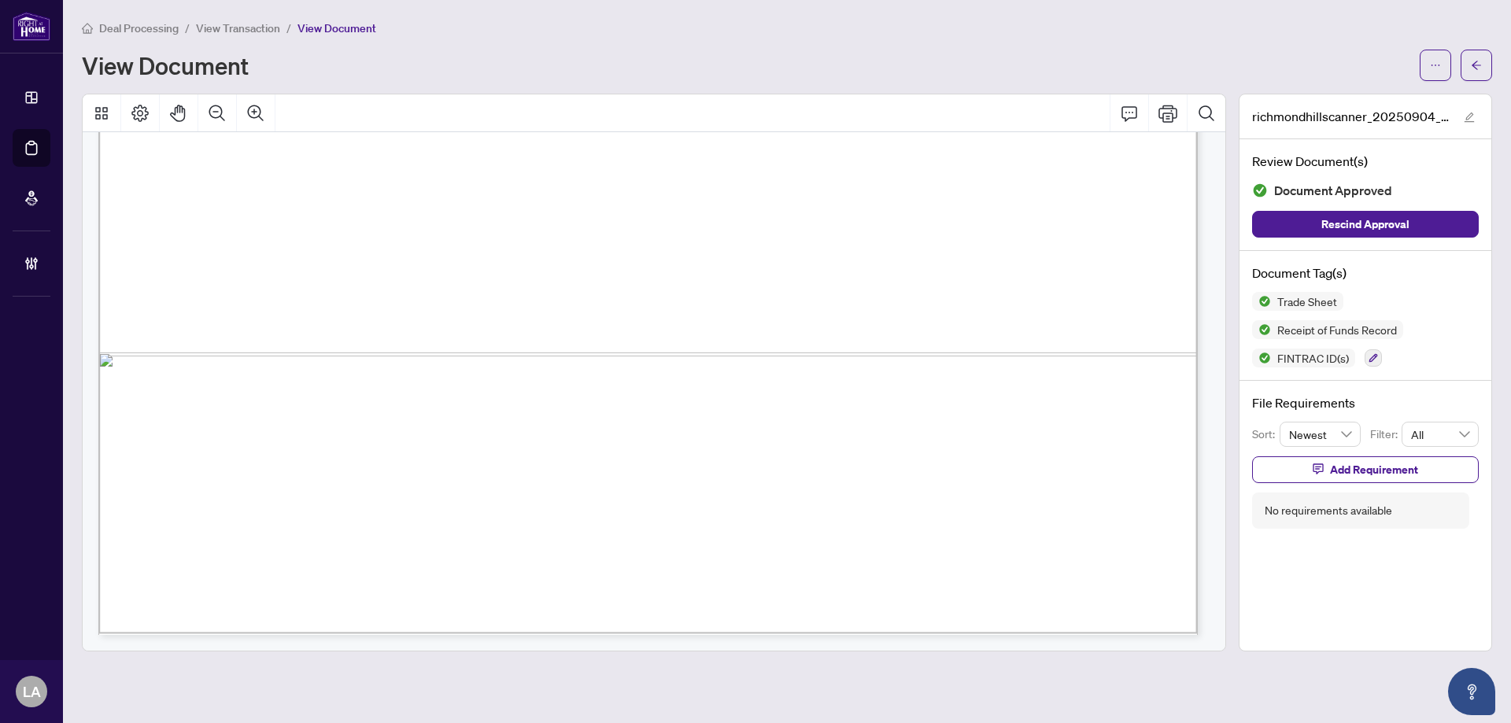
click at [239, 25] on span "View Transaction" at bounding box center [238, 28] width 84 height 14
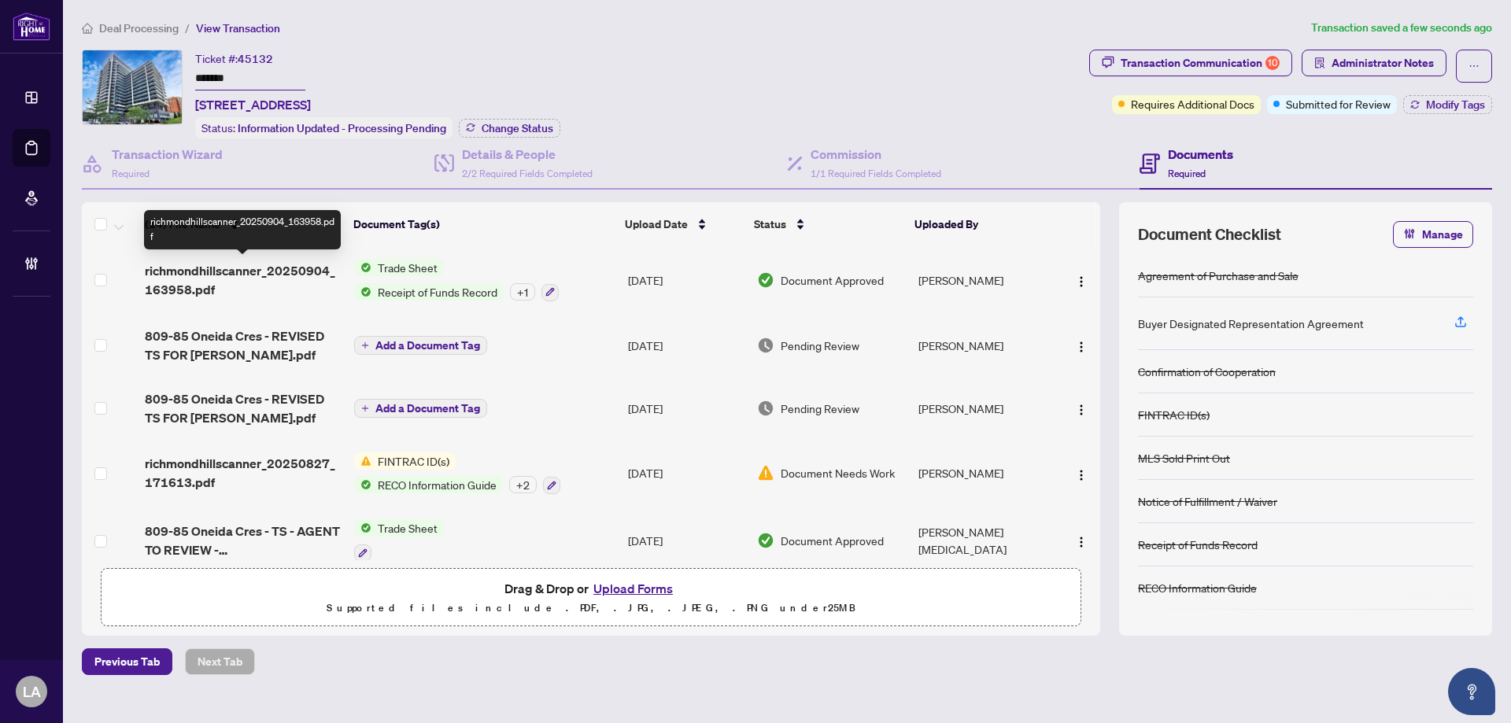
click at [247, 265] on span "richmondhillscanner_20250904_163958.pdf" at bounding box center [243, 280] width 197 height 38
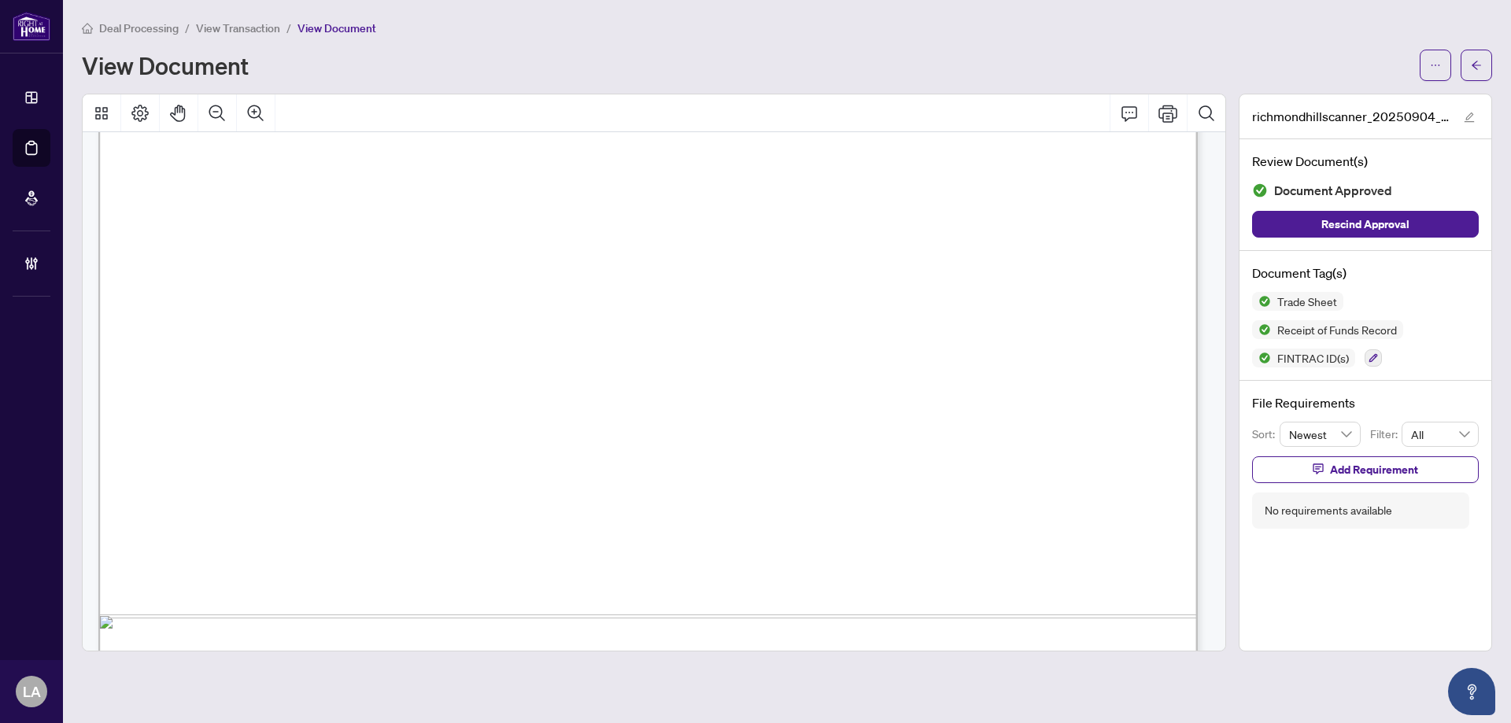
scroll to position [17441, 0]
click at [236, 28] on span "View Transaction" at bounding box center [238, 28] width 84 height 14
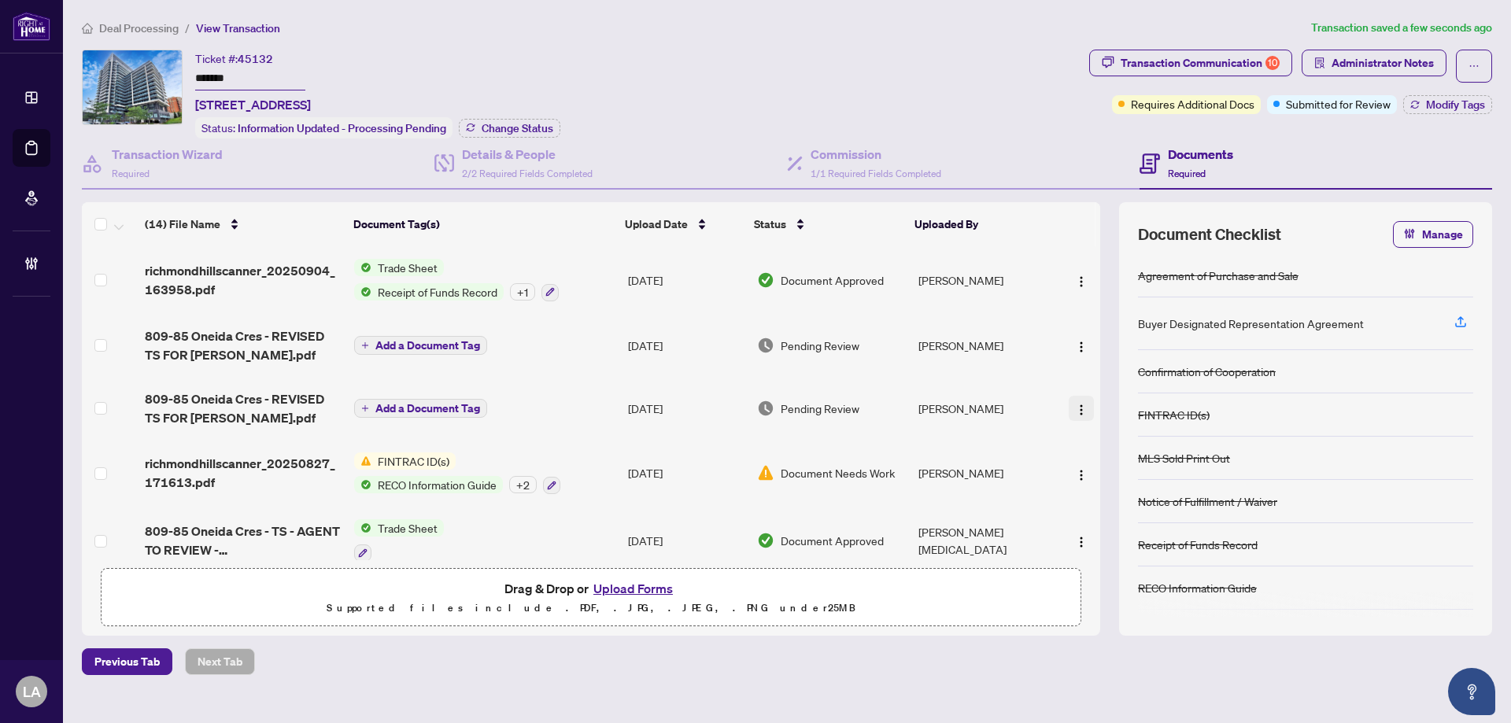
click at [1069, 403] on button "button" at bounding box center [1081, 408] width 25 height 25
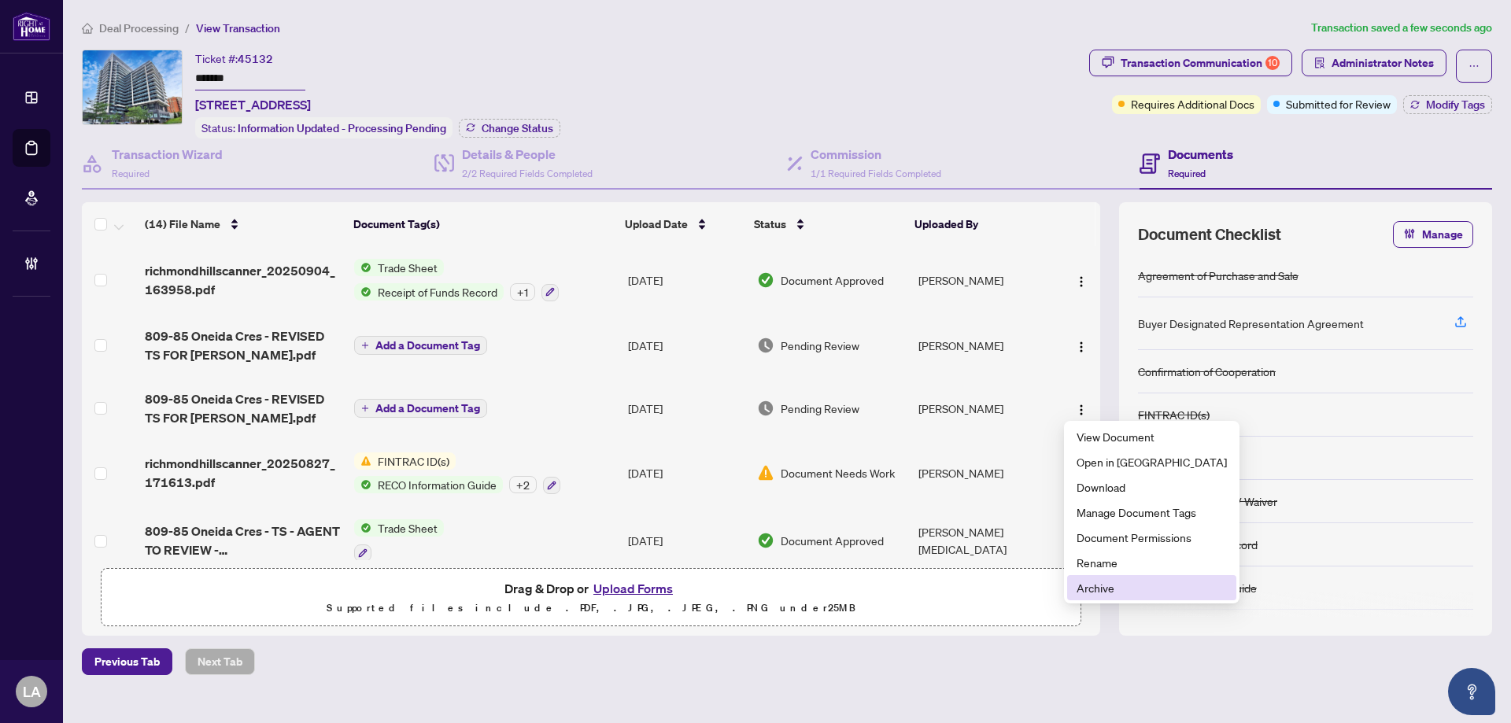
click at [1082, 589] on span "Archive" at bounding box center [1152, 587] width 150 height 17
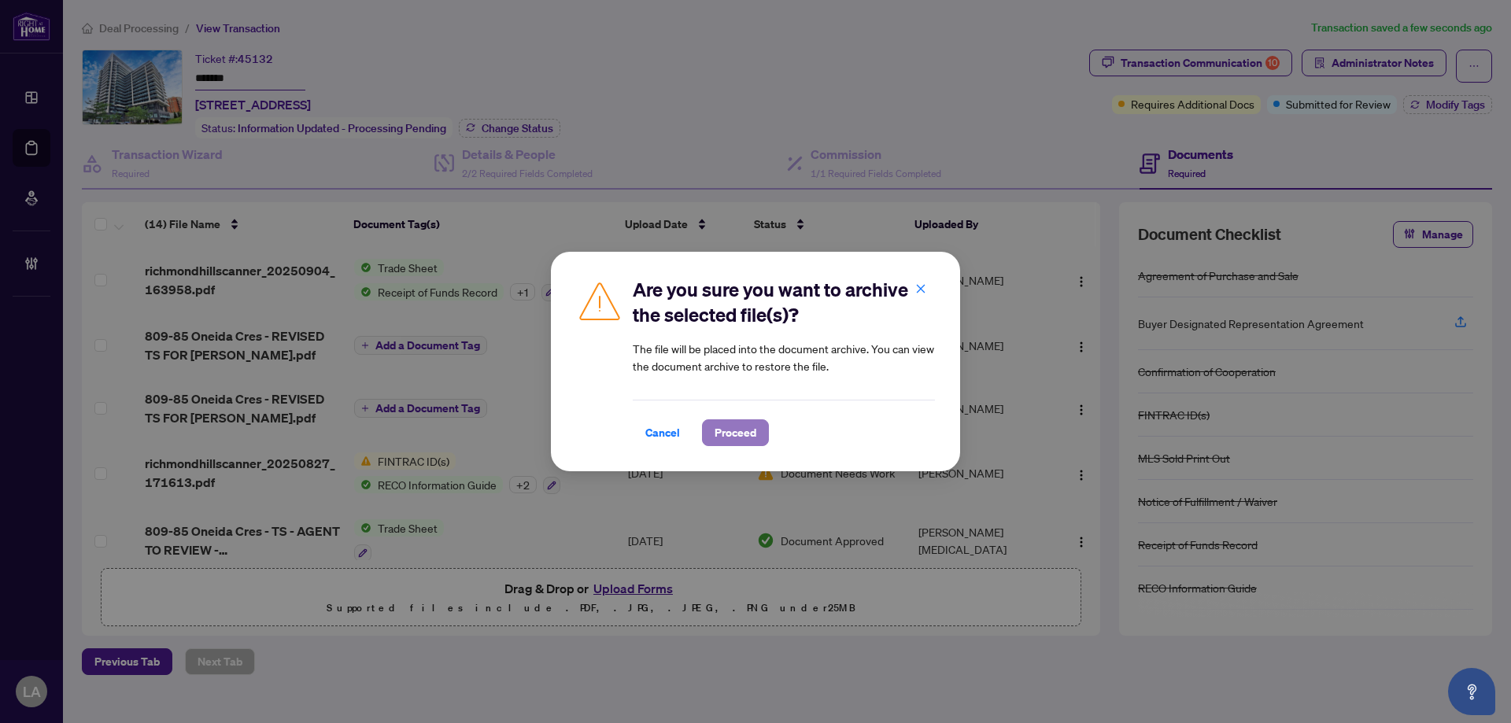
click at [710, 441] on button "Proceed" at bounding box center [735, 432] width 67 height 27
click at [560, 168] on div "Are you sure you want to archive the selected file(s)? The file will be placed …" at bounding box center [755, 361] width 1511 height 723
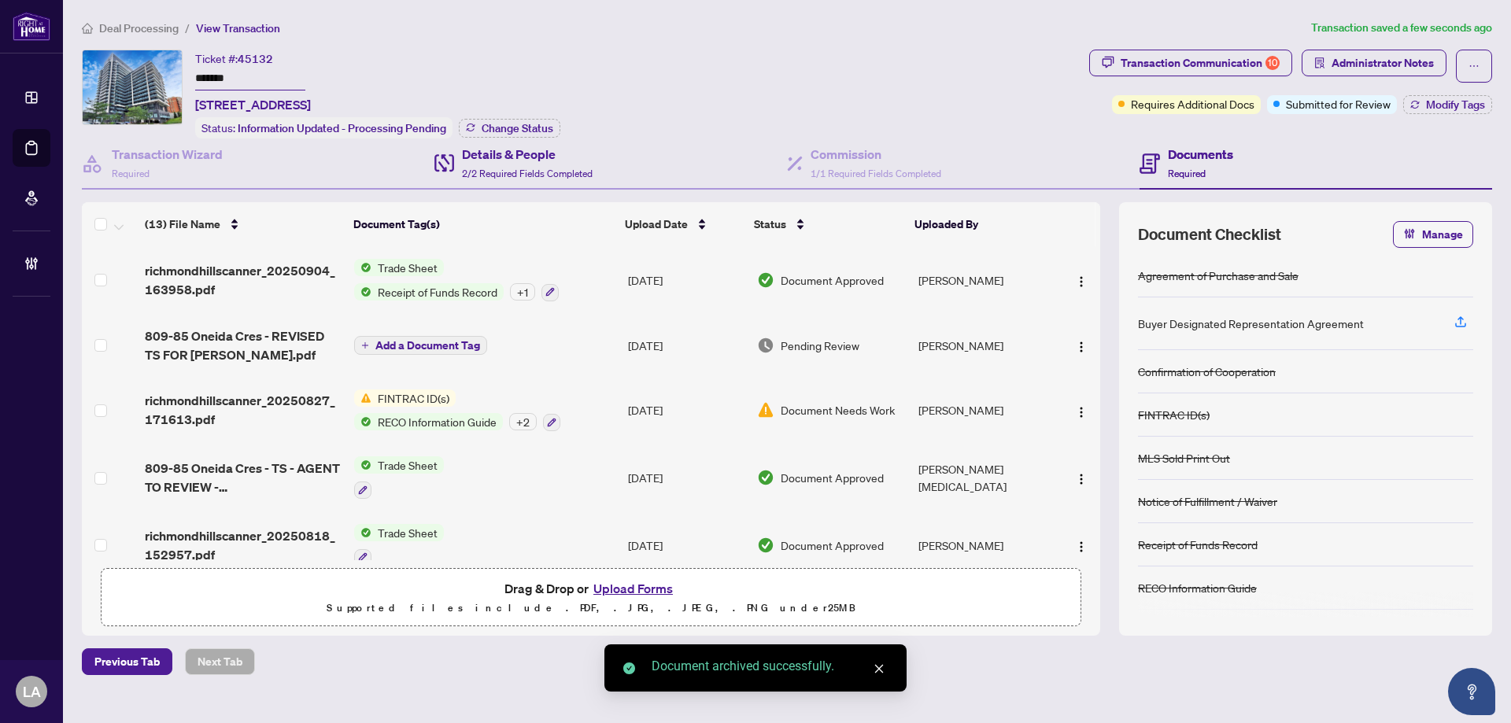
click at [518, 142] on div "Details & People 2/2 Required Fields Completed" at bounding box center [610, 164] width 353 height 51
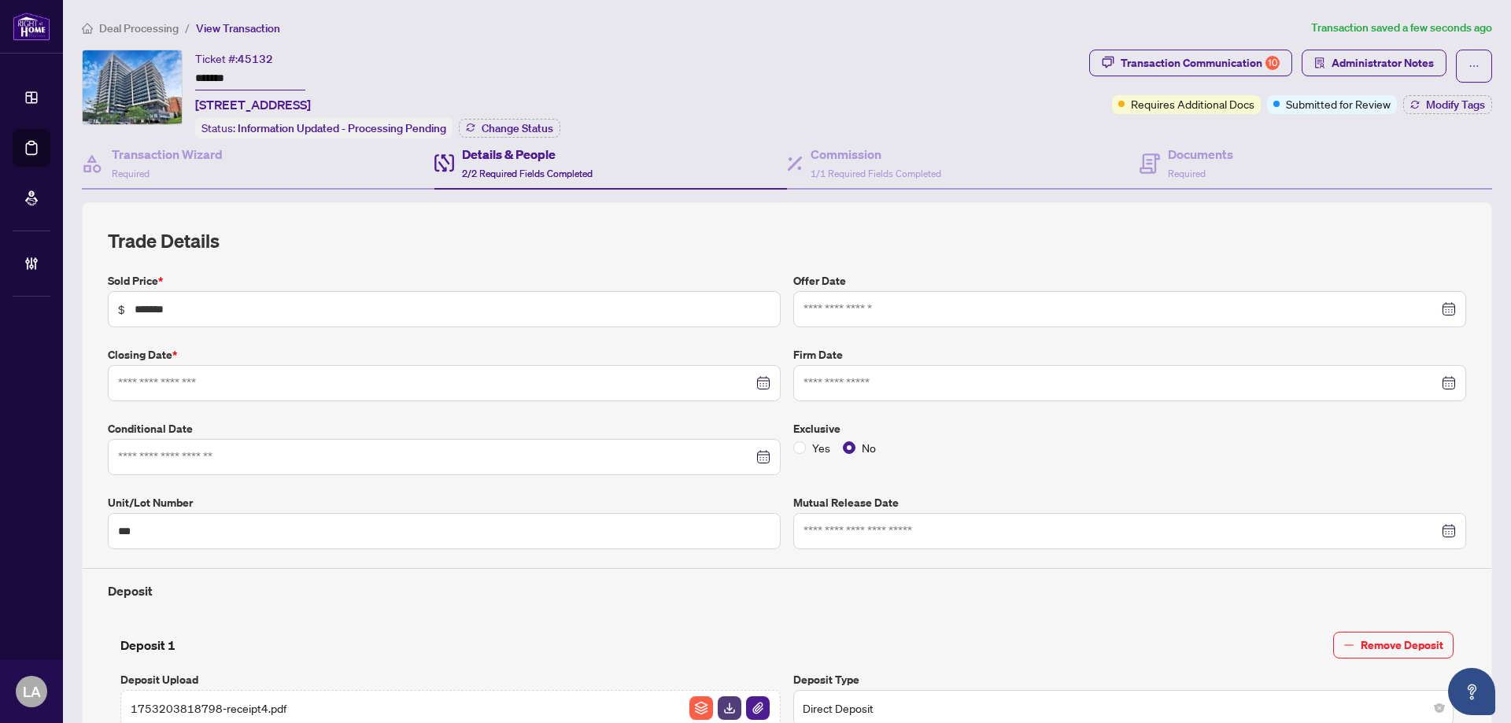
type input "**********"
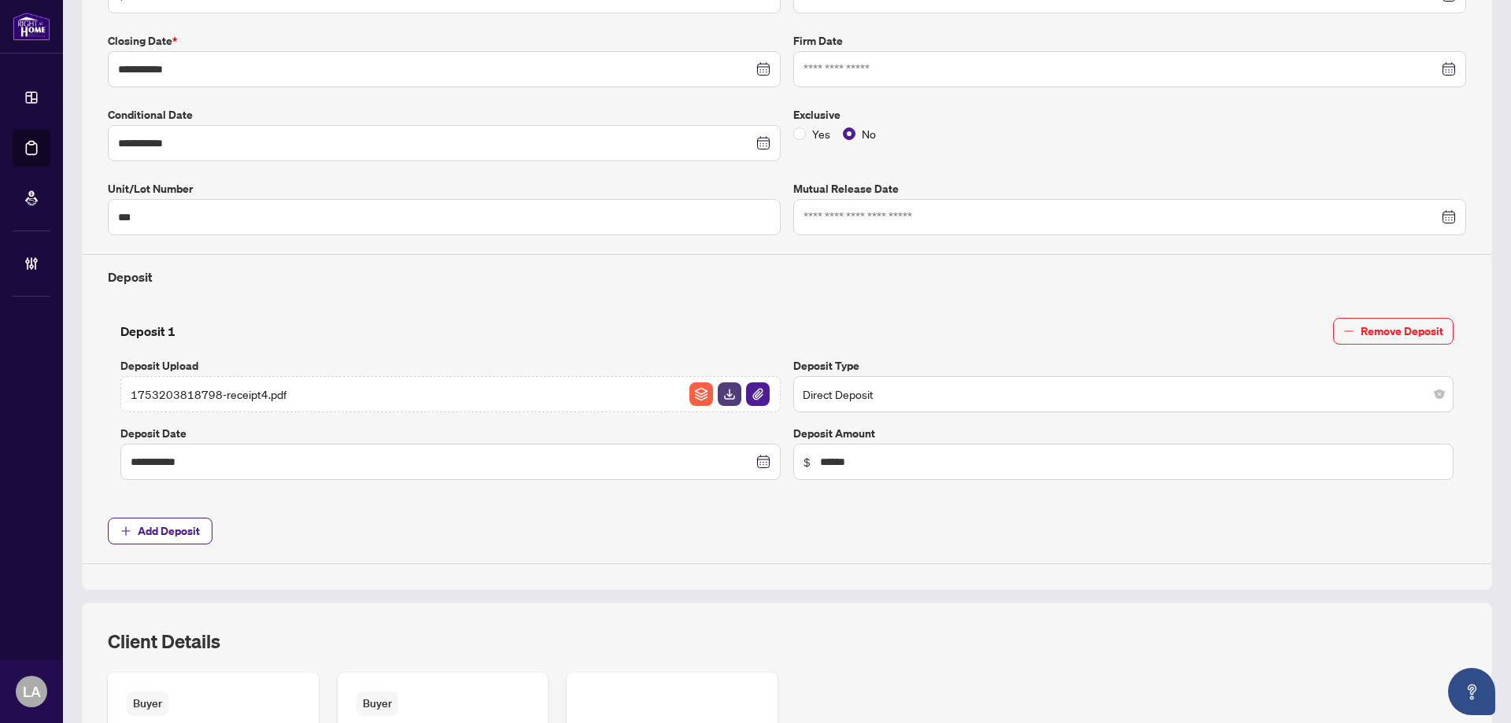
scroll to position [560, 0]
